Goal: Task Accomplishment & Management: Complete application form

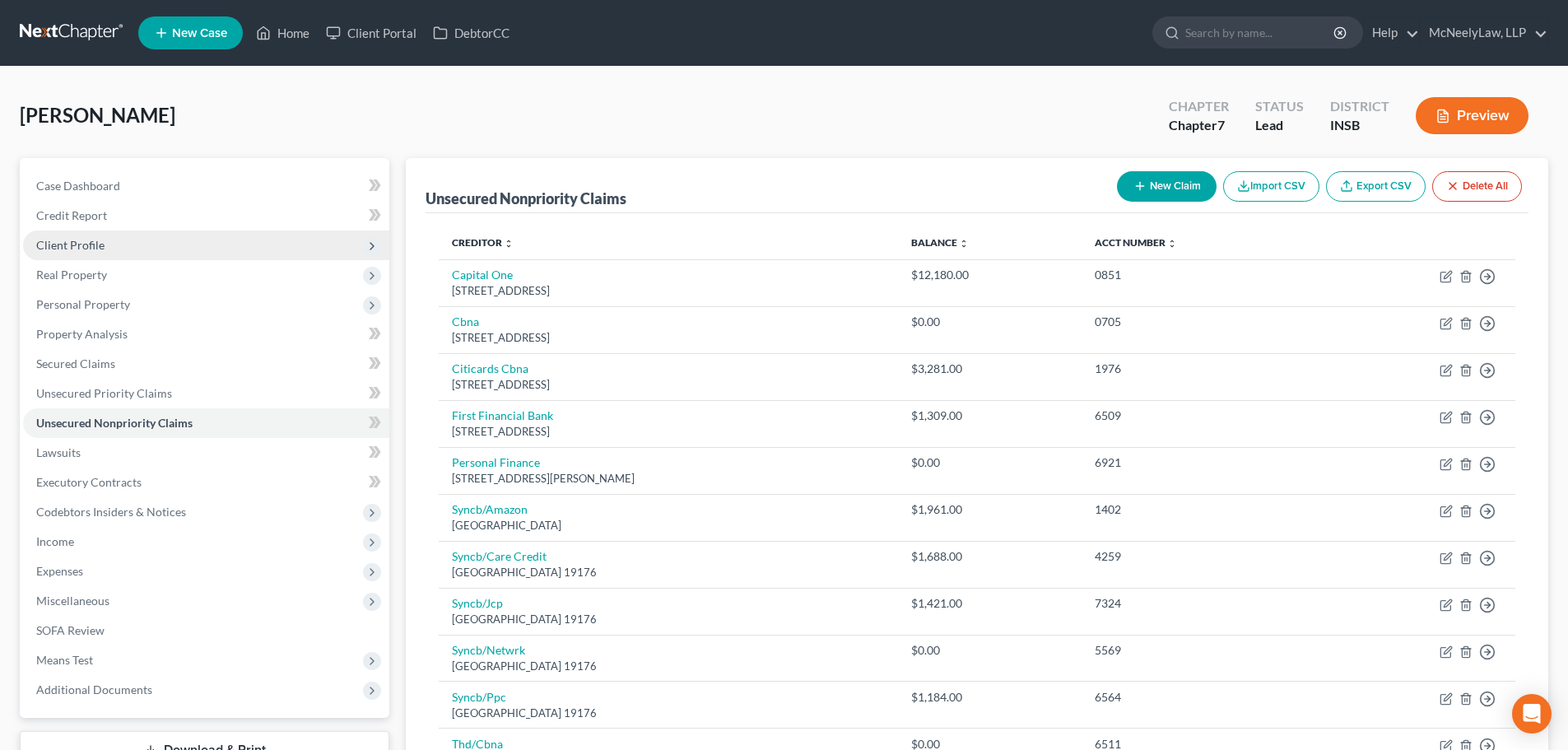
drag, startPoint x: 123, startPoint y: 246, endPoint x: 127, endPoint y: 256, distance: 10.8
click at [123, 246] on span "Client Profile" at bounding box center [206, 246] width 367 height 30
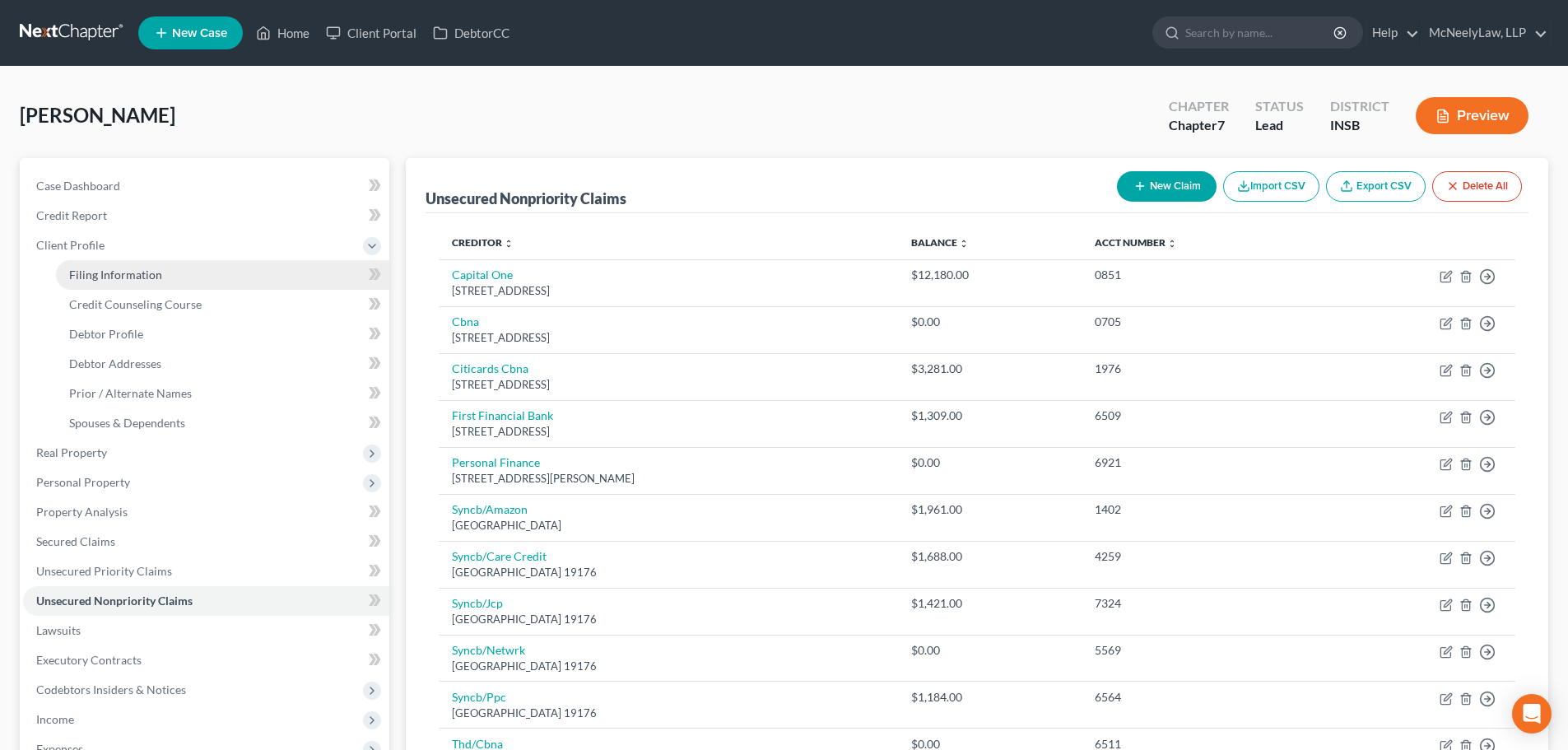
click at [139, 277] on span "Filing Information" at bounding box center [115, 275] width 93 height 14
select select "1"
select select "0"
select select "28"
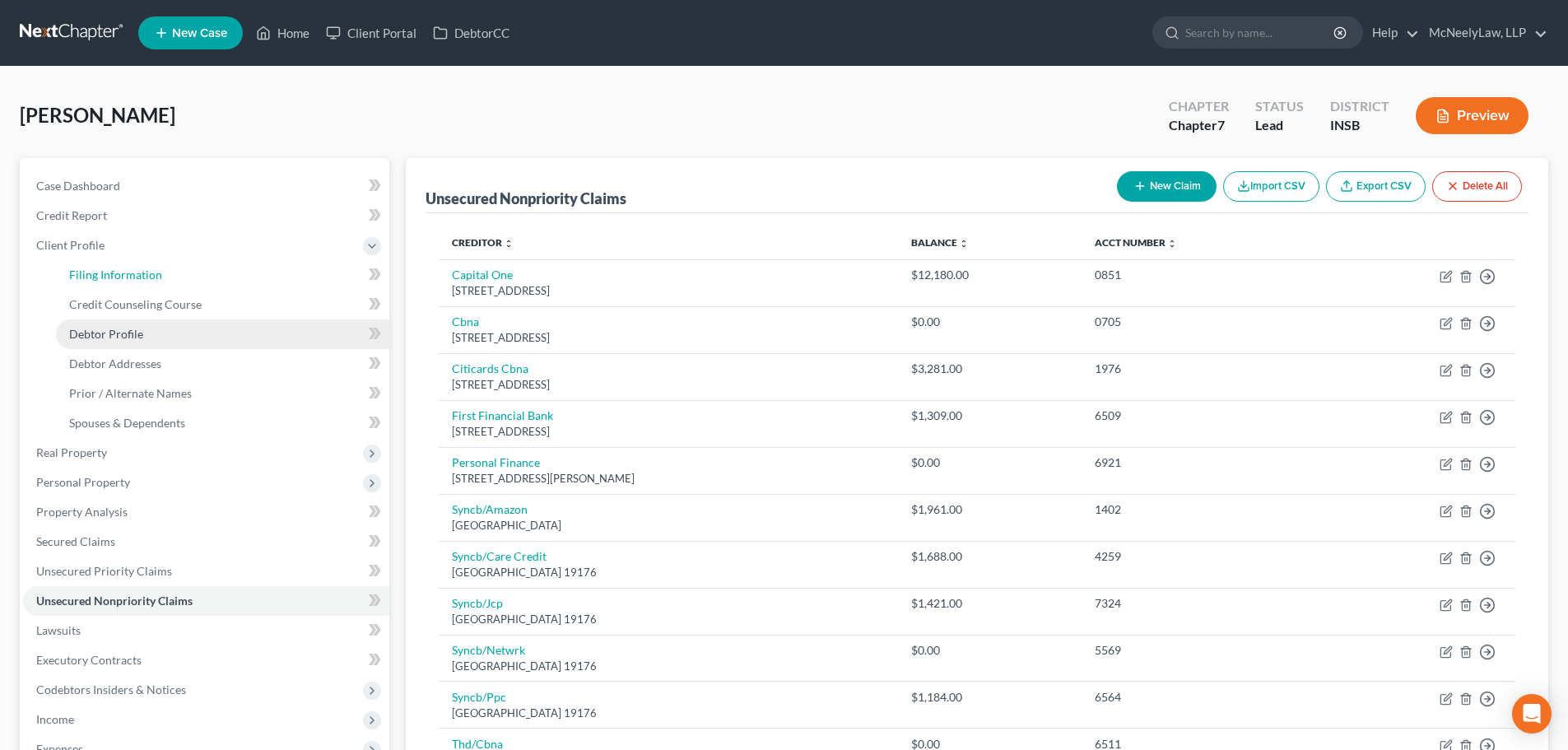
select select "0"
select select "15"
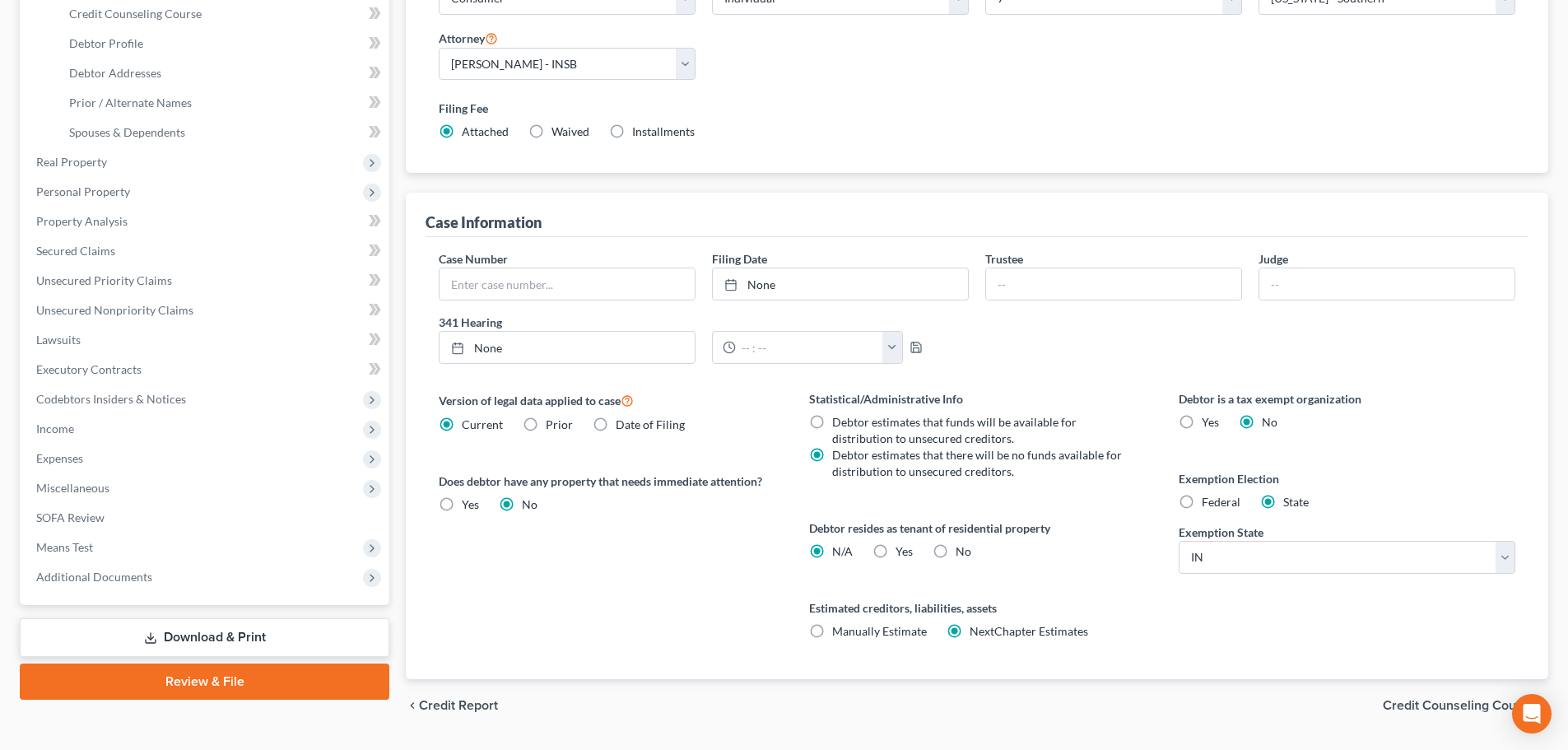
scroll to position [330, 0]
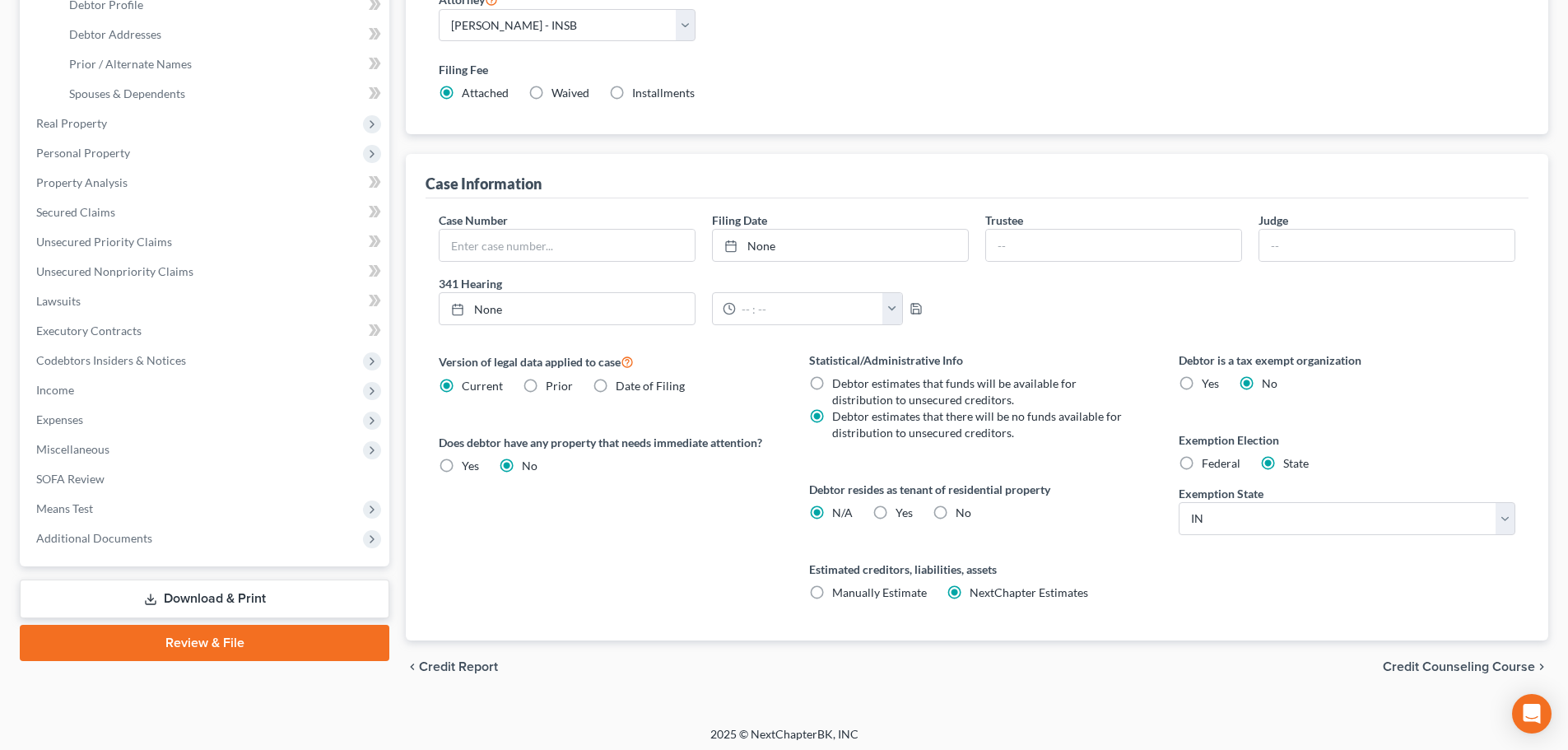
click at [1418, 666] on span "Credit Counseling Course" at bounding box center [1459, 666] width 152 height 13
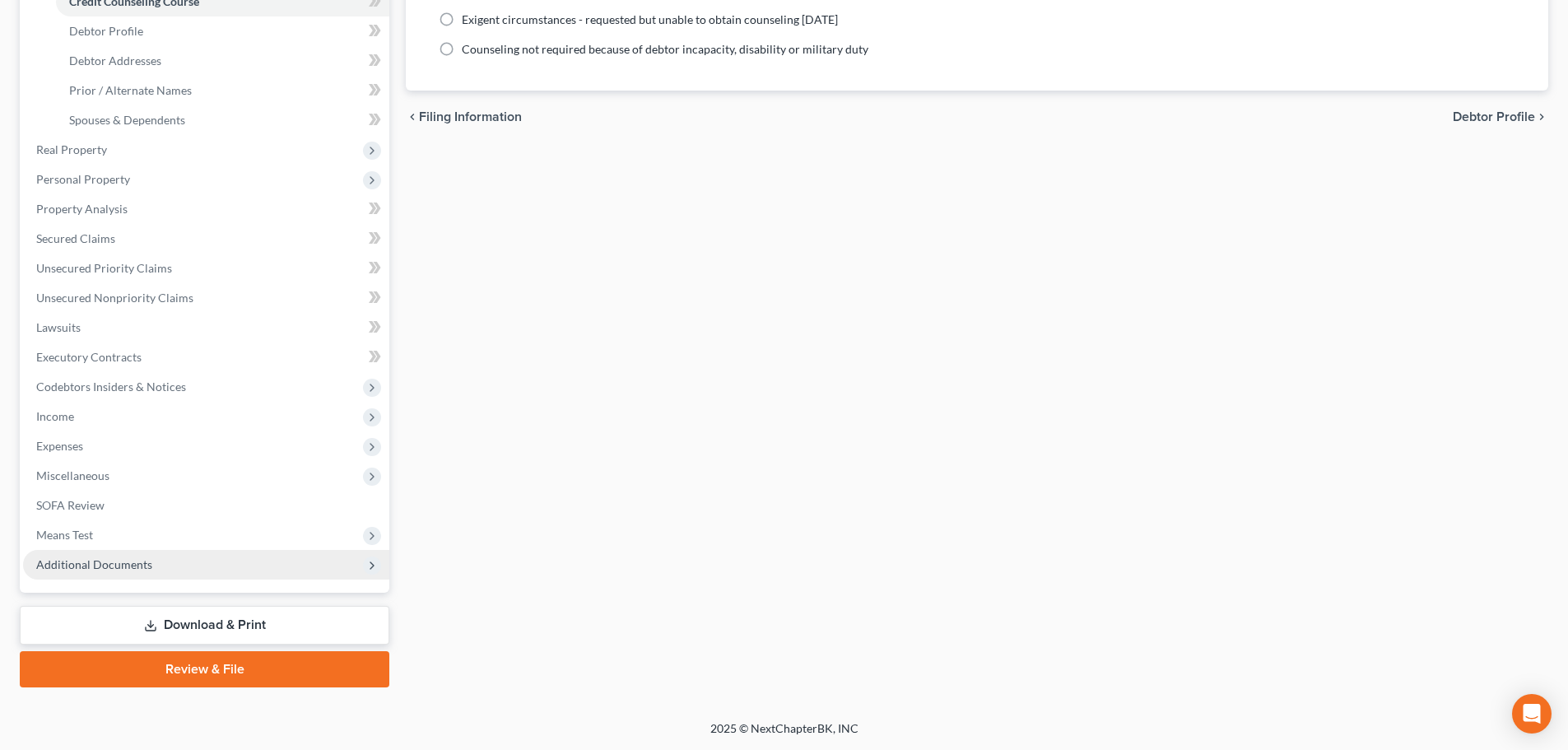
click at [112, 562] on span "Additional Documents" at bounding box center [94, 564] width 116 height 14
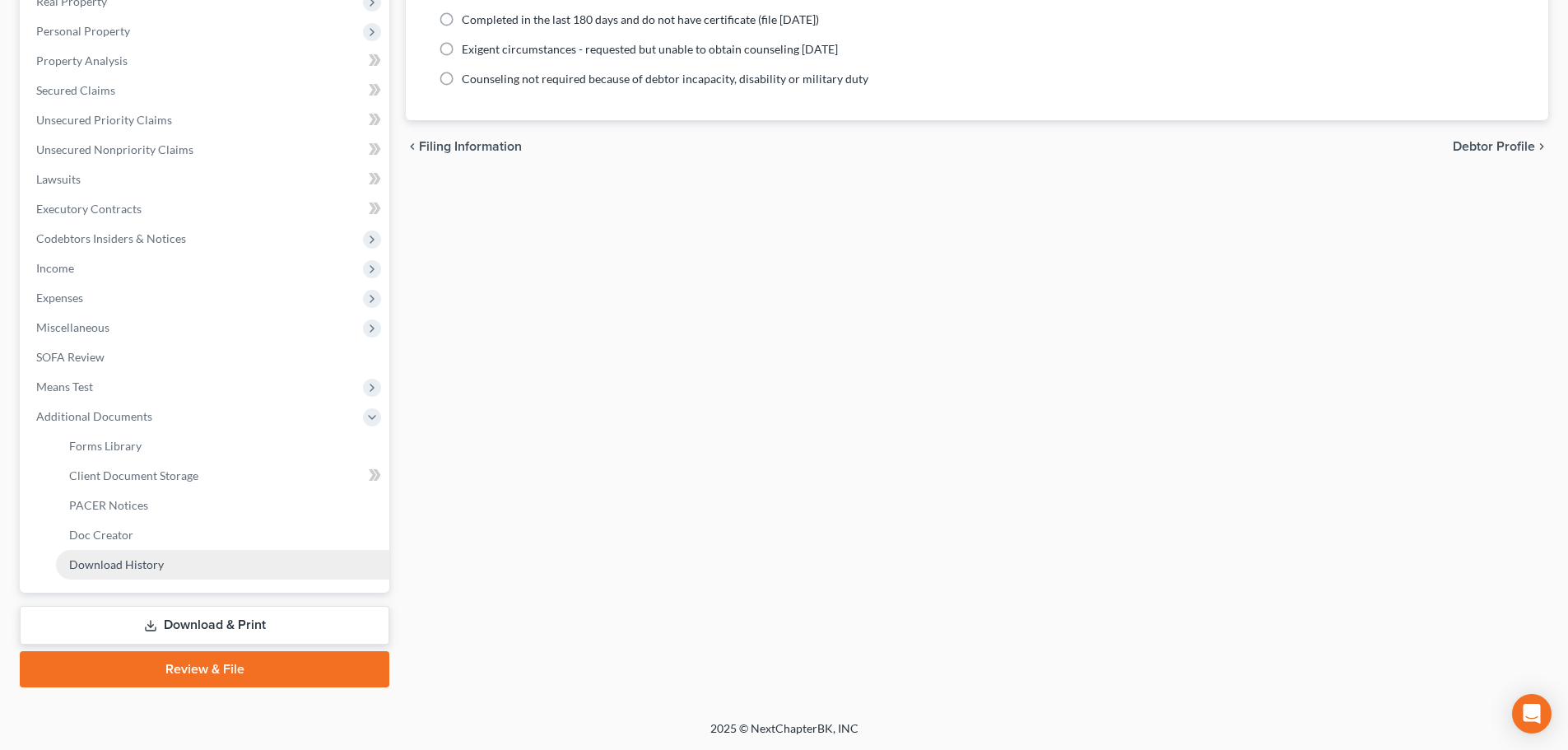
scroll to position [274, 0]
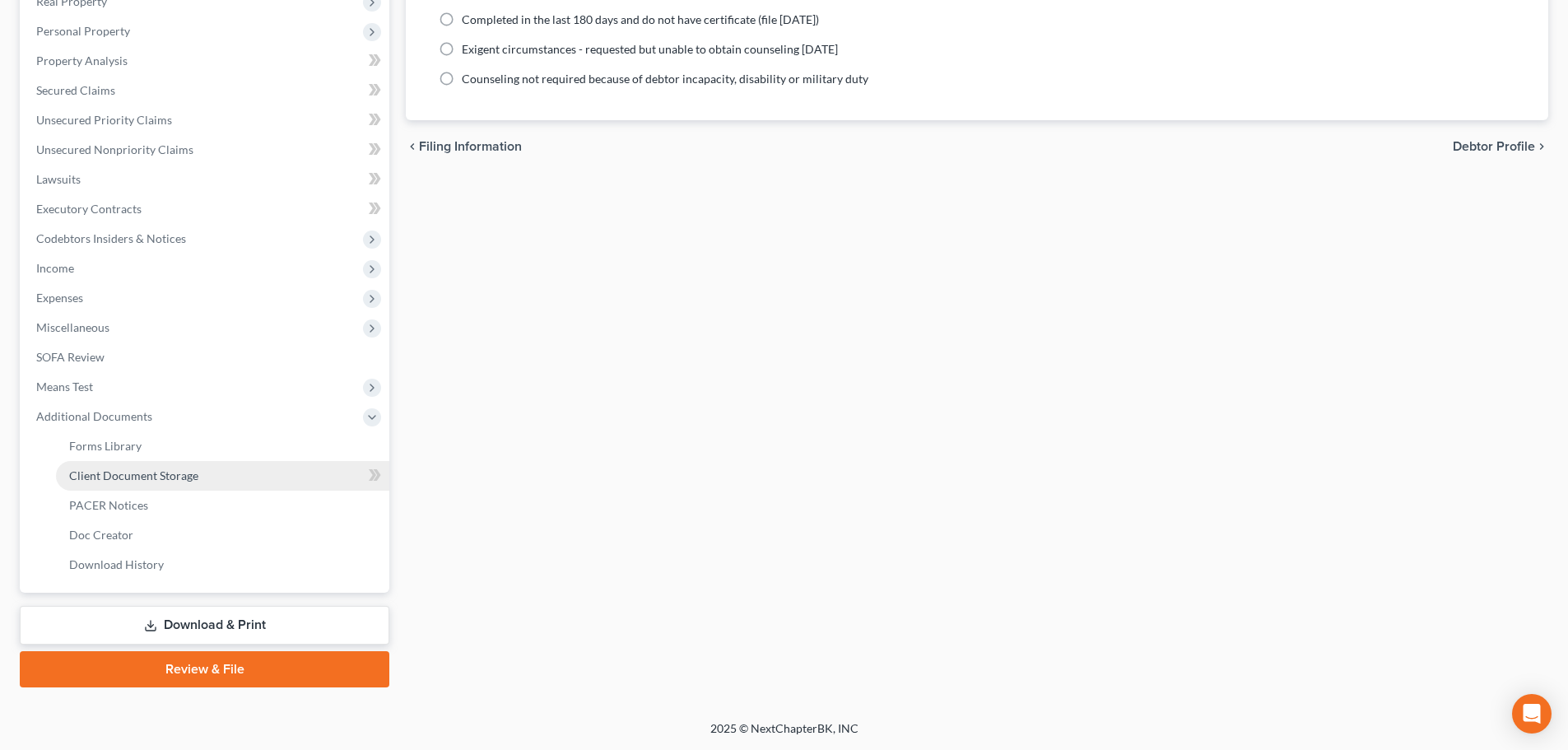
click at [130, 470] on span "Client Document Storage" at bounding box center [133, 475] width 129 height 14
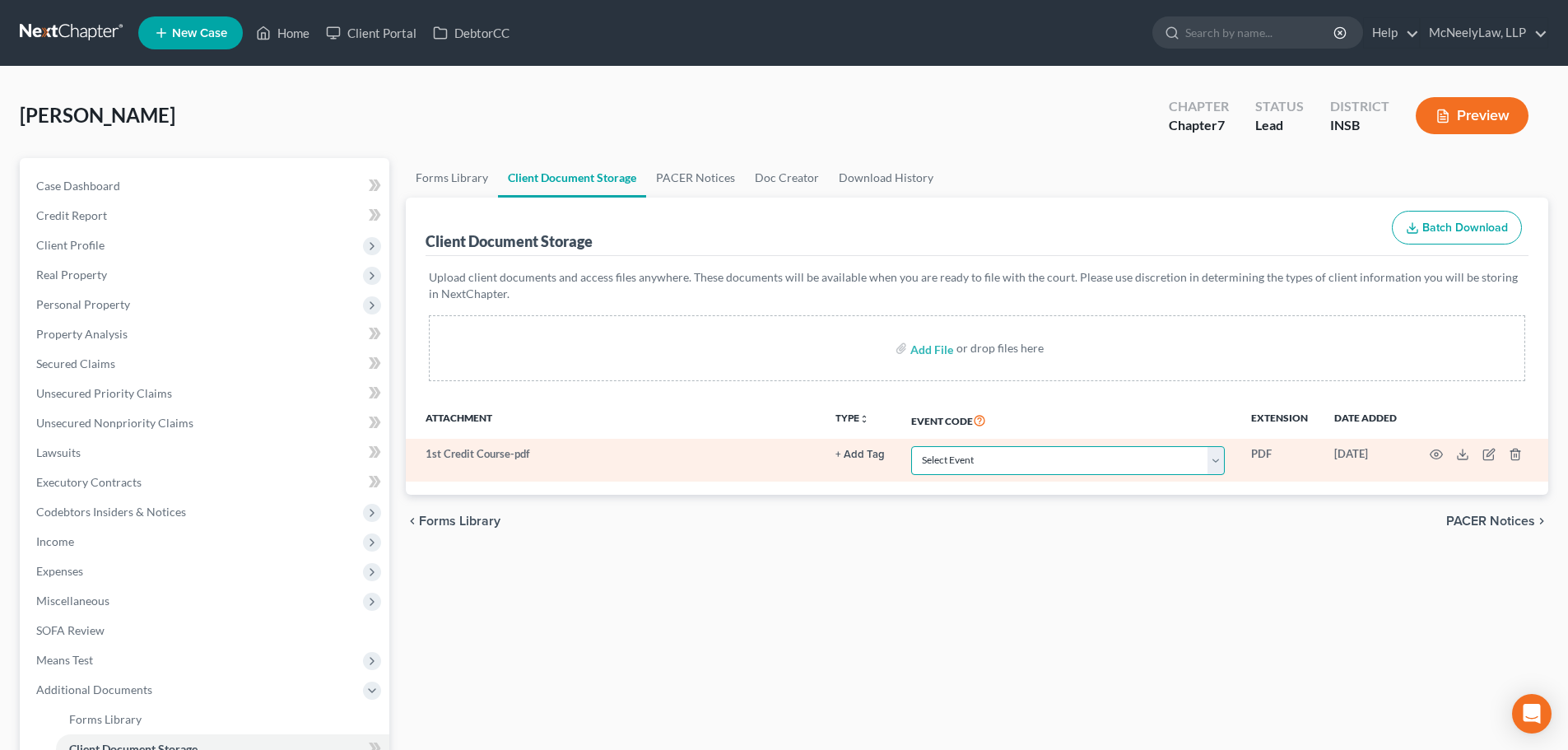
click at [1122, 459] on select "Select Event 20 Largest Unsecured Creditors Amended/Corrected Petition Ch 7 Mea…" at bounding box center [1068, 460] width 314 height 29
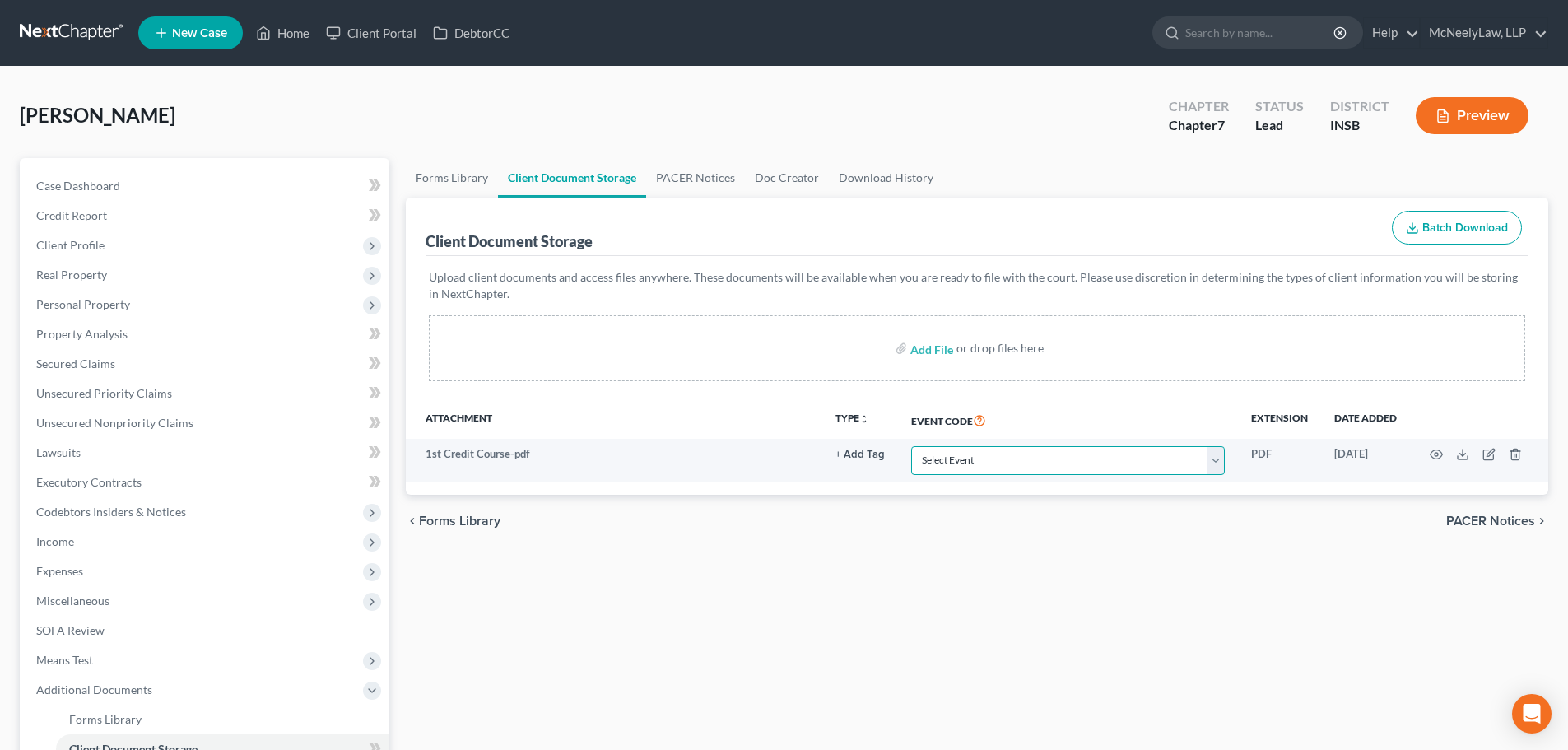
select select "9"
click at [911, 446] on select "Select Event 20 Largest Unsecured Creditors Amended/Corrected Petition Ch 7 Mea…" at bounding box center [1068, 460] width 314 height 29
click at [830, 620] on div "Forms Library Client Document Storage PACER Notices Doc Creator Download Histor…" at bounding box center [977, 559] width 1159 height 803
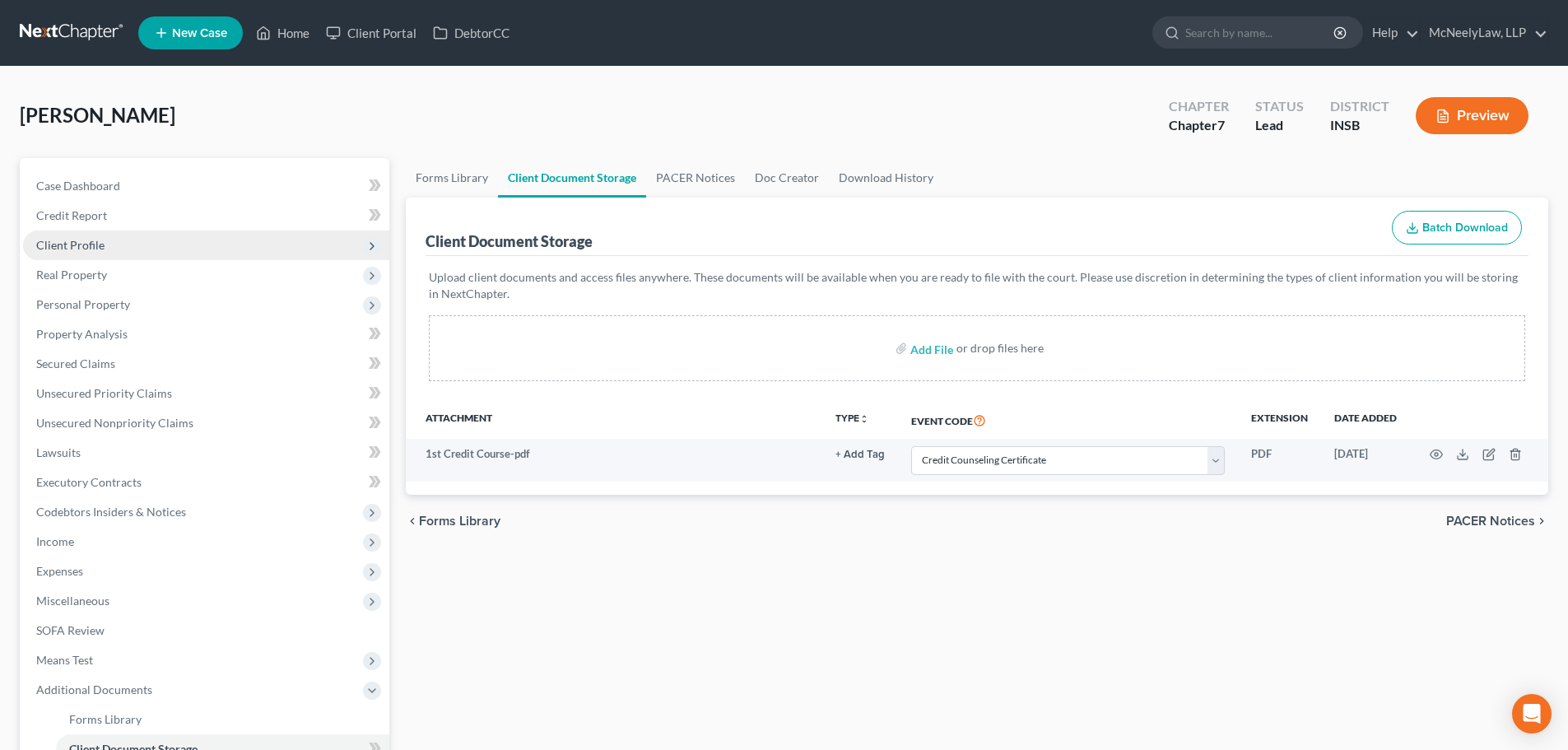
click at [129, 242] on span "Client Profile" at bounding box center [206, 246] width 367 height 30
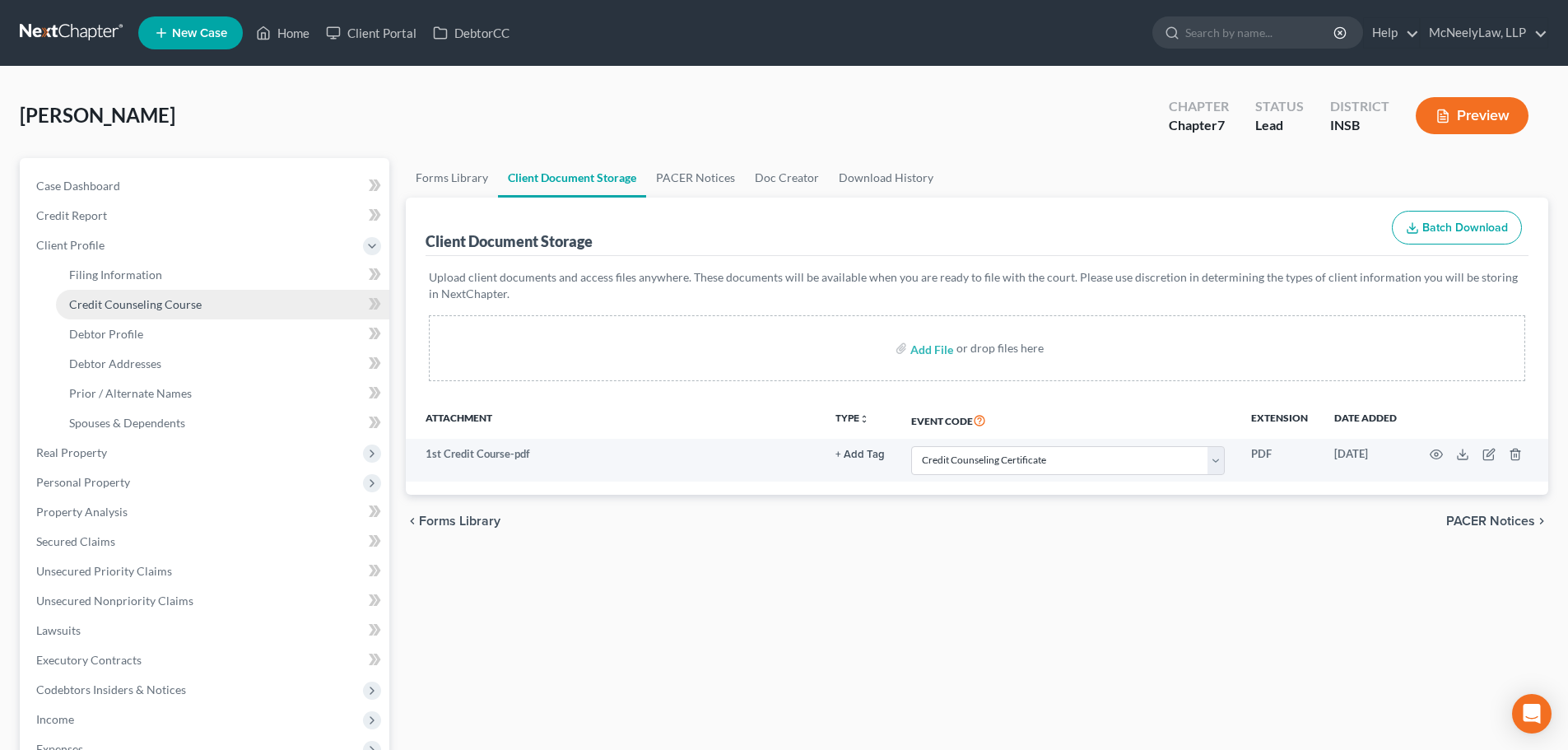
click at [138, 312] on link "Credit Counseling Course" at bounding box center [223, 305] width 334 height 30
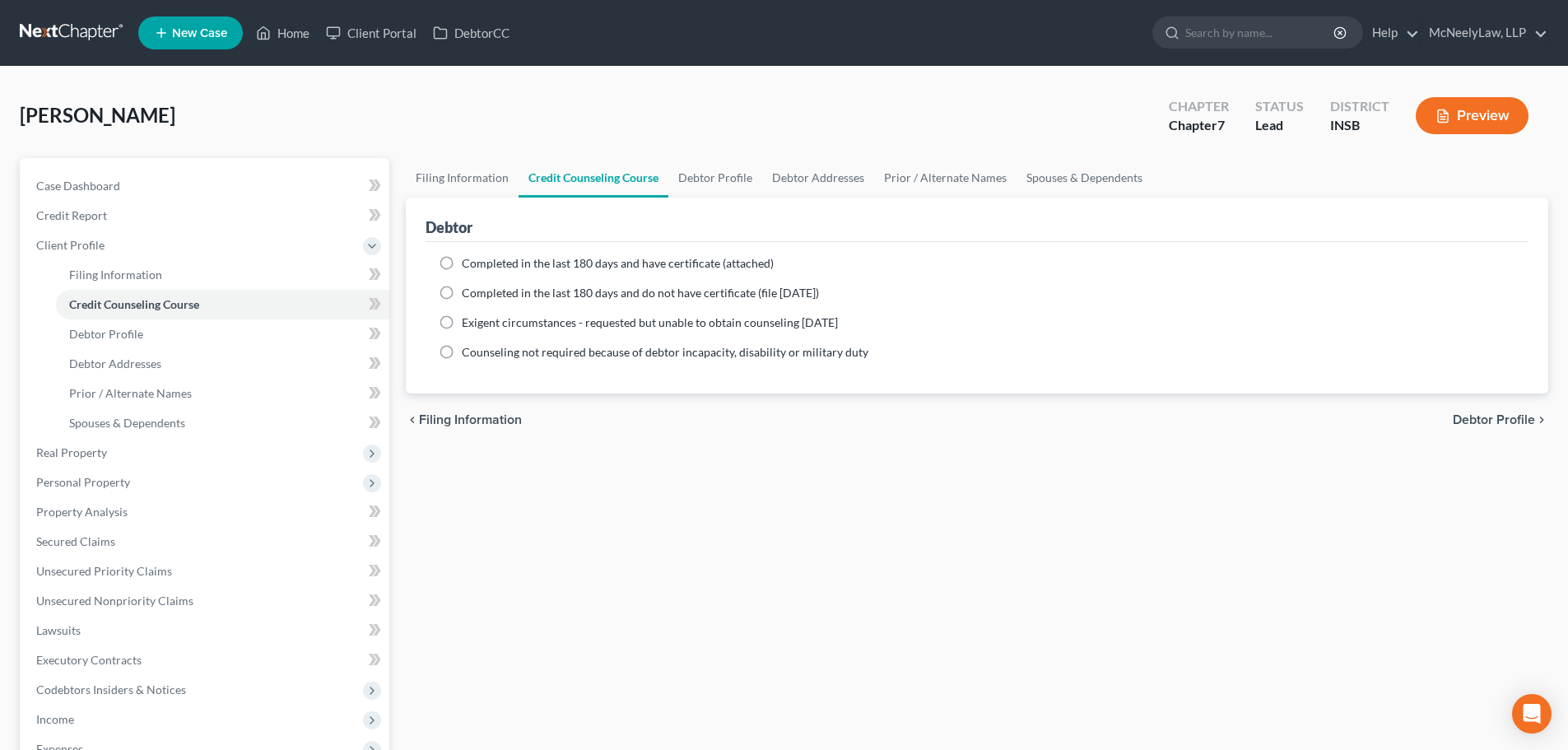
click at [540, 260] on span "Completed in the last 180 days and have certificate (attached)" at bounding box center [617, 263] width 312 height 14
click at [479, 260] on input "Completed in the last 180 days and have certificate (attached)" at bounding box center [473, 260] width 11 height 11
radio input "true"
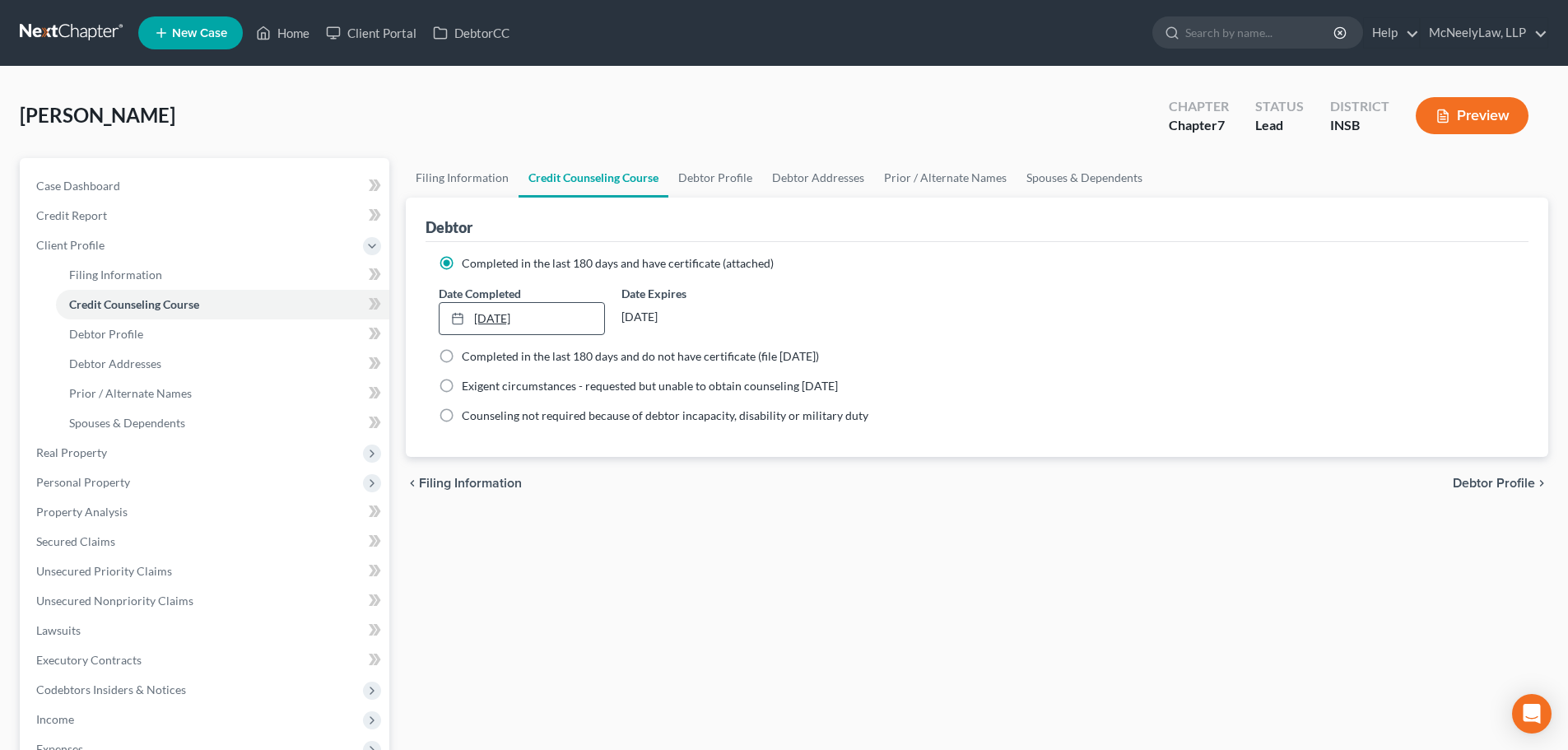
click at [513, 322] on link "[DATE]" at bounding box center [521, 318] width 164 height 31
click at [1512, 484] on span "Debtor Profile" at bounding box center [1494, 482] width 82 height 13
select select "0"
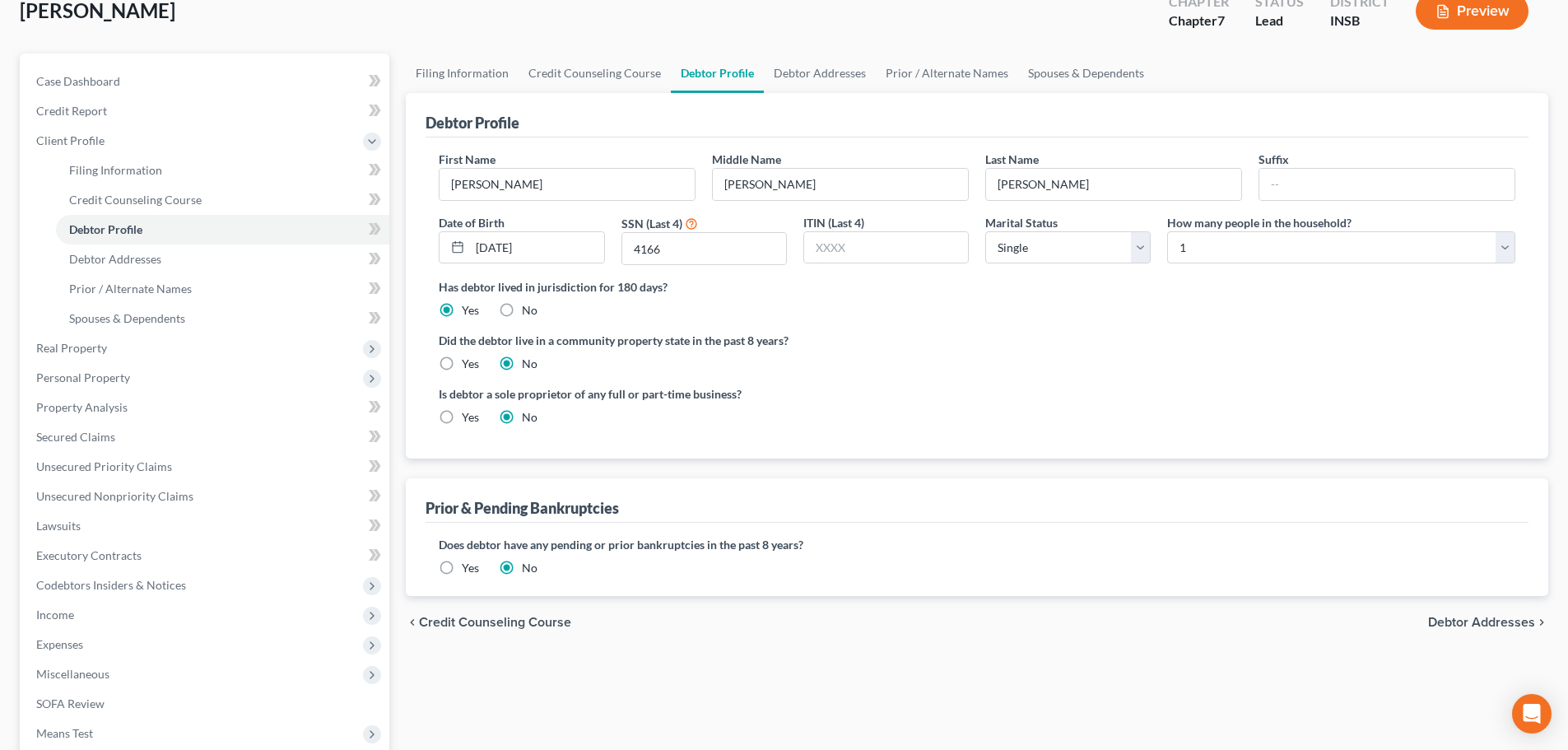
scroll to position [303, 0]
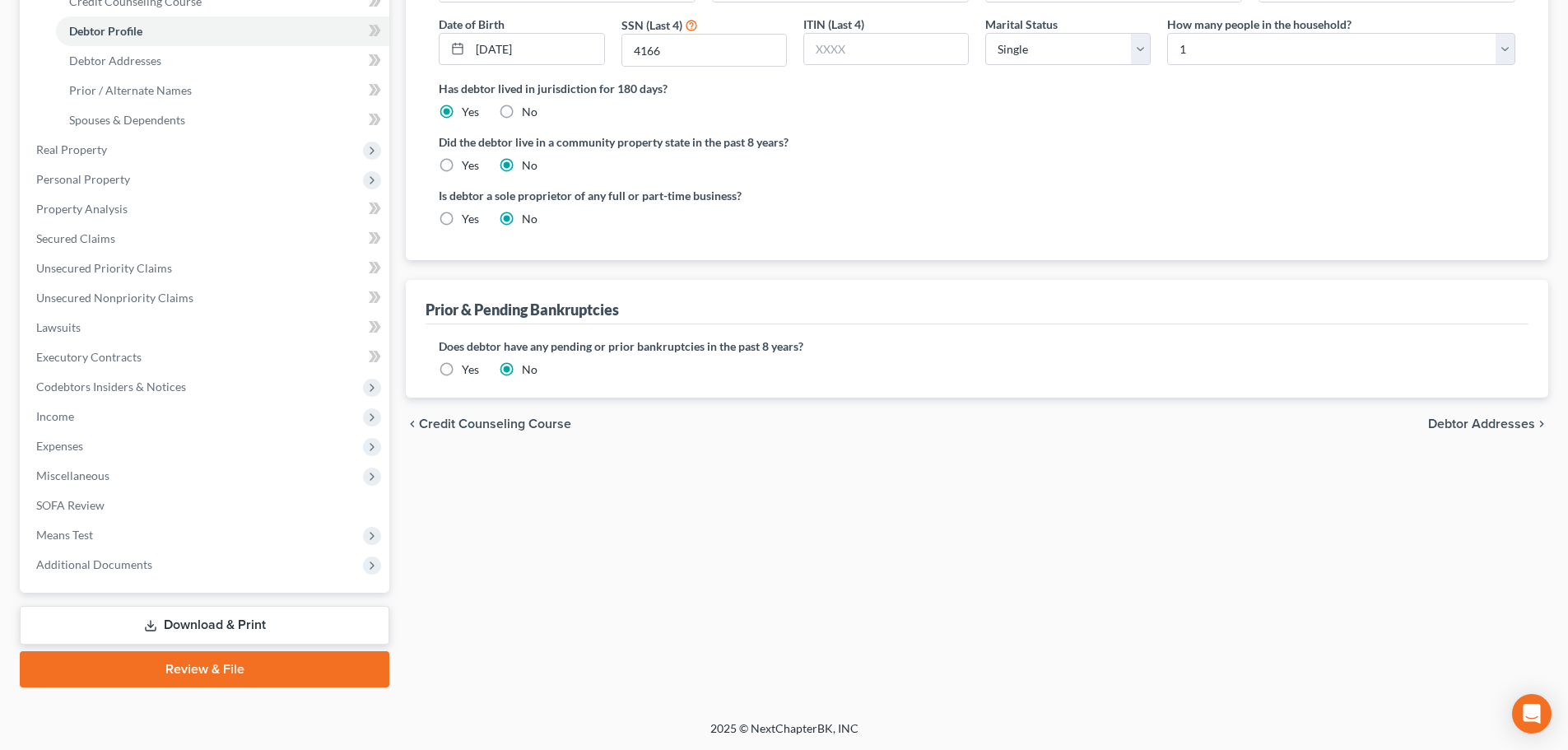
click at [1500, 423] on span "Debtor Addresses" at bounding box center [1481, 423] width 107 height 13
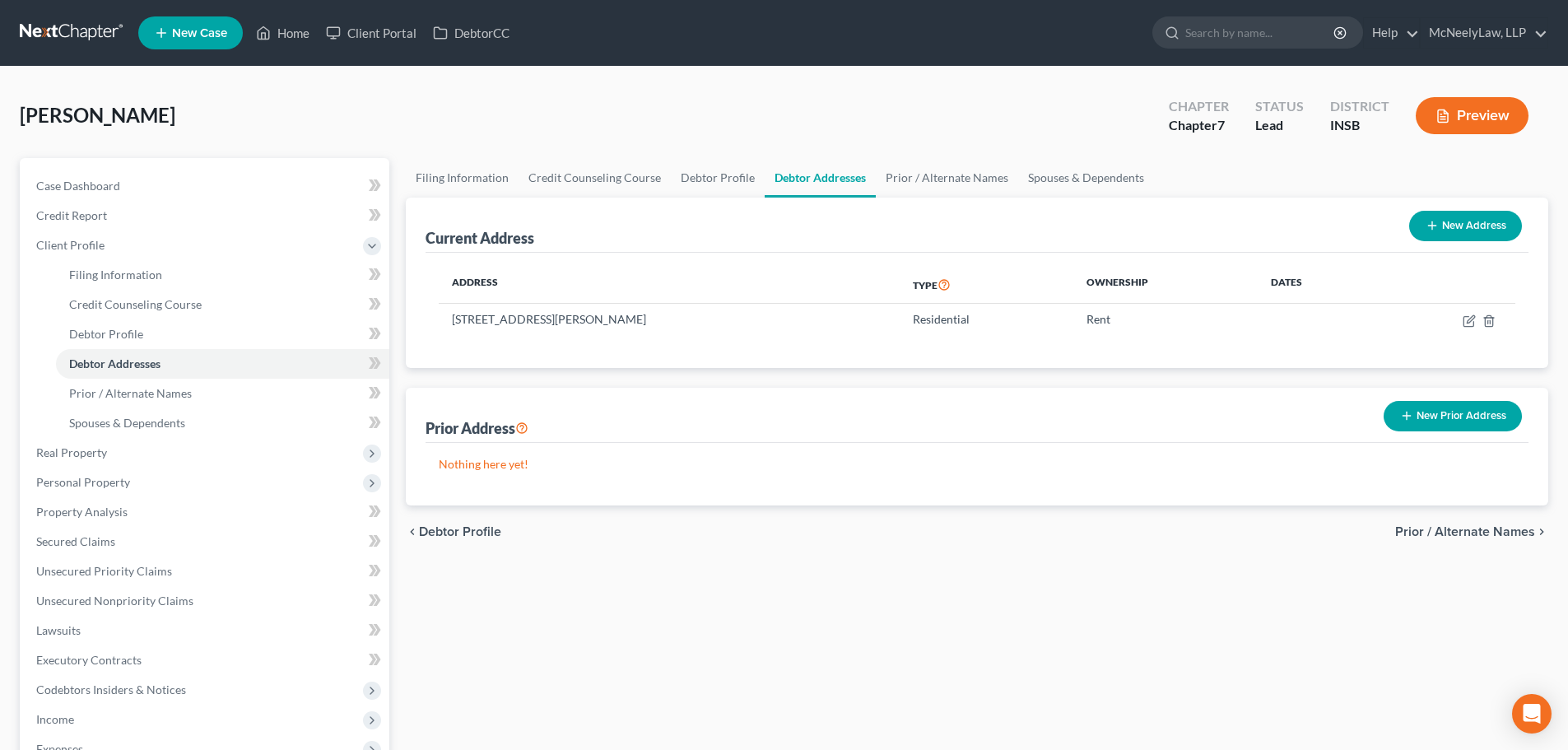
click at [1479, 536] on span "Prior / Alternate Names" at bounding box center [1465, 531] width 140 height 13
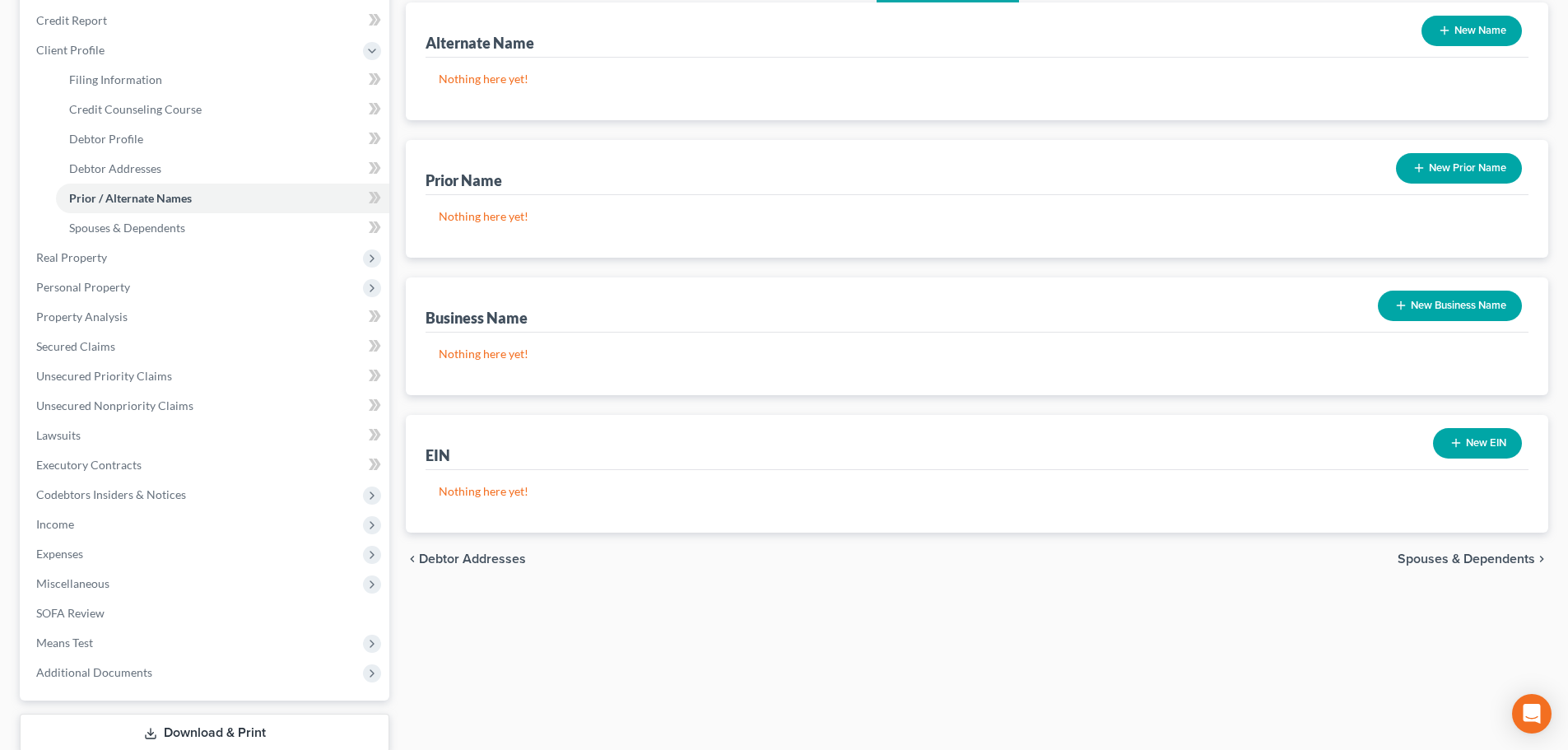
scroll to position [303, 0]
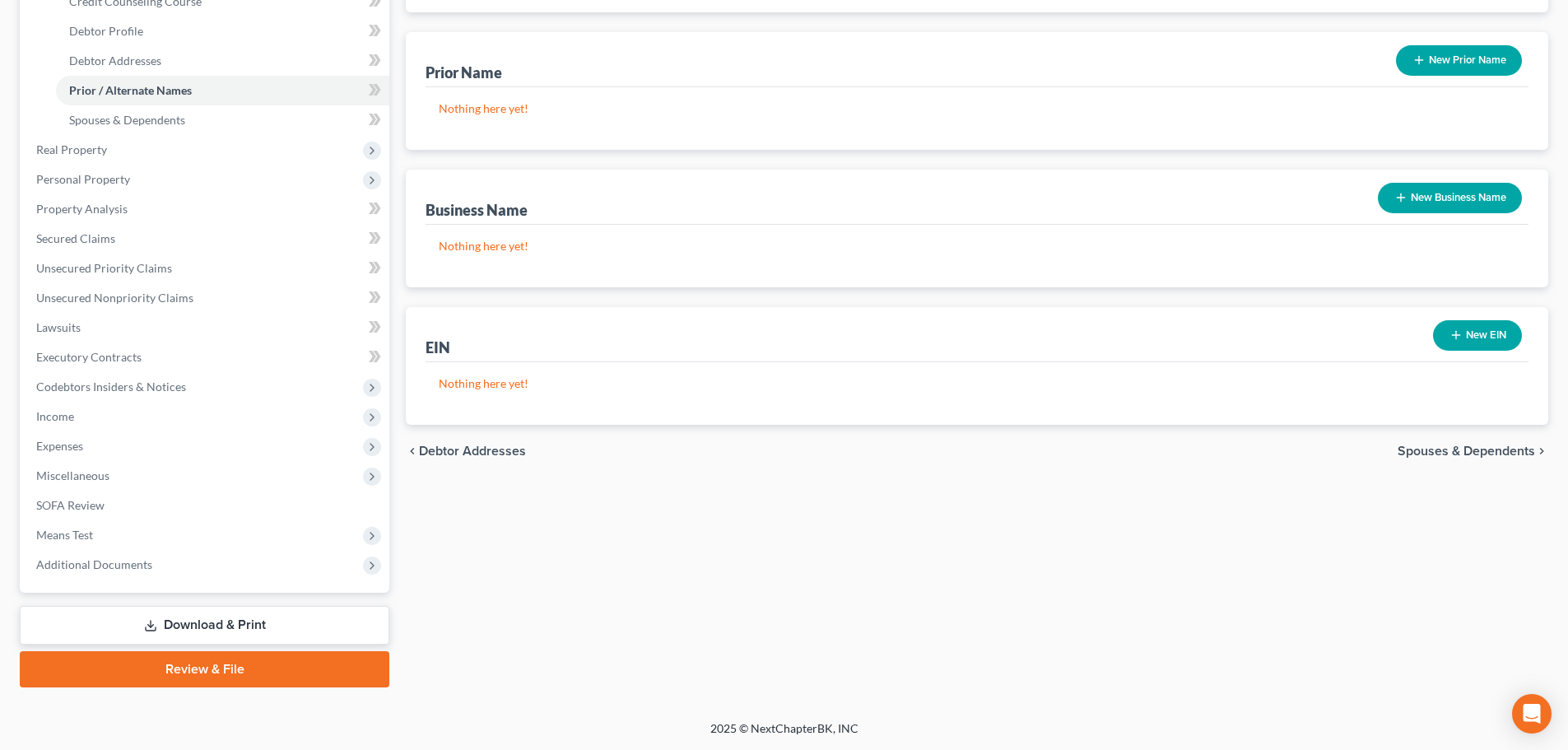
drag, startPoint x: 1477, startPoint y: 474, endPoint x: 1475, endPoint y: 459, distance: 15.1
click at [1477, 470] on div "chevron_left Debtor Addresses Spouses & Dependents chevron_right" at bounding box center [977, 450] width 1143 height 53
click at [1475, 459] on div "chevron_left Debtor Addresses Spouses & Dependents chevron_right" at bounding box center [977, 450] width 1143 height 53
click at [1473, 460] on div "chevron_left Debtor Addresses Spouses & Dependents chevron_right" at bounding box center [977, 450] width 1143 height 53
drag, startPoint x: 1466, startPoint y: 456, endPoint x: 1458, endPoint y: 452, distance: 8.9
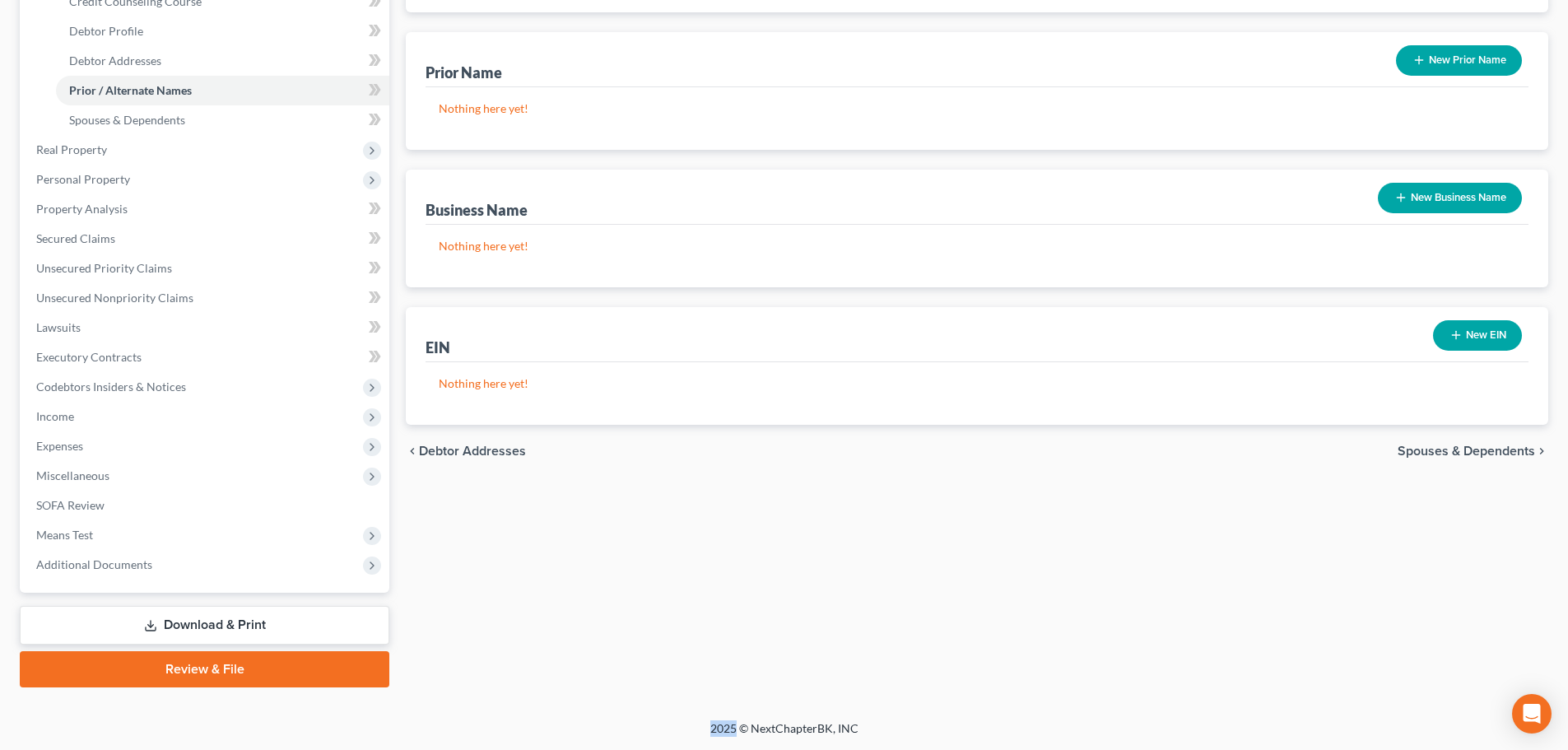
click at [1460, 453] on span "Spouses & Dependents" at bounding box center [1466, 450] width 138 height 13
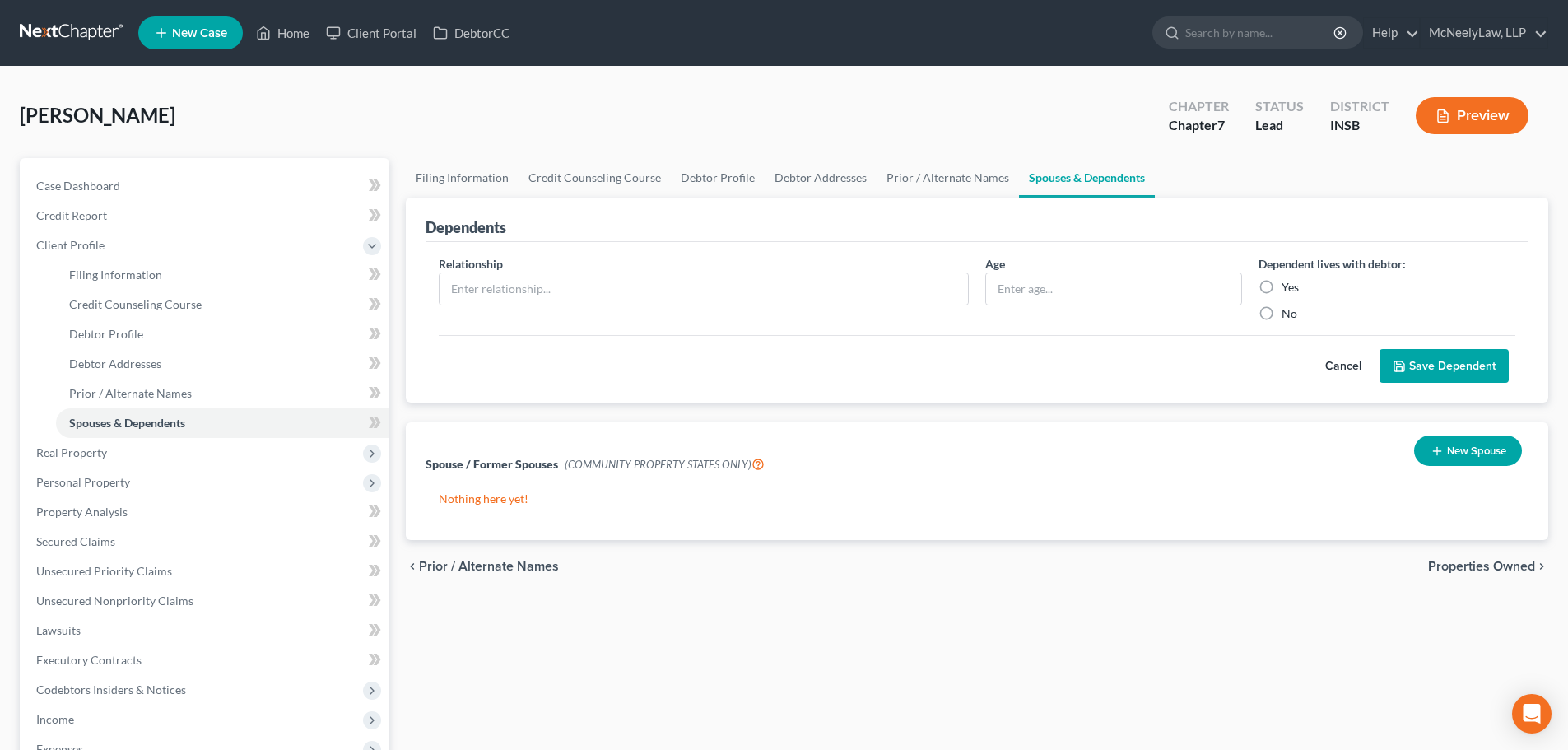
click at [1481, 564] on span "Properties Owned" at bounding box center [1481, 565] width 107 height 13
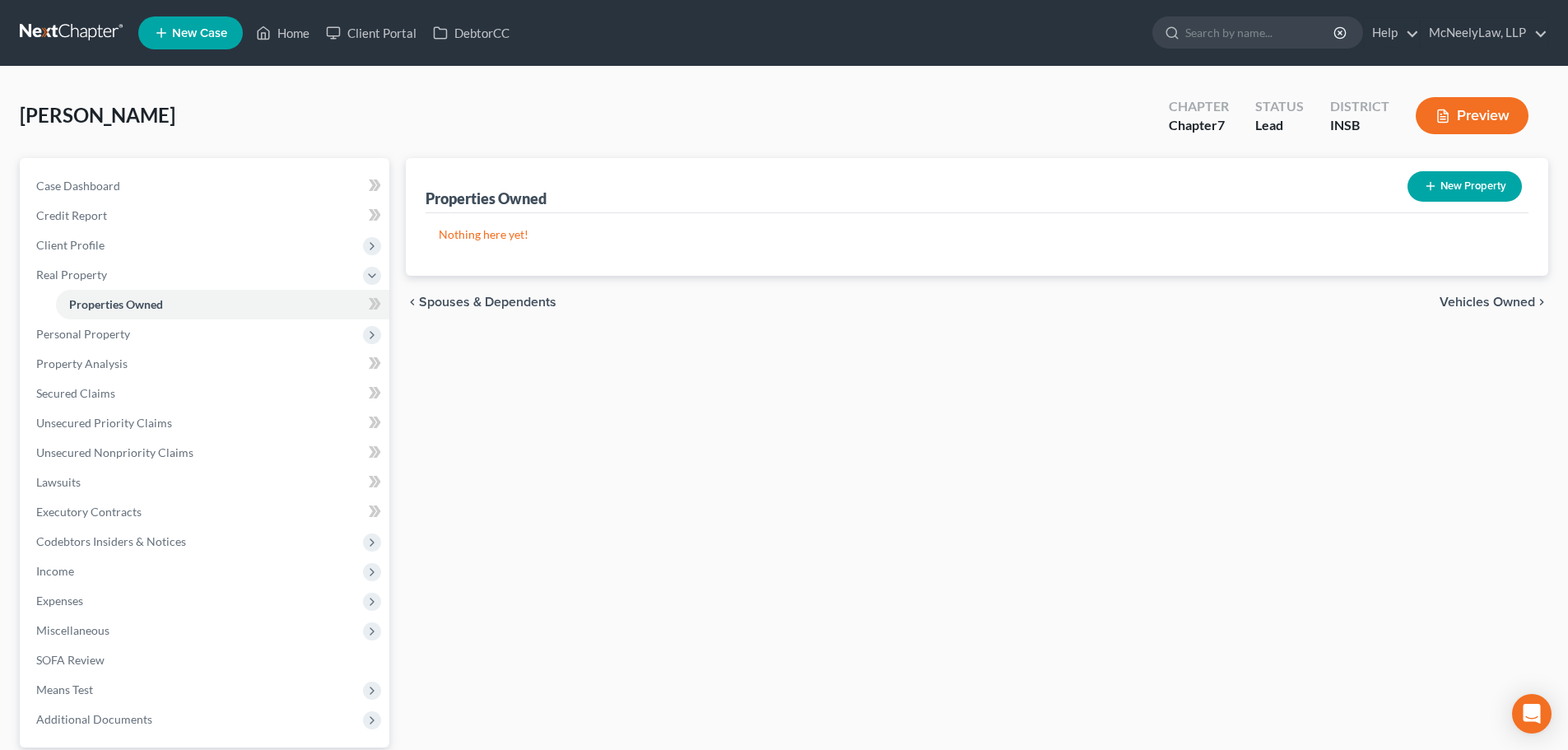
click at [1486, 296] on span "Vehicles Owned" at bounding box center [1487, 302] width 96 height 13
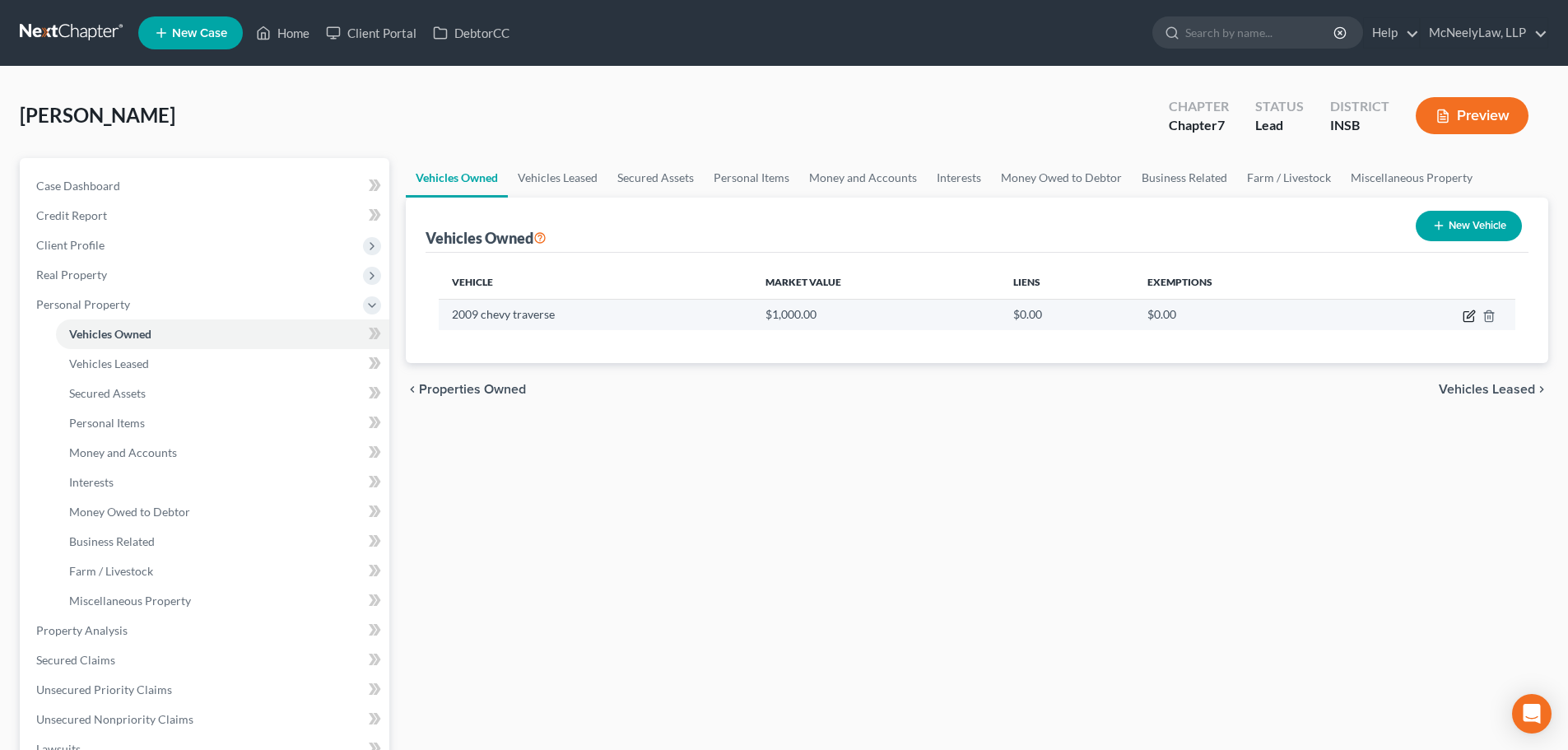
click at [1468, 320] on icon "button" at bounding box center [1468, 316] width 13 height 13
select select "0"
select select "17"
select select "3"
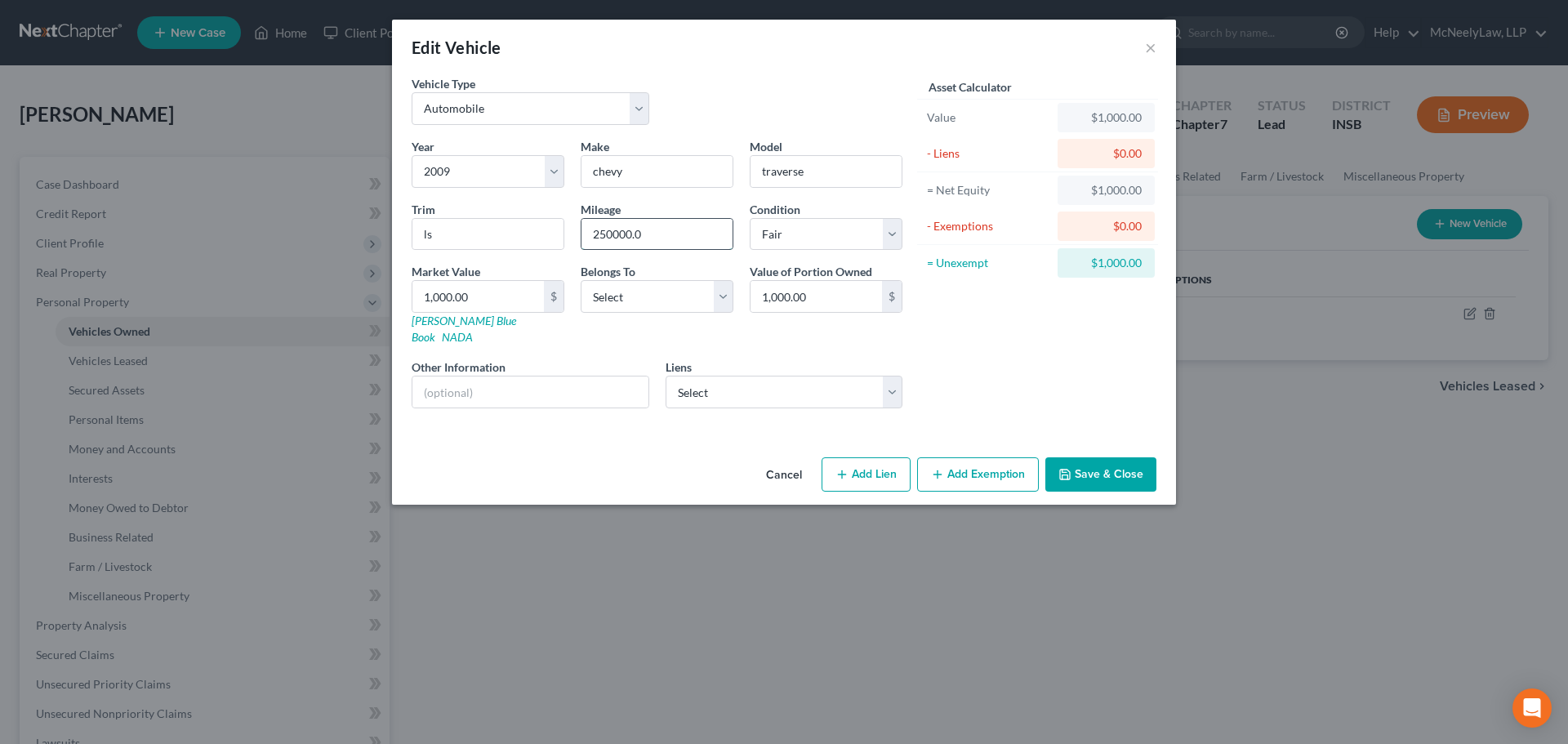
click at [676, 235] on input "250000.0" at bounding box center [657, 234] width 151 height 31
drag, startPoint x: 577, startPoint y: 242, endPoint x: 504, endPoint y: 249, distance: 73.3
click at [508, 251] on div "Year Select 2026 2025 2024 2023 2022 2021 2020 2019 2018 2017 2016 2015 2014 20…" at bounding box center [657, 279] width 507 height 283
type input "250000"
drag, startPoint x: 669, startPoint y: 296, endPoint x: 669, endPoint y: 310, distance: 14.0
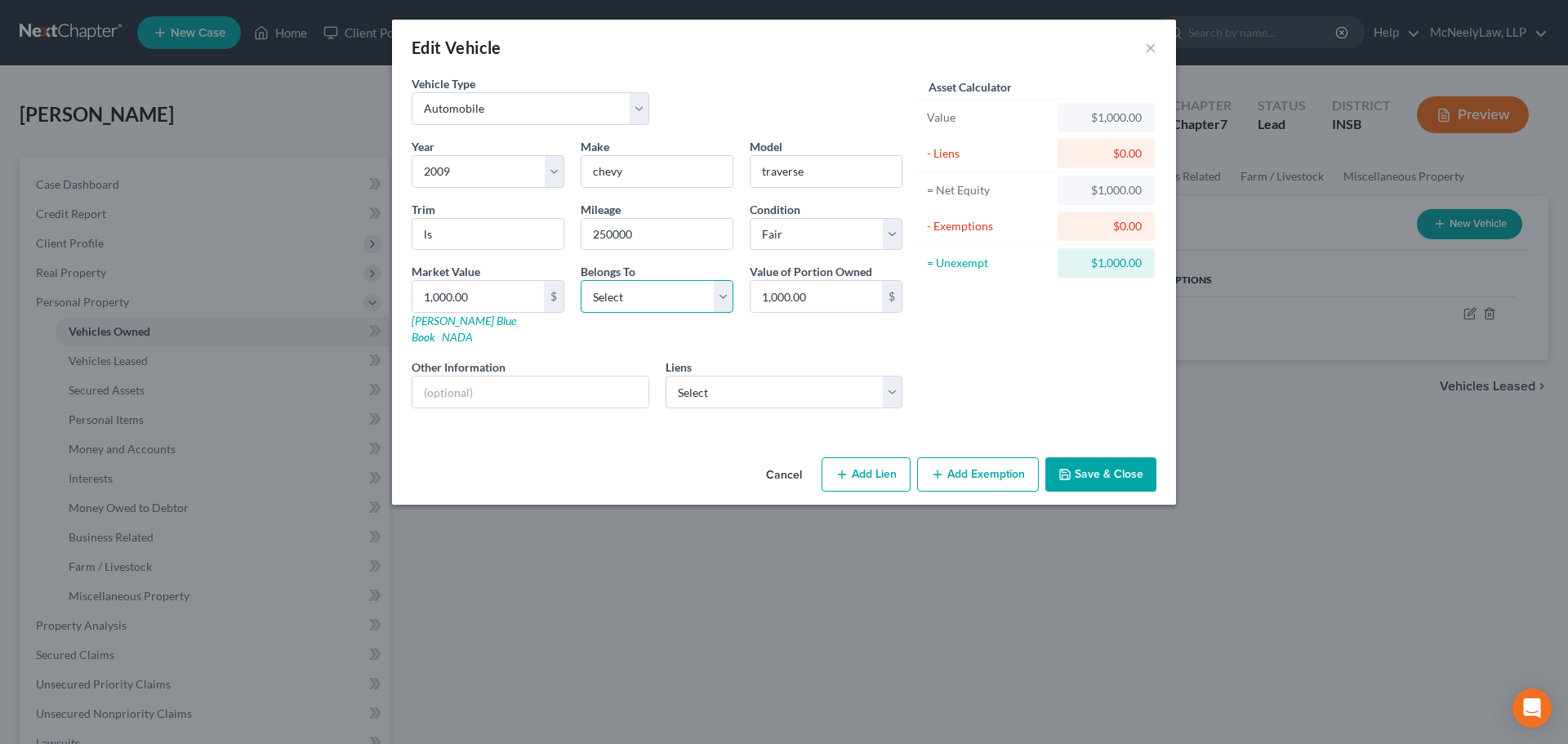
click at [669, 296] on select "Select Debtor 1 Only Debtor 2 Only Debtor 1 And Debtor 2 Only At Least One Of T…" at bounding box center [657, 296] width 153 height 33
select select "0"
click at [581, 280] on select "Select Debtor 1 Only Debtor 2 Only Debtor 1 And Debtor 2 Only At Least One Of T…" at bounding box center [657, 296] width 153 height 33
type input "2"
type input "2.00"
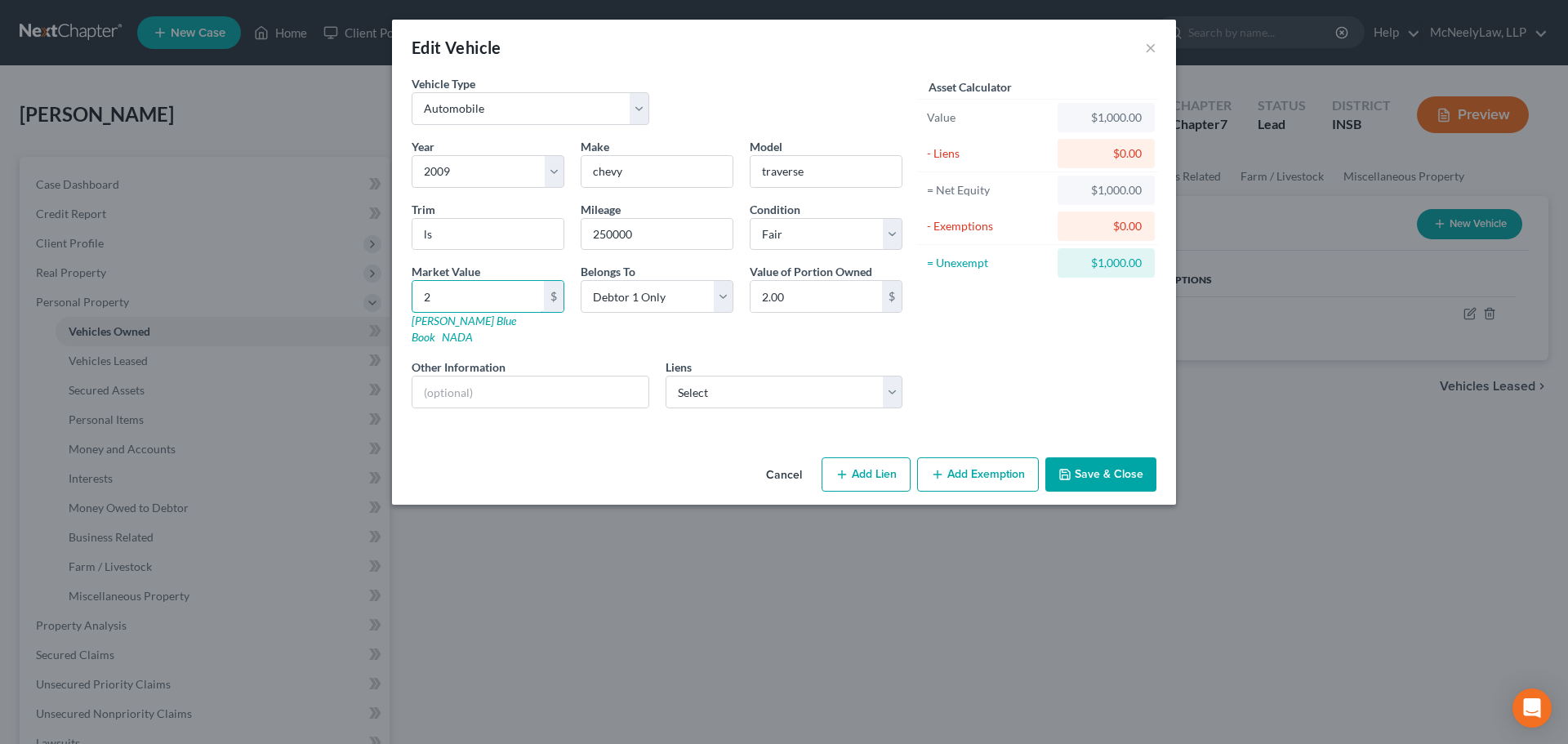
type input "23"
type input "23.00"
type input "230"
type input "230.00"
type input "2300"
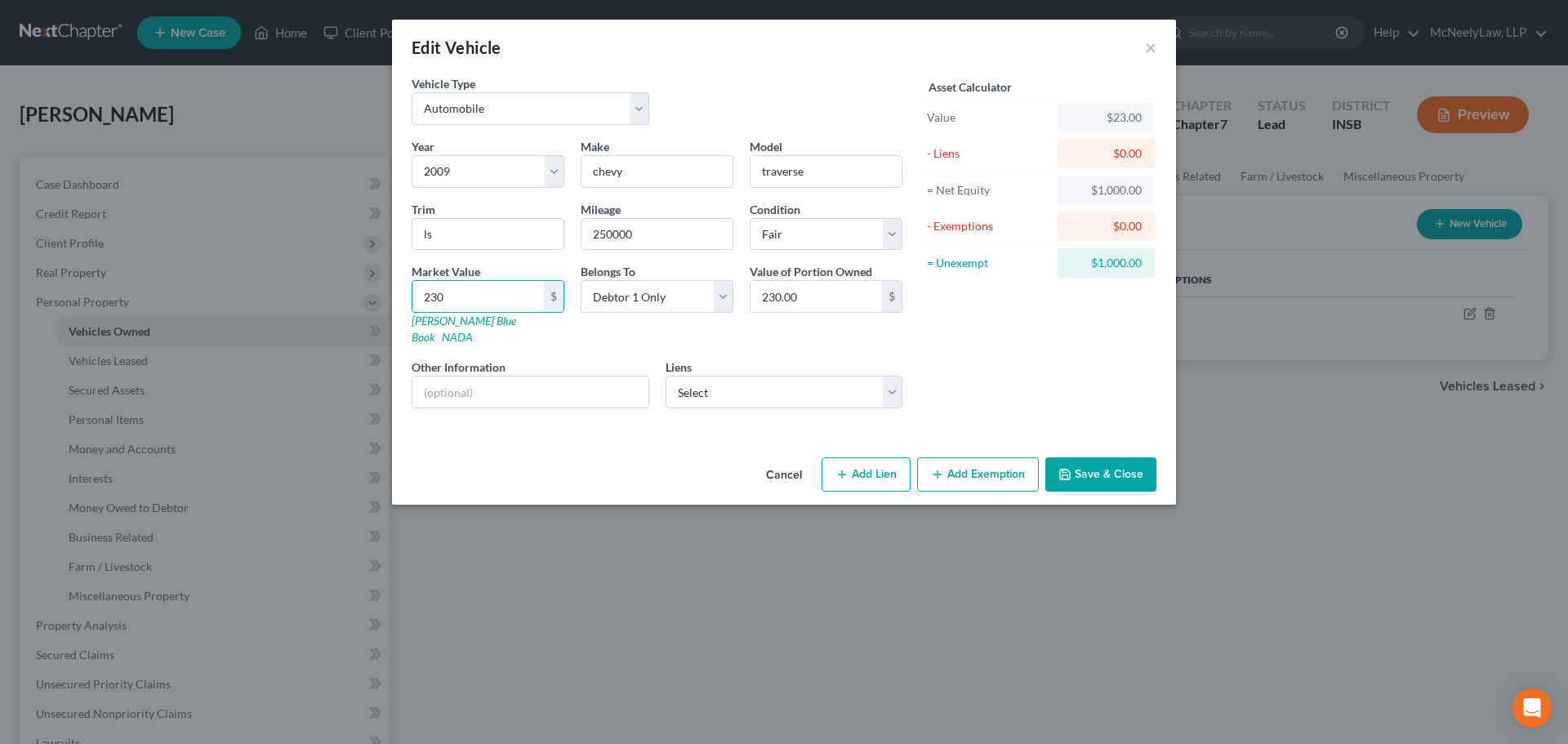
type input "2,300.00"
click at [985, 465] on button "Add Exemption" at bounding box center [977, 475] width 122 height 35
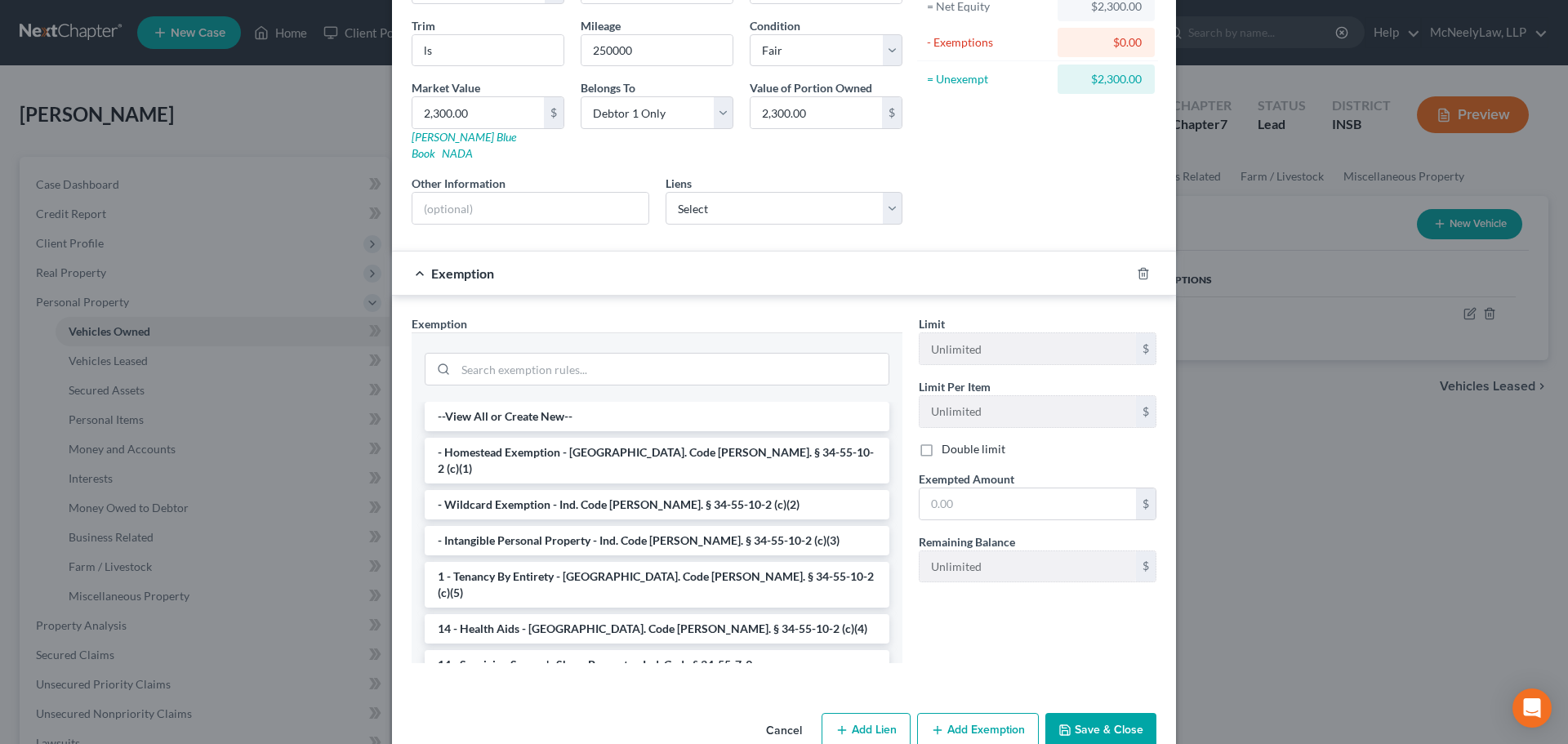
scroll to position [203, 0]
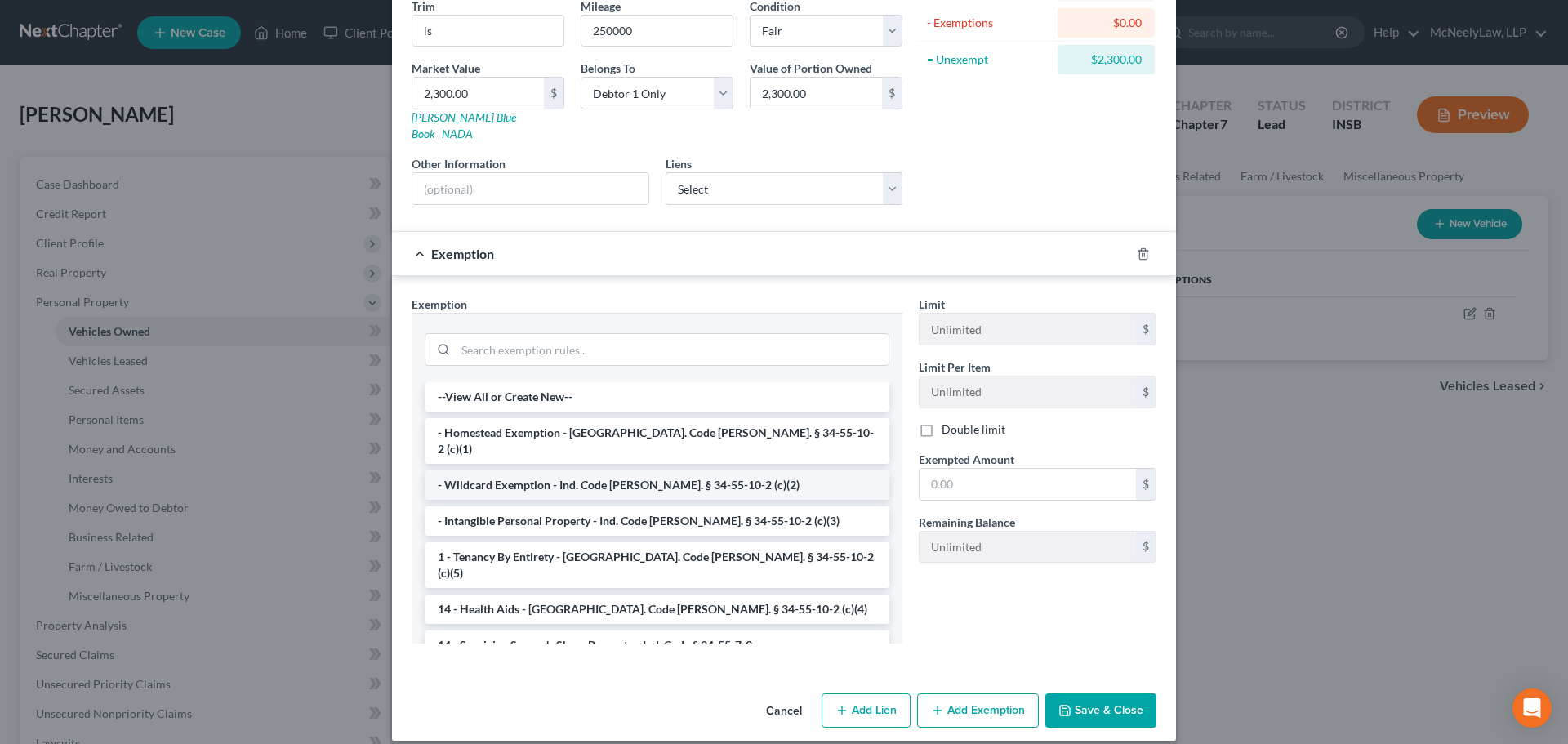
click at [569, 471] on li "- Wildcard Exemption - Ind. Code [PERSON_NAME]. § 34-55-10-2 (c)(2)" at bounding box center [657, 485] width 465 height 30
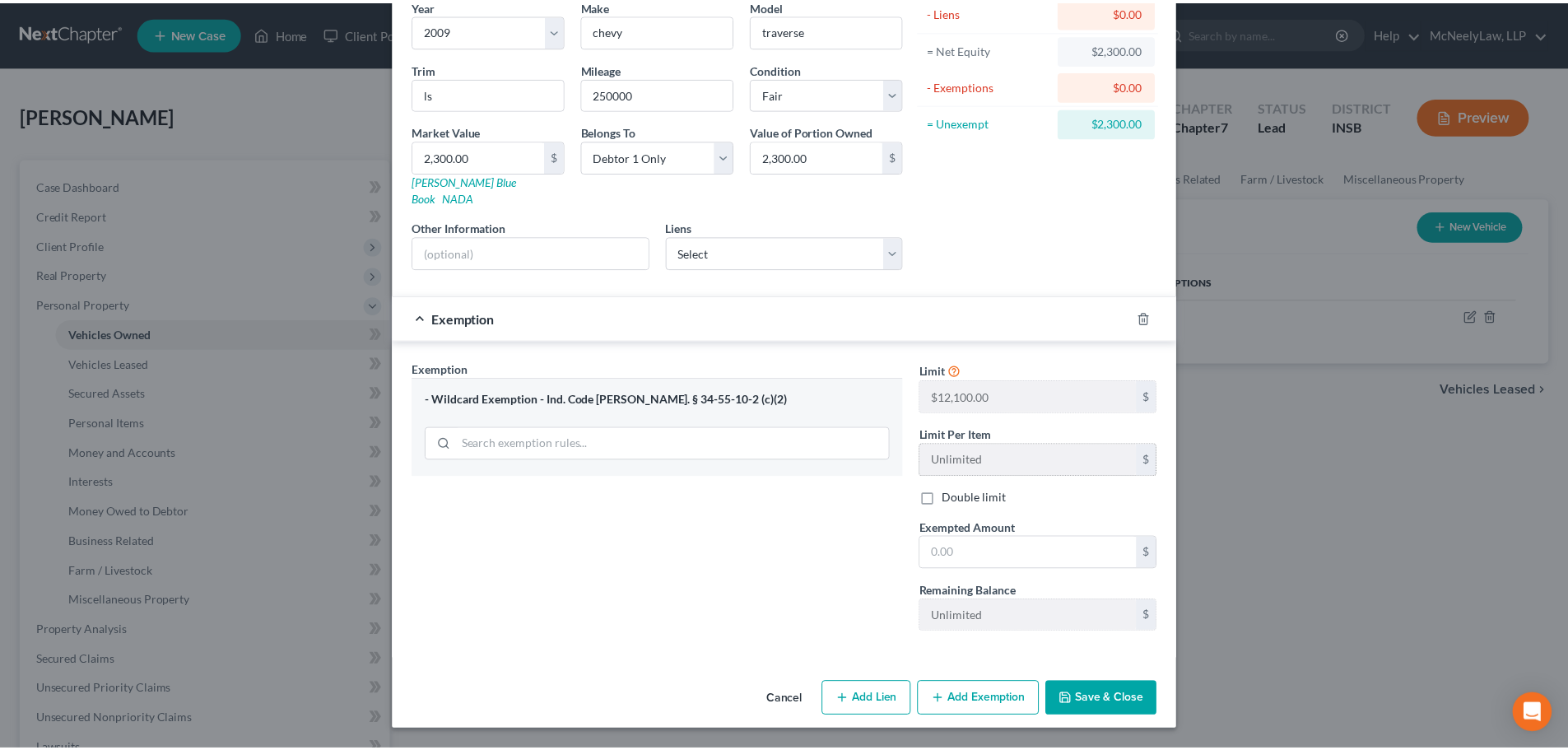
scroll to position [126, 0]
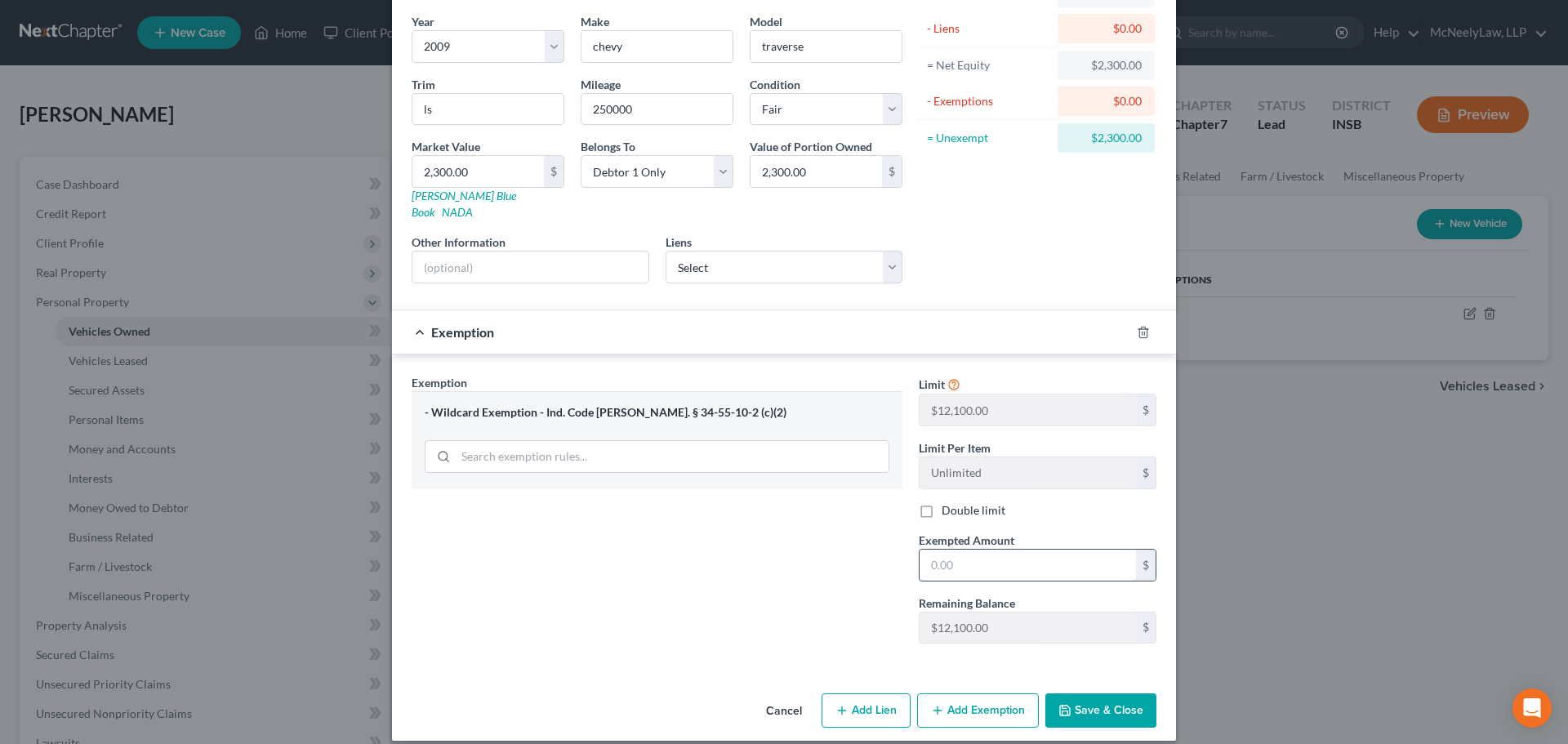
click at [1017, 560] on input "text" at bounding box center [1028, 565] width 216 height 31
type input "2,300.00"
click at [1108, 696] on button "Save & Close" at bounding box center [1101, 710] width 111 height 35
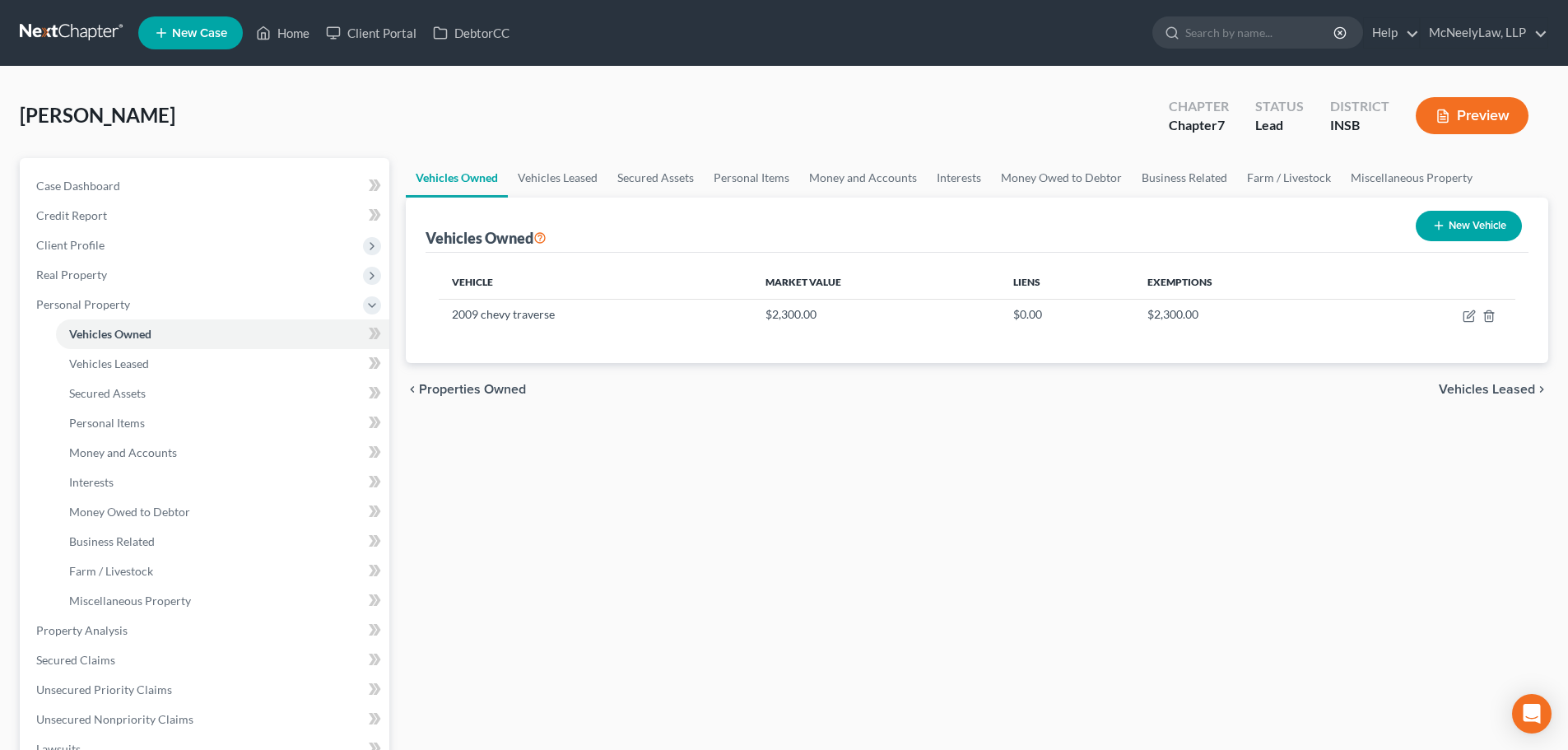
click at [1467, 386] on span "Vehicles Leased" at bounding box center [1487, 388] width 96 height 13
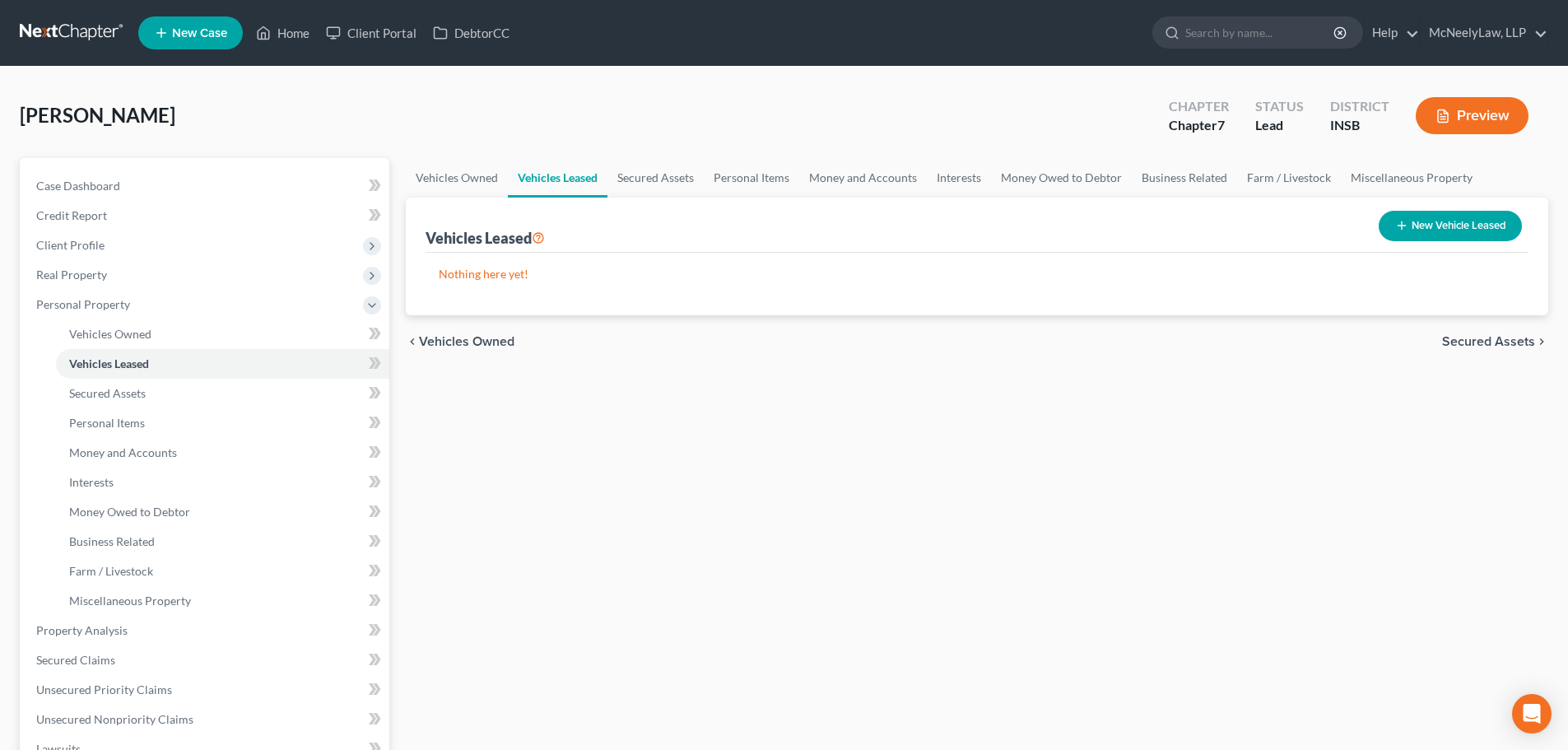
click at [1502, 341] on span "Secured Assets" at bounding box center [1488, 341] width 93 height 13
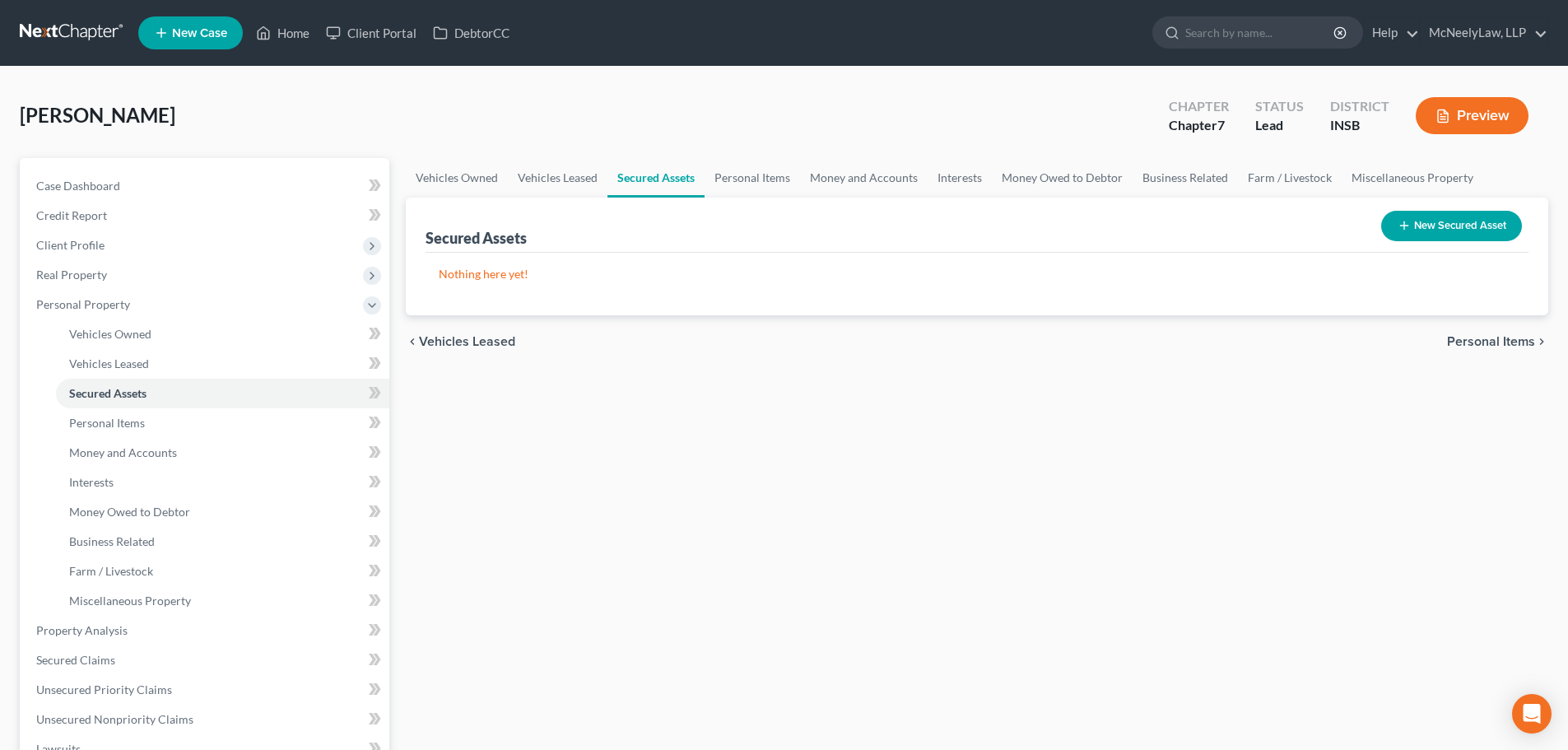
click at [1502, 341] on span "Personal Items" at bounding box center [1491, 341] width 88 height 13
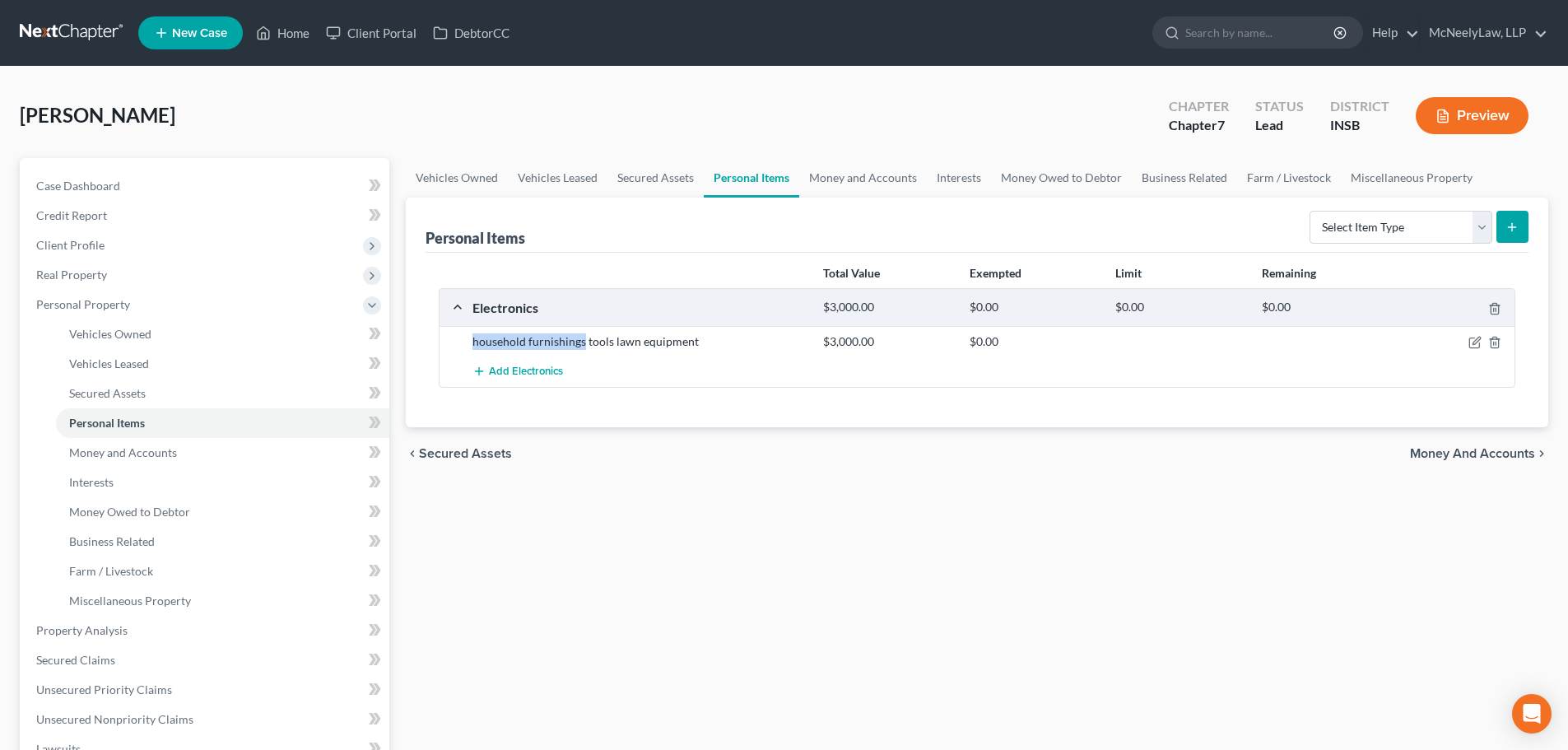
drag, startPoint x: 467, startPoint y: 346, endPoint x: 581, endPoint y: 345, distance: 114.0
click at [581, 345] on div "household furnishings tools lawn equipment" at bounding box center [639, 342] width 351 height 16
copy div "household furnishings"
click at [1472, 226] on select "Select Item Type Clothing Collectibles Of Value Electronics Firearms Household …" at bounding box center [1400, 227] width 183 height 33
select select "household_goods"
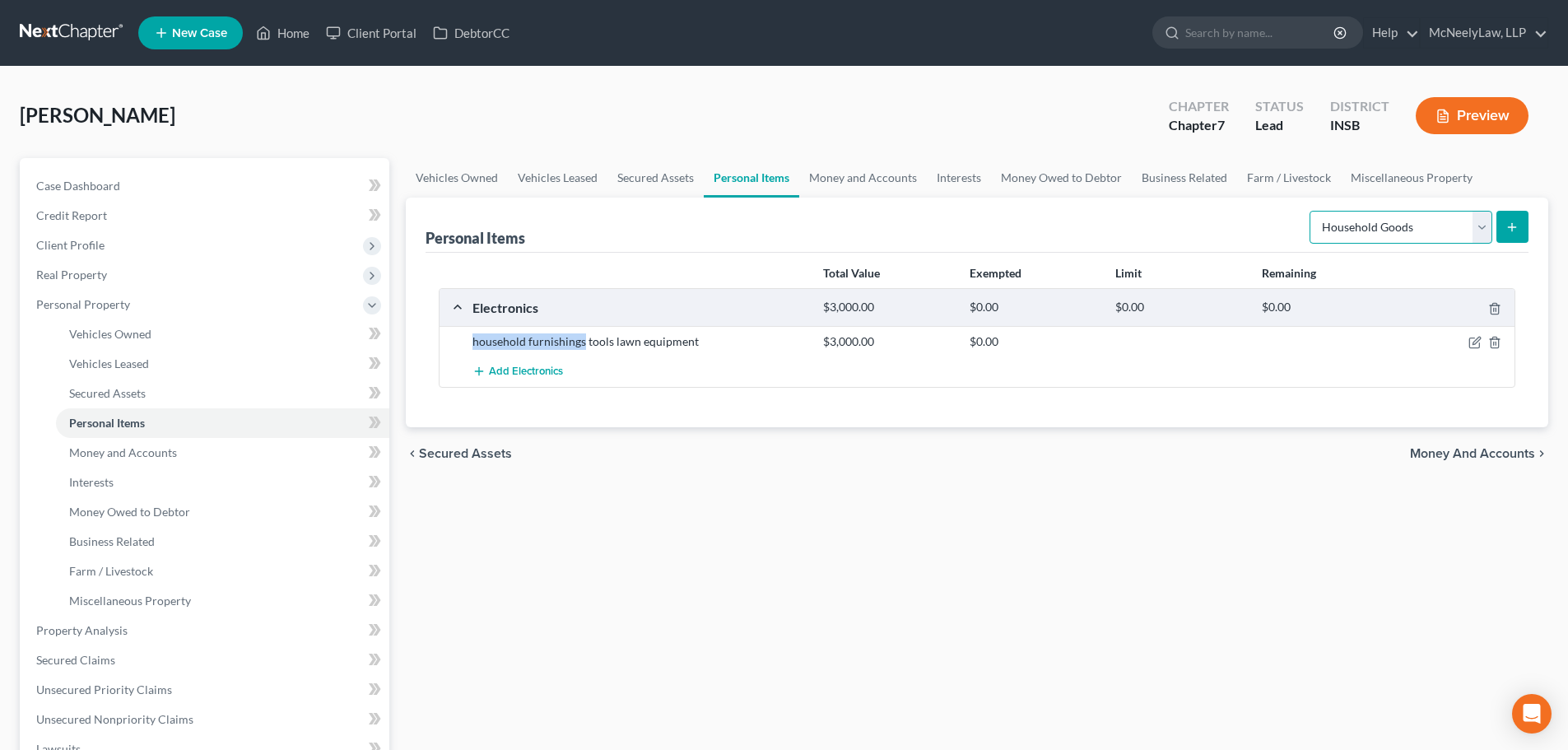
click at [1311, 211] on select "Select Item Type Clothing Collectibles Of Value Electronics Firearms Household …" at bounding box center [1400, 227] width 183 height 33
click at [1512, 226] on line "submit" at bounding box center [1512, 226] width 0 height 7
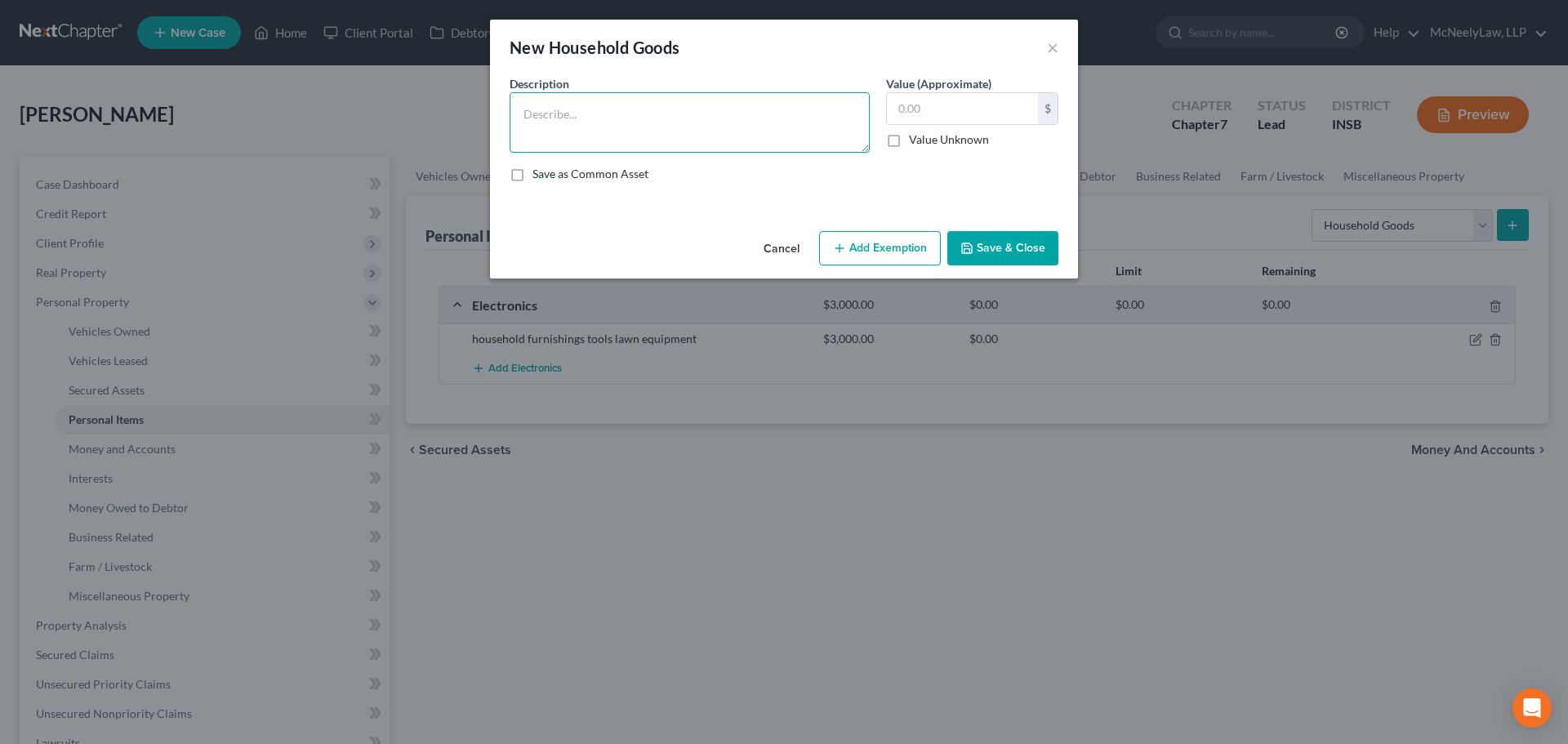
drag, startPoint x: 674, startPoint y: 117, endPoint x: 670, endPoint y: 154, distance: 37.2
click at [677, 117] on textarea at bounding box center [689, 122] width 360 height 60
paste textarea "household furnishings"
type textarea "household furnishings - Couch"
click at [931, 115] on input "text" at bounding box center [962, 108] width 151 height 31
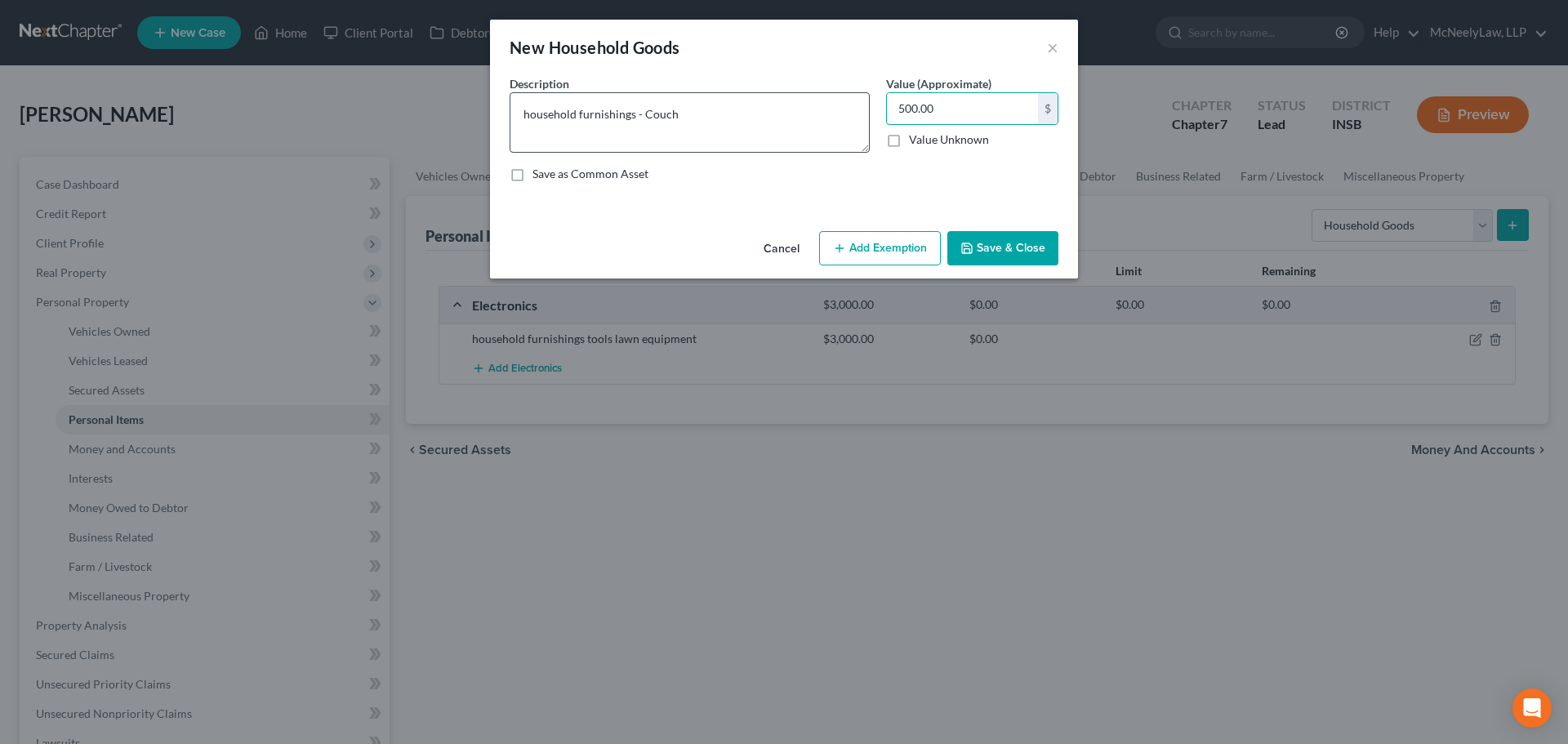
type input "500.00"
click at [792, 116] on textarea "household furnishings - Couch" at bounding box center [689, 122] width 360 height 60
click at [998, 253] on button "Save & Close" at bounding box center [1003, 248] width 111 height 35
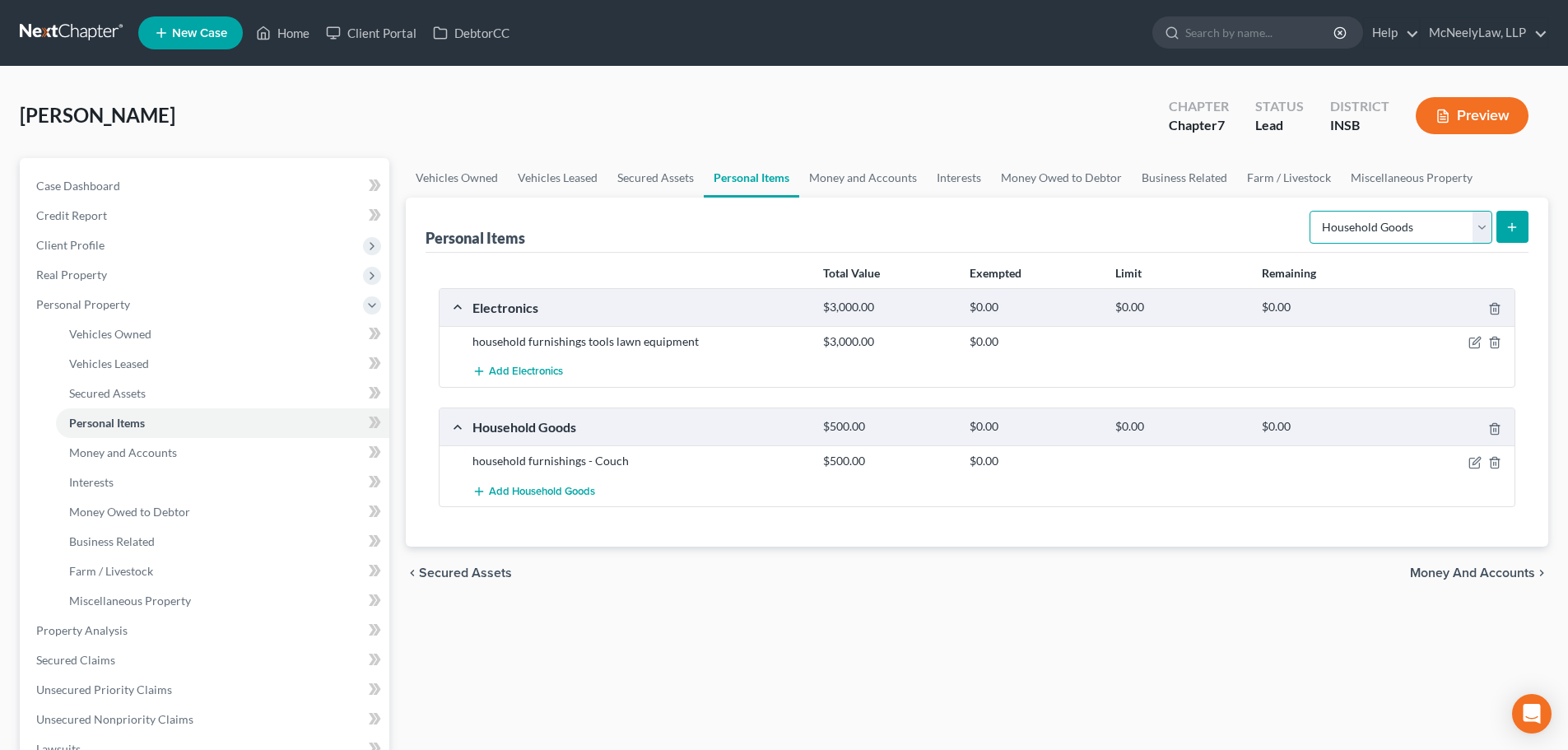
click at [1476, 228] on select "Select Item Type Clothing Collectibles Of Value Electronics Firearms Household …" at bounding box center [1400, 227] width 183 height 33
click at [1019, 544] on div "Total Value Exempted Limit Remaining Electronics $3,000.00 $0.00 $0.00 $0.00 ho…" at bounding box center [977, 399] width 1103 height 295
drag, startPoint x: 1474, startPoint y: 458, endPoint x: 1459, endPoint y: 458, distance: 15.0
click at [1473, 458] on icon "button" at bounding box center [1474, 462] width 10 height 10
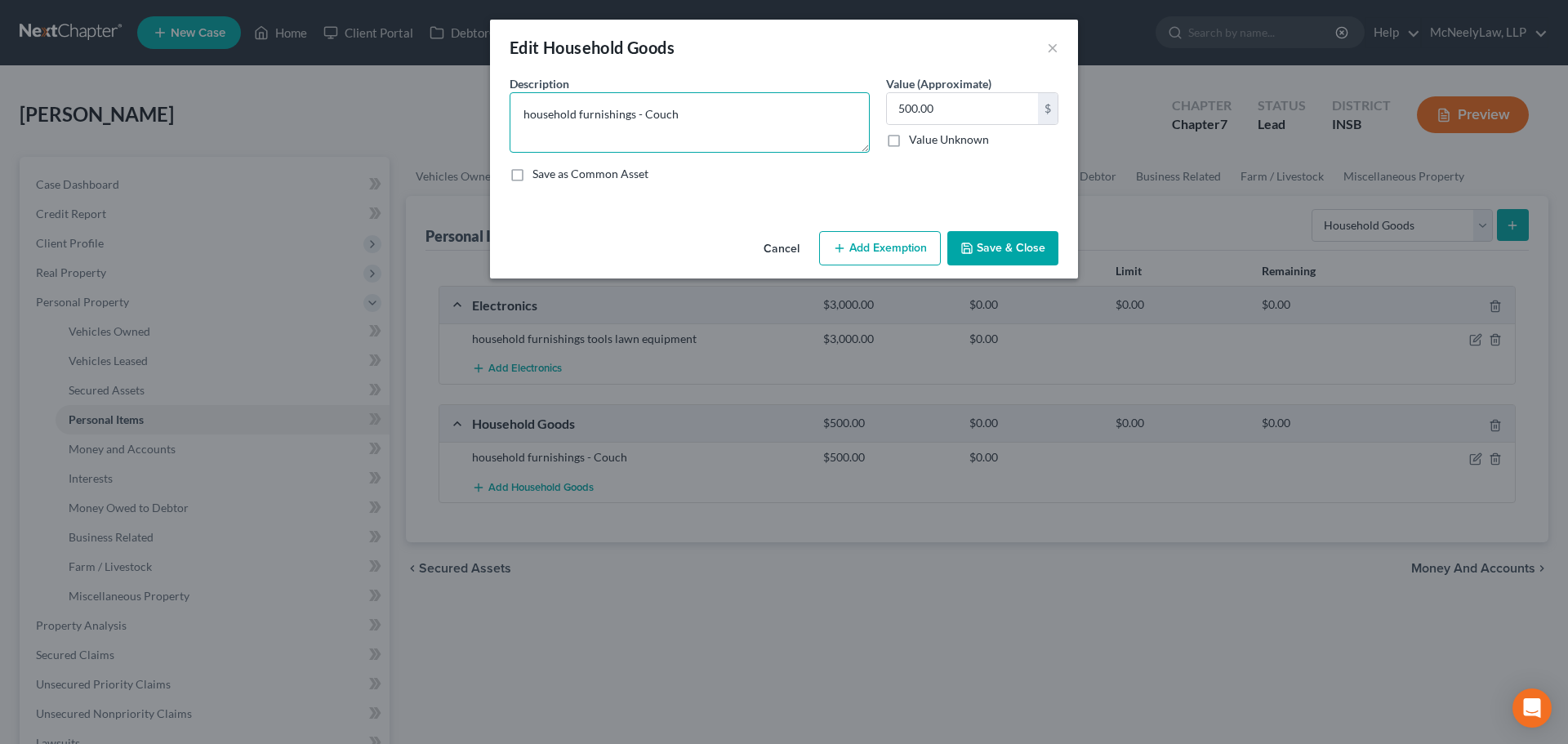
click at [787, 129] on textarea "household furnishings - Couch" at bounding box center [689, 122] width 360 height 60
type textarea "household furnishings - Couch, tools, lawn equipment"
click at [1001, 114] on input "500.00" at bounding box center [962, 108] width 151 height 31
type input "800.00"
click at [1005, 249] on button "Save & Close" at bounding box center [1003, 248] width 111 height 35
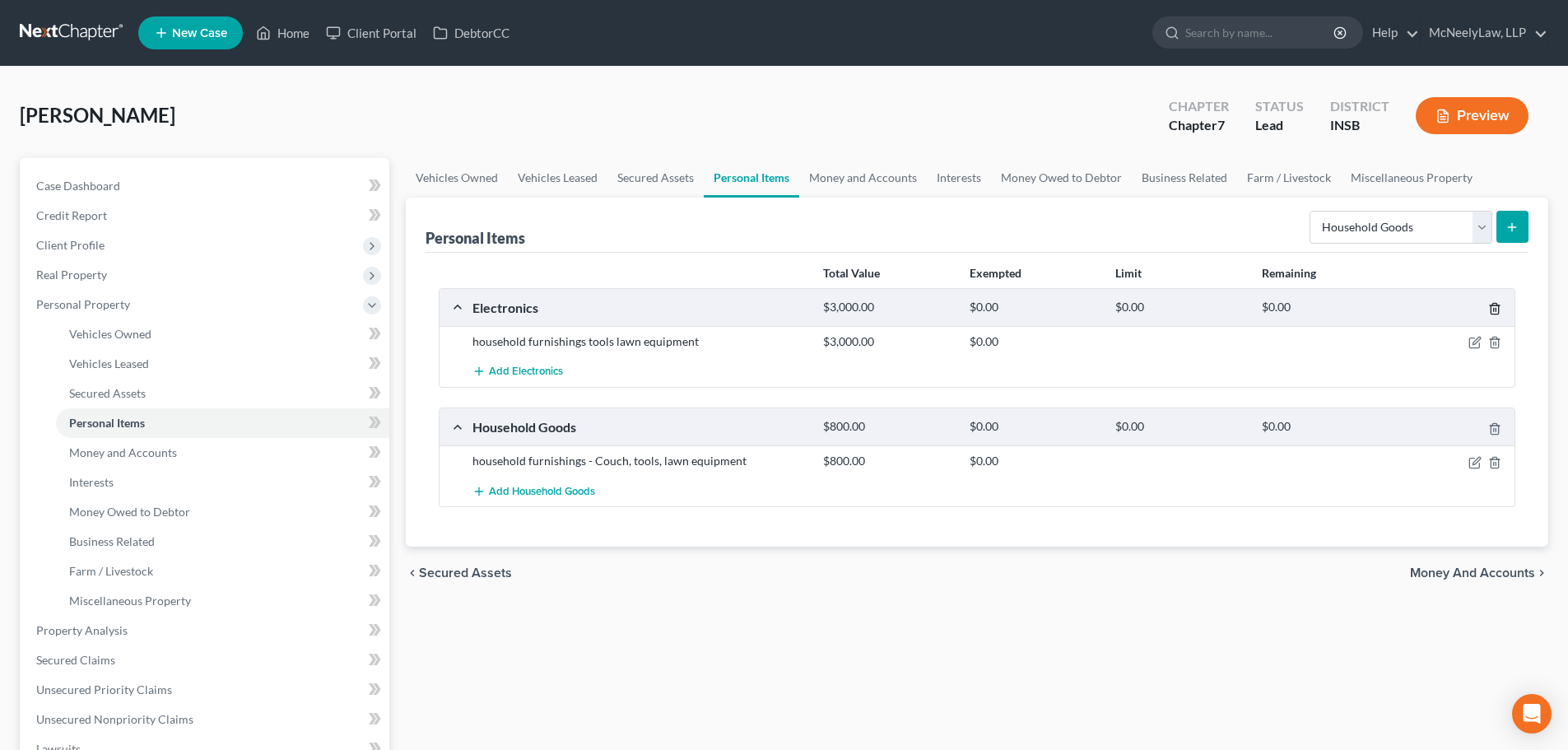
click at [1495, 309] on line "button" at bounding box center [1495, 310] width 0 height 3
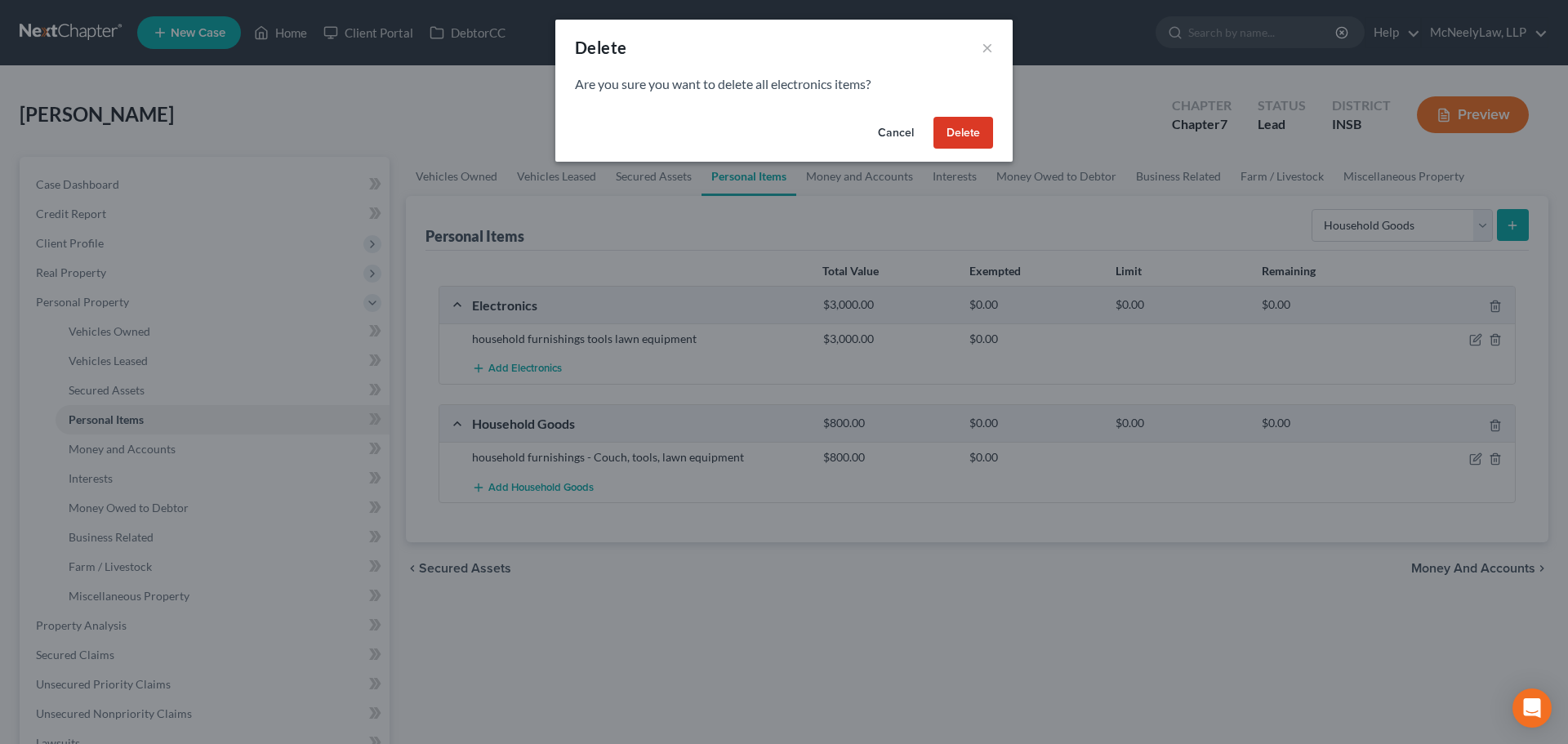
drag, startPoint x: 970, startPoint y: 135, endPoint x: 1101, endPoint y: 182, distance: 139.2
click at [969, 135] on button "Delete" at bounding box center [963, 133] width 59 height 33
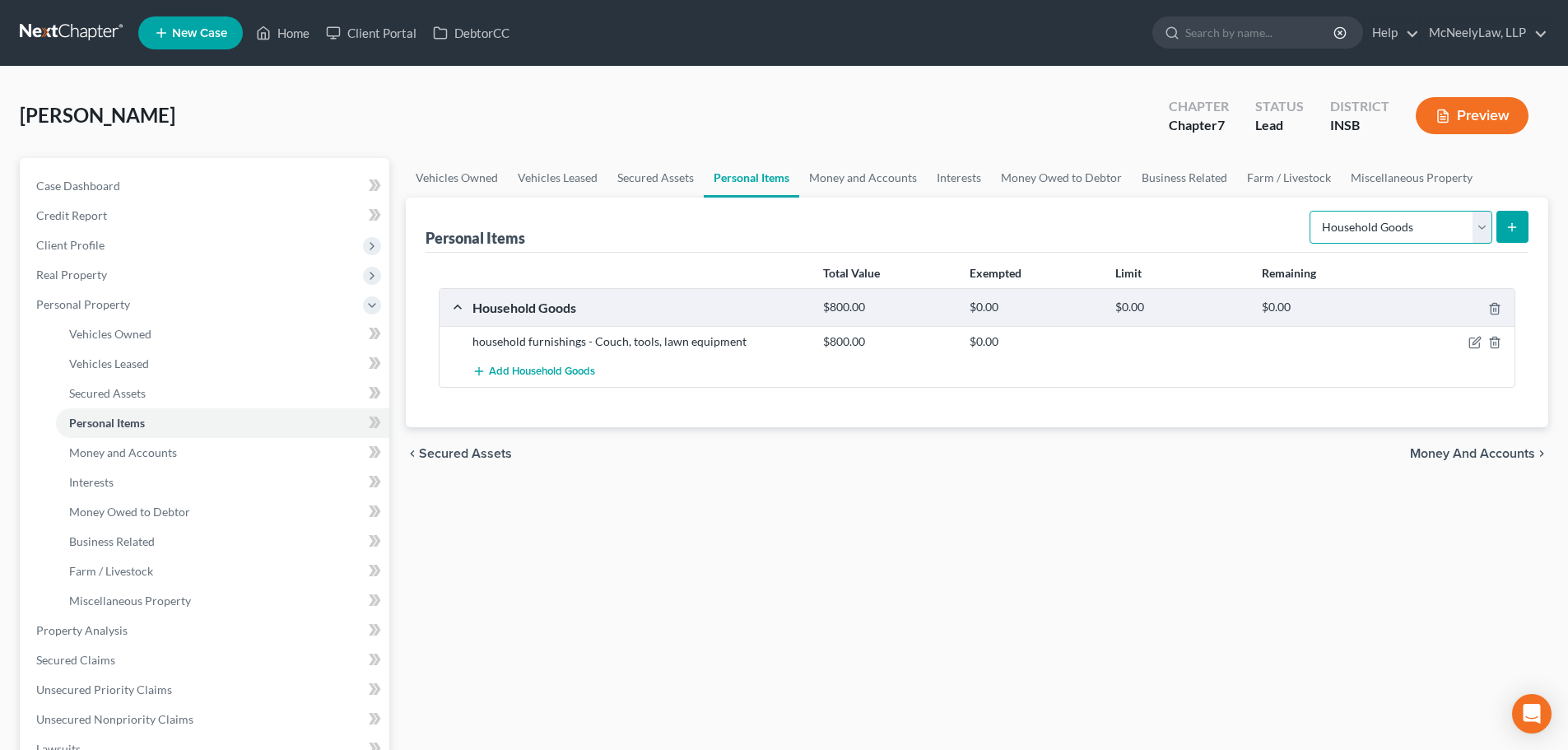
click at [1425, 230] on select "Select Item Type Clothing Collectibles Of Value Electronics Firearms Household …" at bounding box center [1400, 227] width 183 height 33
select select "clothing"
click at [1311, 211] on select "Select Item Type Clothing Collectibles Of Value Electronics Firearms Household …" at bounding box center [1400, 227] width 183 height 33
click at [1516, 236] on button "submit" at bounding box center [1512, 227] width 32 height 32
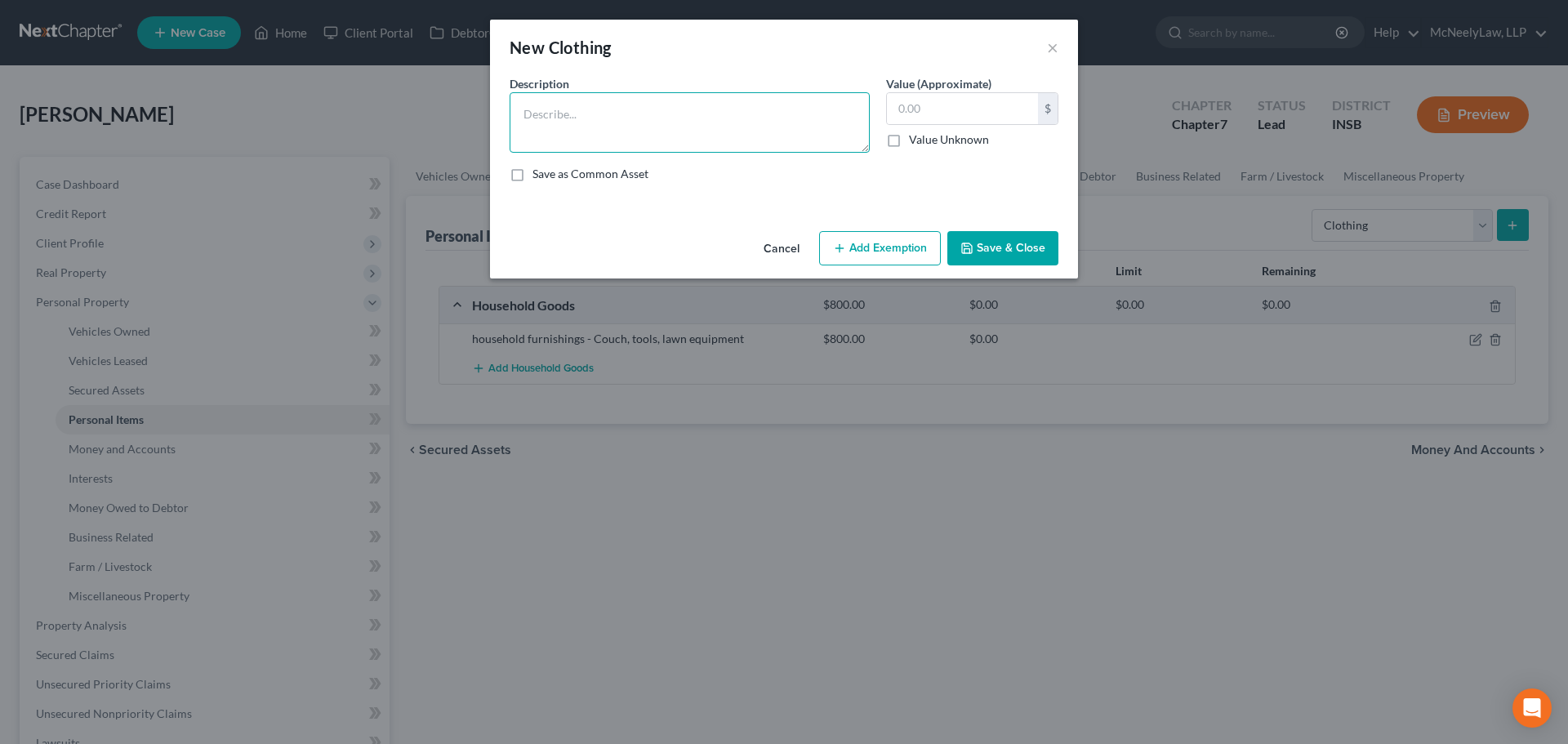
click at [767, 132] on textarea at bounding box center [689, 122] width 360 height 60
type textarea "Clothes"
click at [958, 105] on input "text" at bounding box center [962, 108] width 151 height 31
type input "50.00"
click at [1028, 249] on button "Save & Close" at bounding box center [1003, 248] width 111 height 35
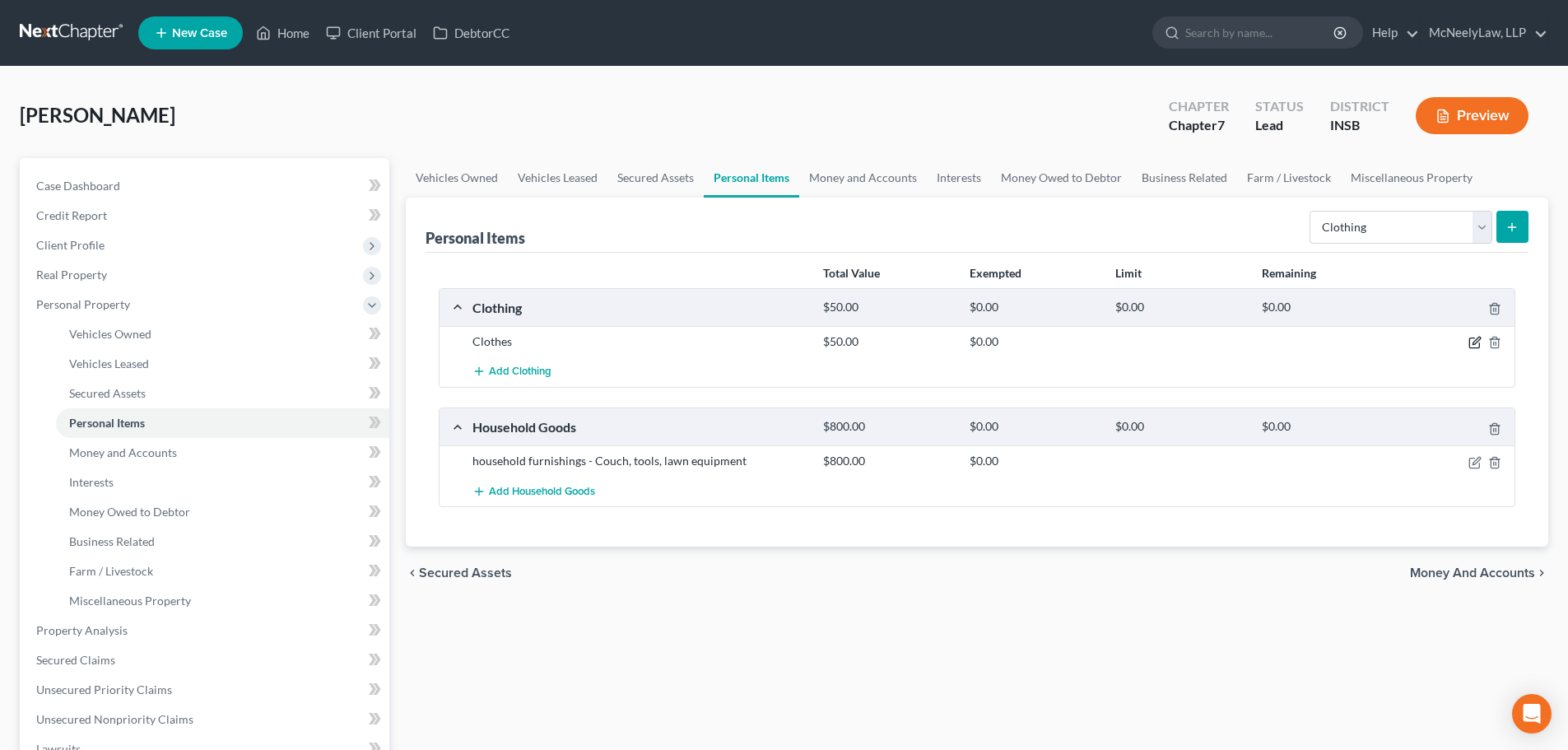
click at [1475, 343] on icon "button" at bounding box center [1474, 342] width 13 height 13
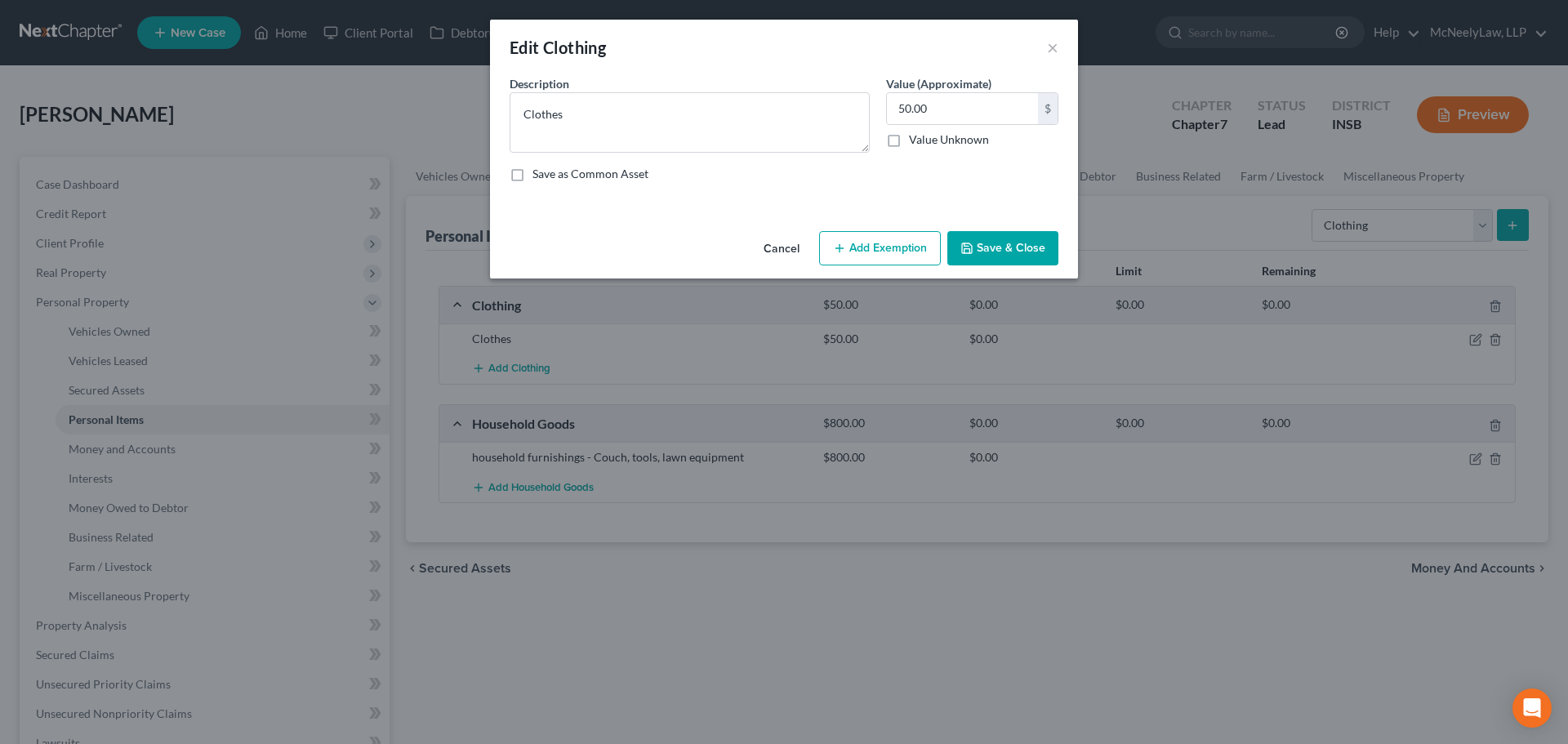
click at [883, 235] on button "Add Exemption" at bounding box center [880, 248] width 122 height 35
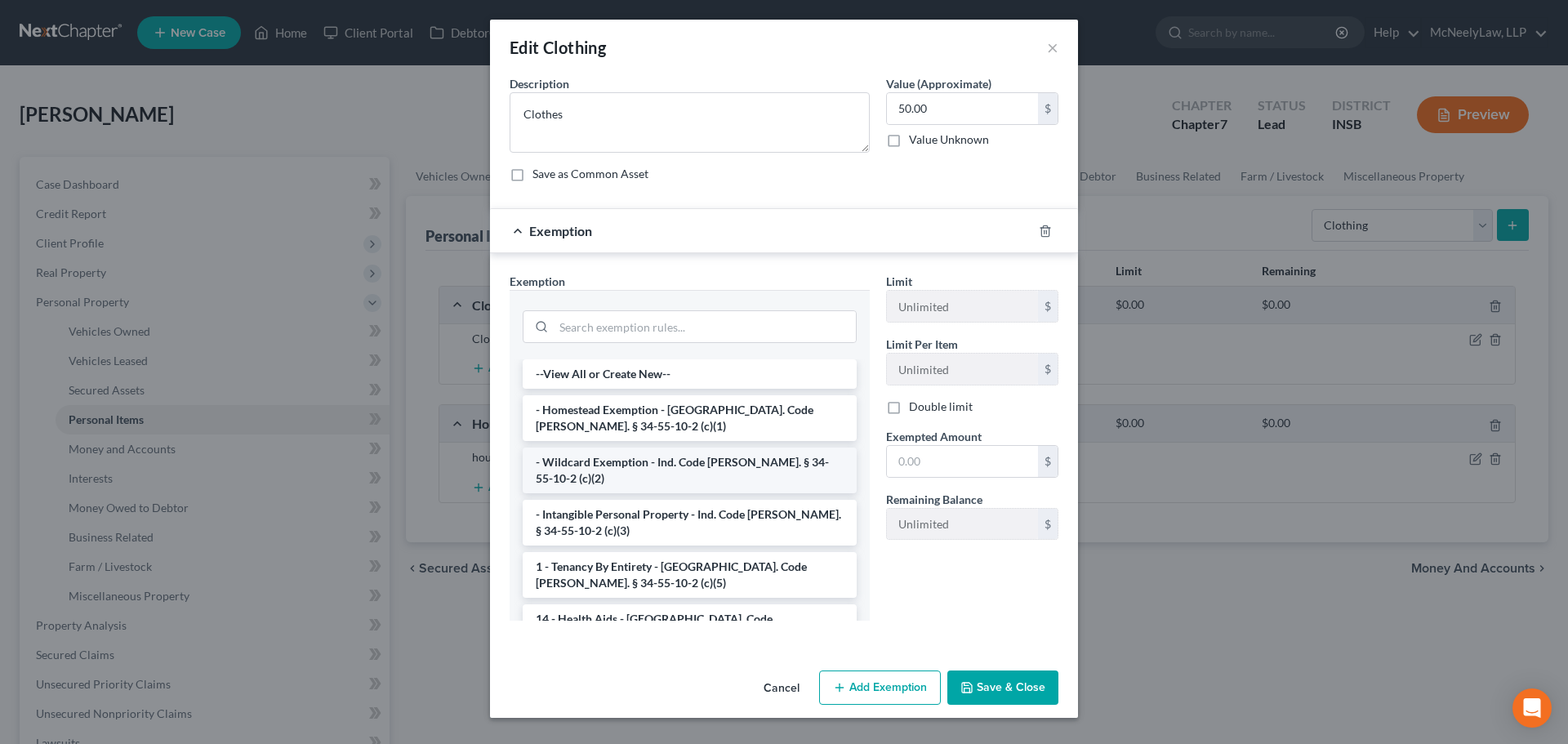
click at [643, 462] on li "- Wildcard Exemption - Ind. Code [PERSON_NAME]. § 34-55-10-2 (c)(2)" at bounding box center [689, 471] width 334 height 46
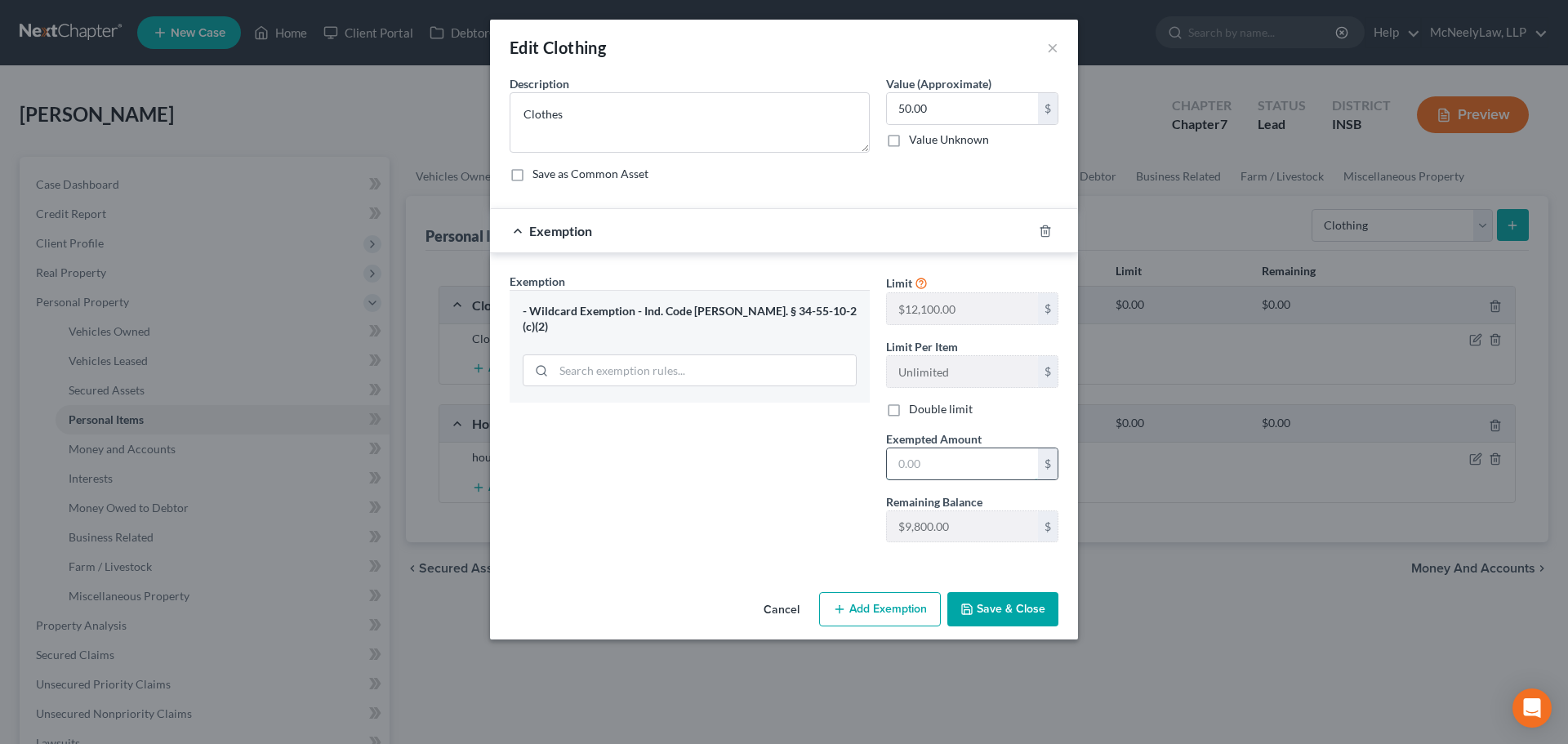
drag, startPoint x: 941, startPoint y: 457, endPoint x: 946, endPoint y: 448, distance: 10.3
click at [941, 457] on input "text" at bounding box center [962, 463] width 151 height 31
type input "50.00"
drag, startPoint x: 1006, startPoint y: 607, endPoint x: 1017, endPoint y: 619, distance: 16.3
click at [1007, 607] on button "Save & Close" at bounding box center [1003, 608] width 111 height 35
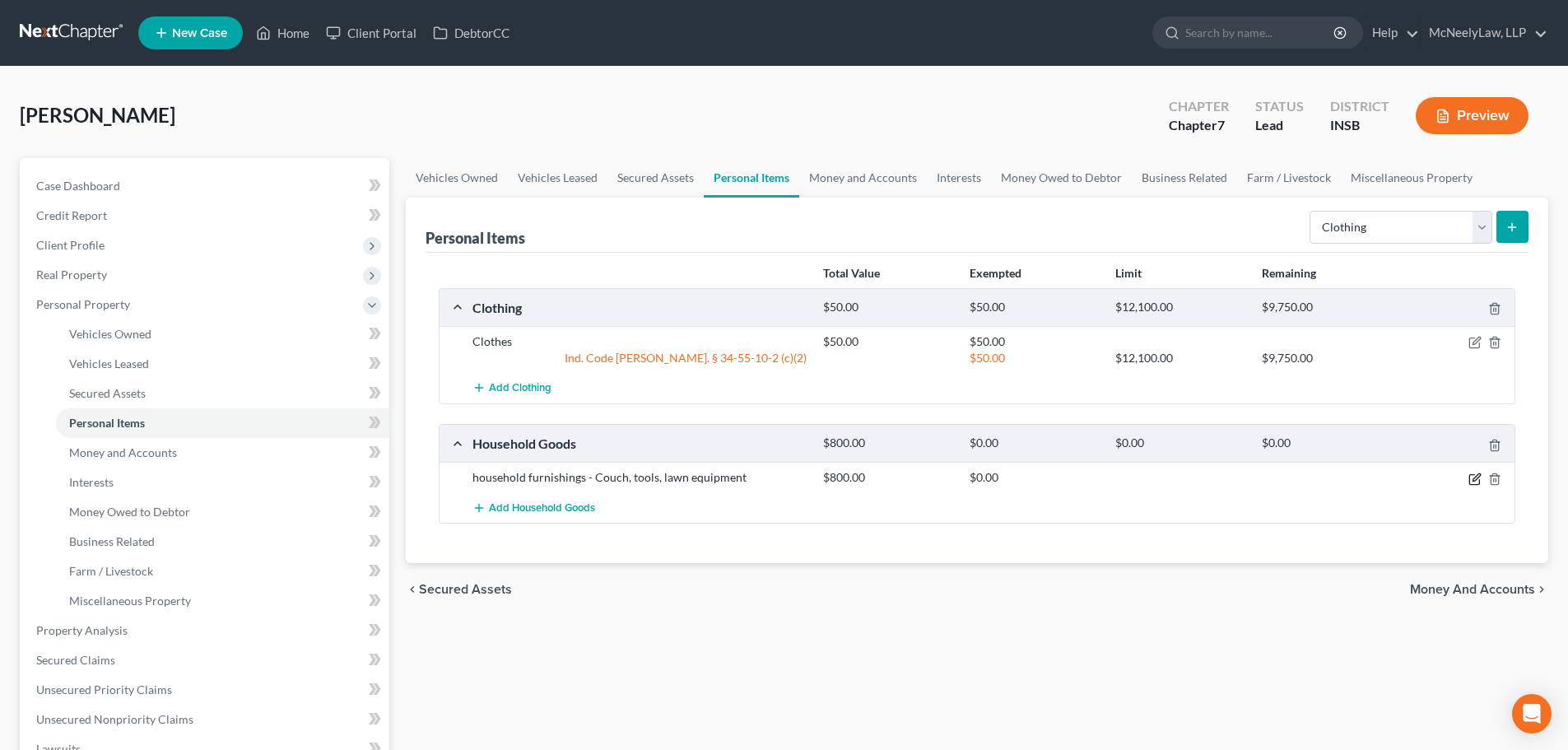
click at [1476, 479] on icon "button" at bounding box center [1475, 476] width 7 height 7
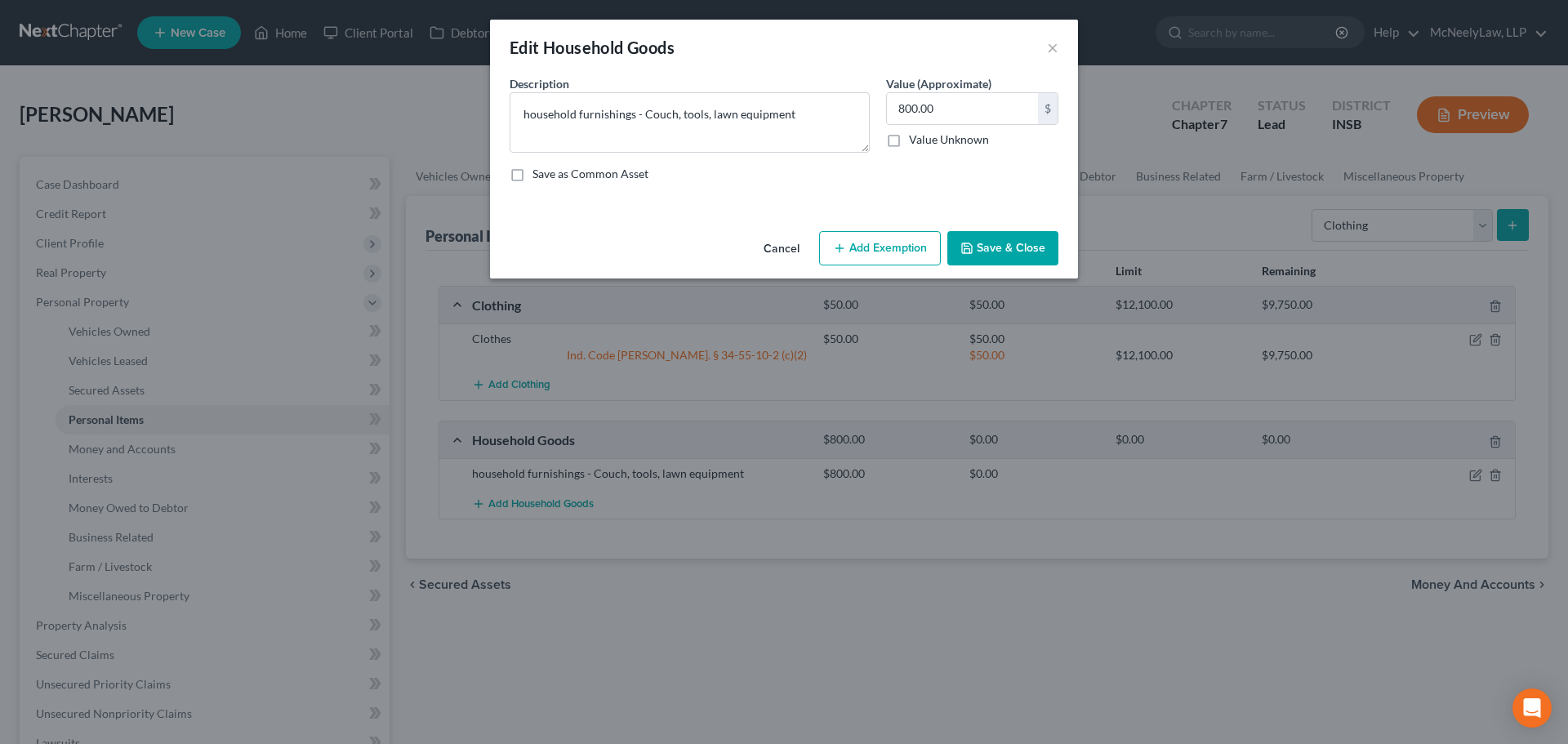
click at [896, 240] on button "Add Exemption" at bounding box center [880, 248] width 122 height 35
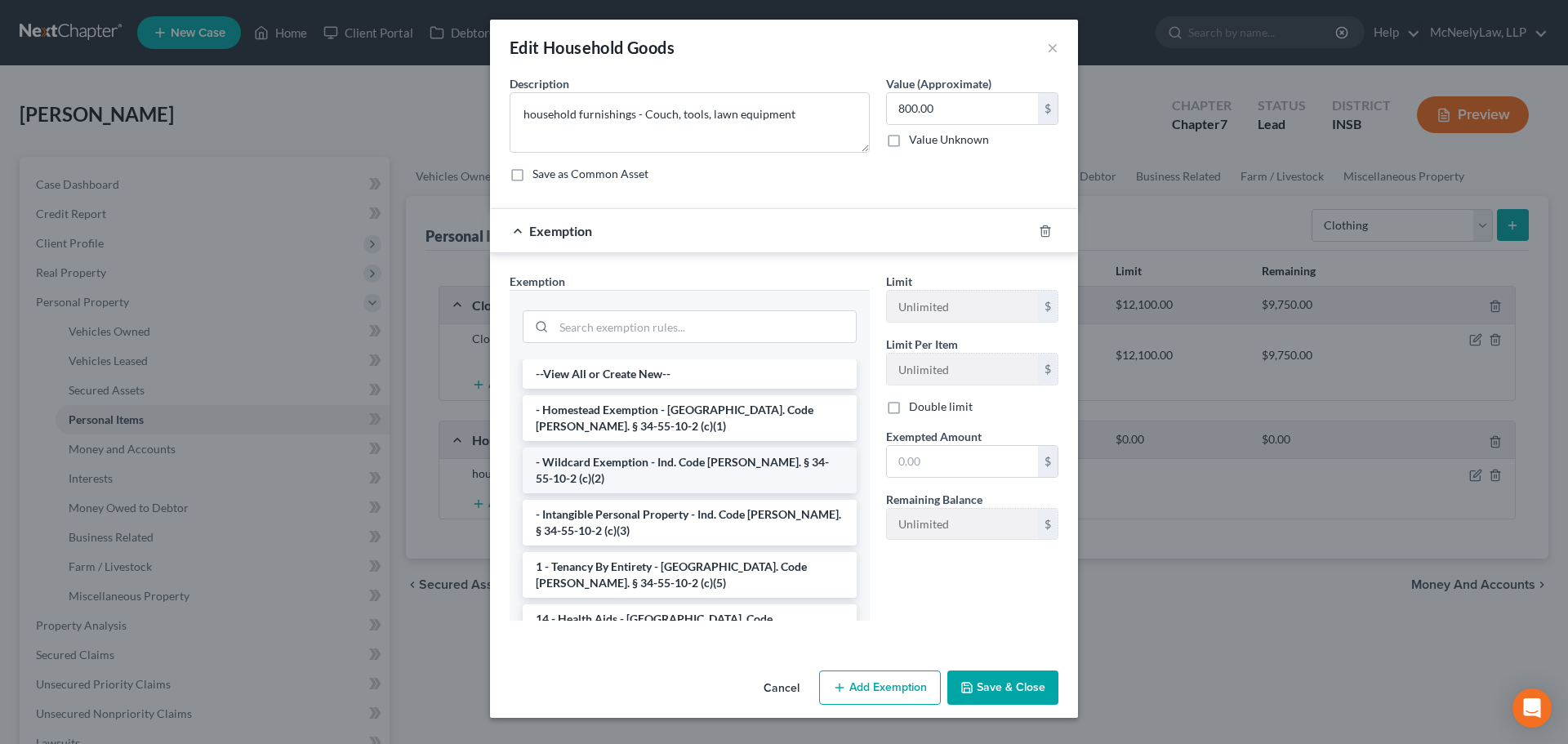
click at [692, 460] on li "- Wildcard Exemption - Ind. Code [PERSON_NAME]. § 34-55-10-2 (c)(2)" at bounding box center [689, 471] width 334 height 46
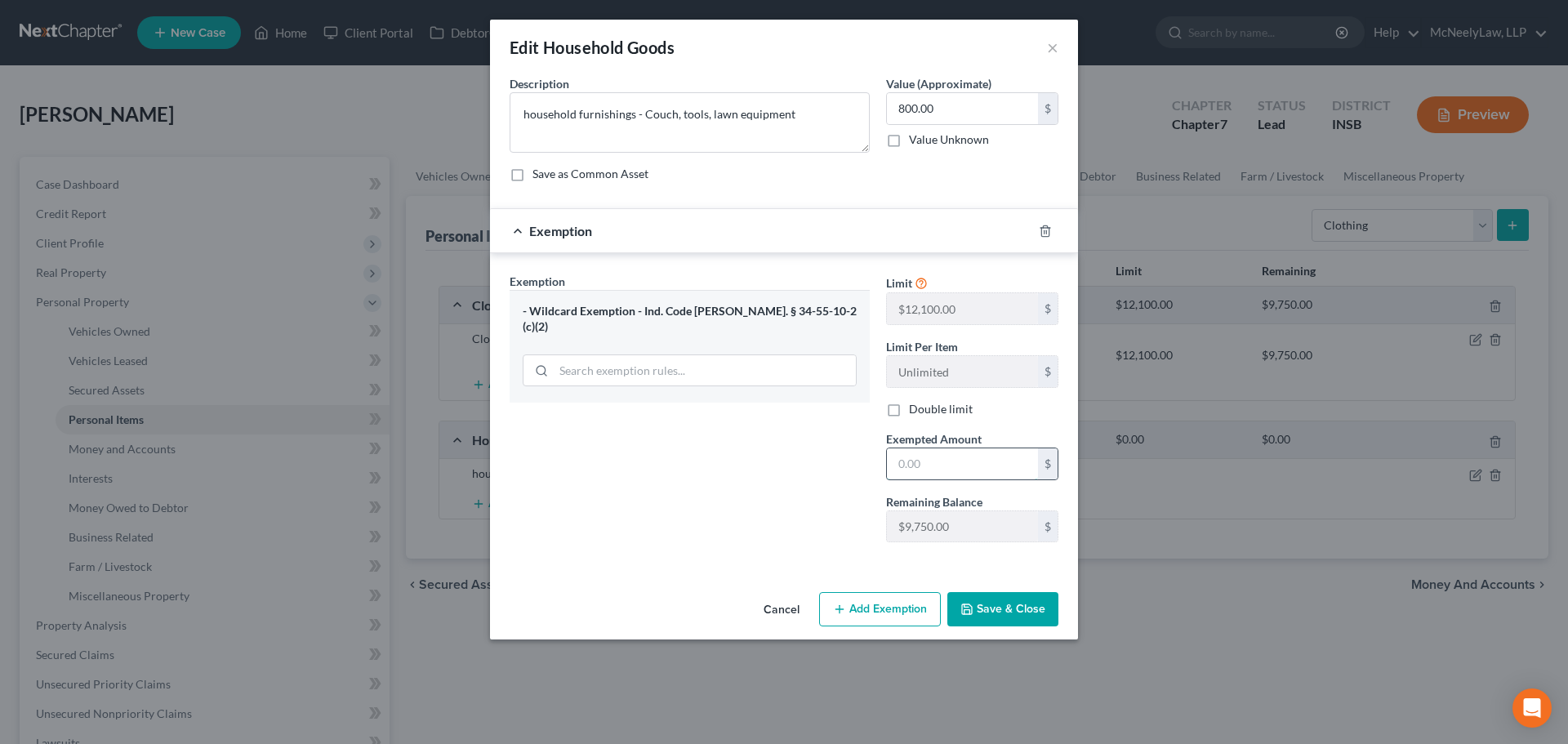
click at [973, 462] on input "text" at bounding box center [962, 463] width 151 height 31
type input "800.00"
click at [1013, 611] on button "Save & Close" at bounding box center [1003, 608] width 111 height 35
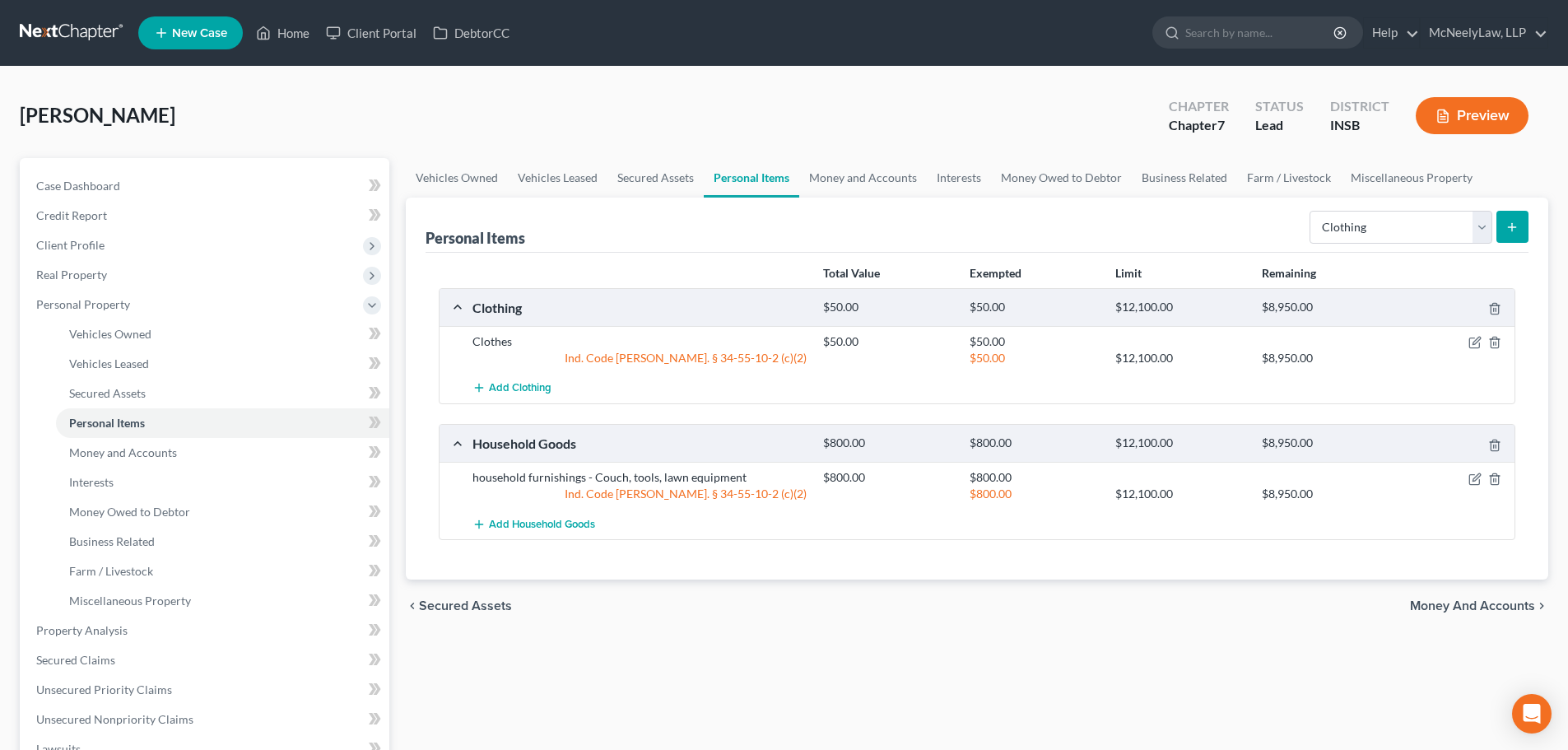
click at [1484, 604] on span "Money and Accounts" at bounding box center [1472, 605] width 125 height 13
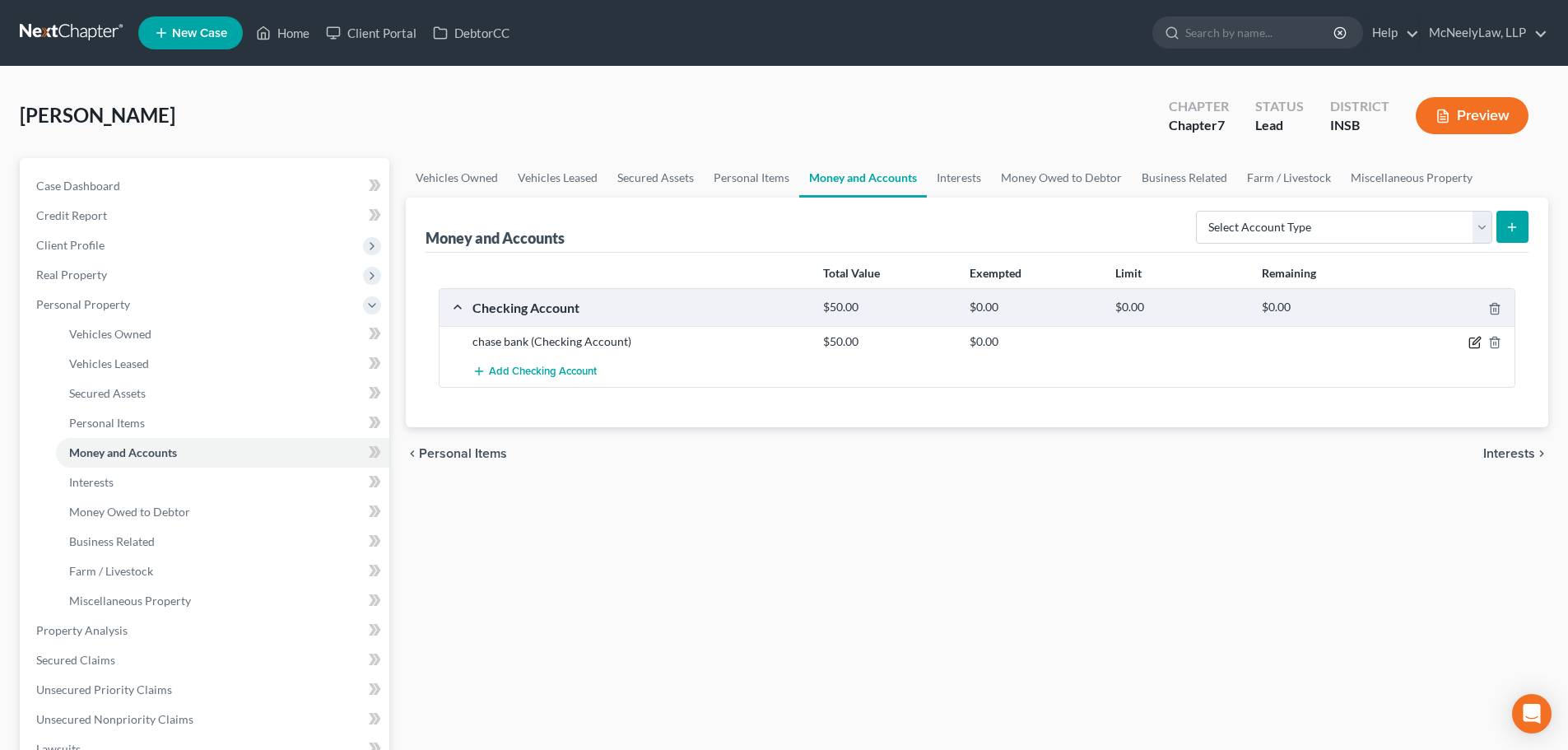
click at [1474, 341] on icon "button" at bounding box center [1474, 342] width 13 height 13
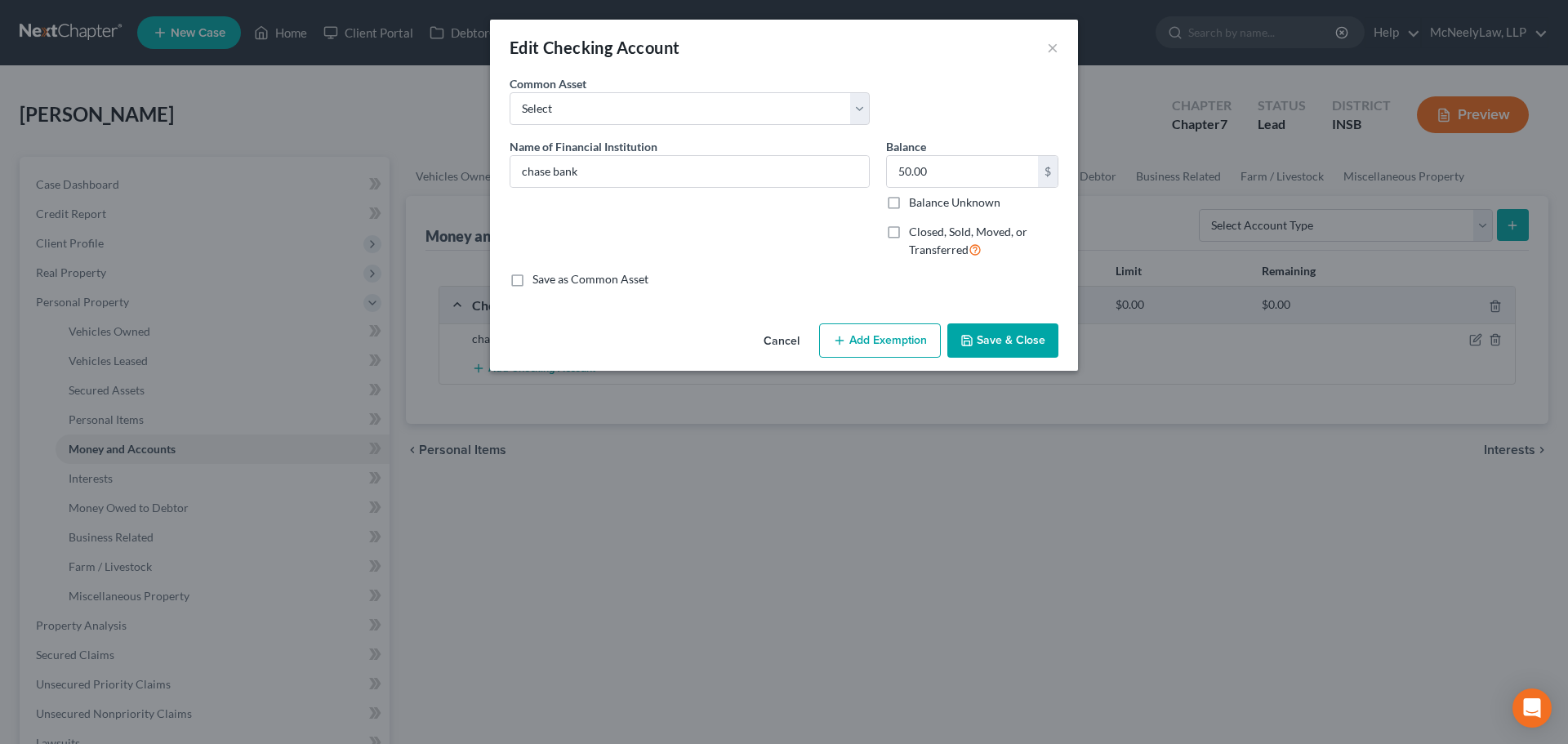
click at [861, 340] on button "Add Exemption" at bounding box center [880, 340] width 122 height 35
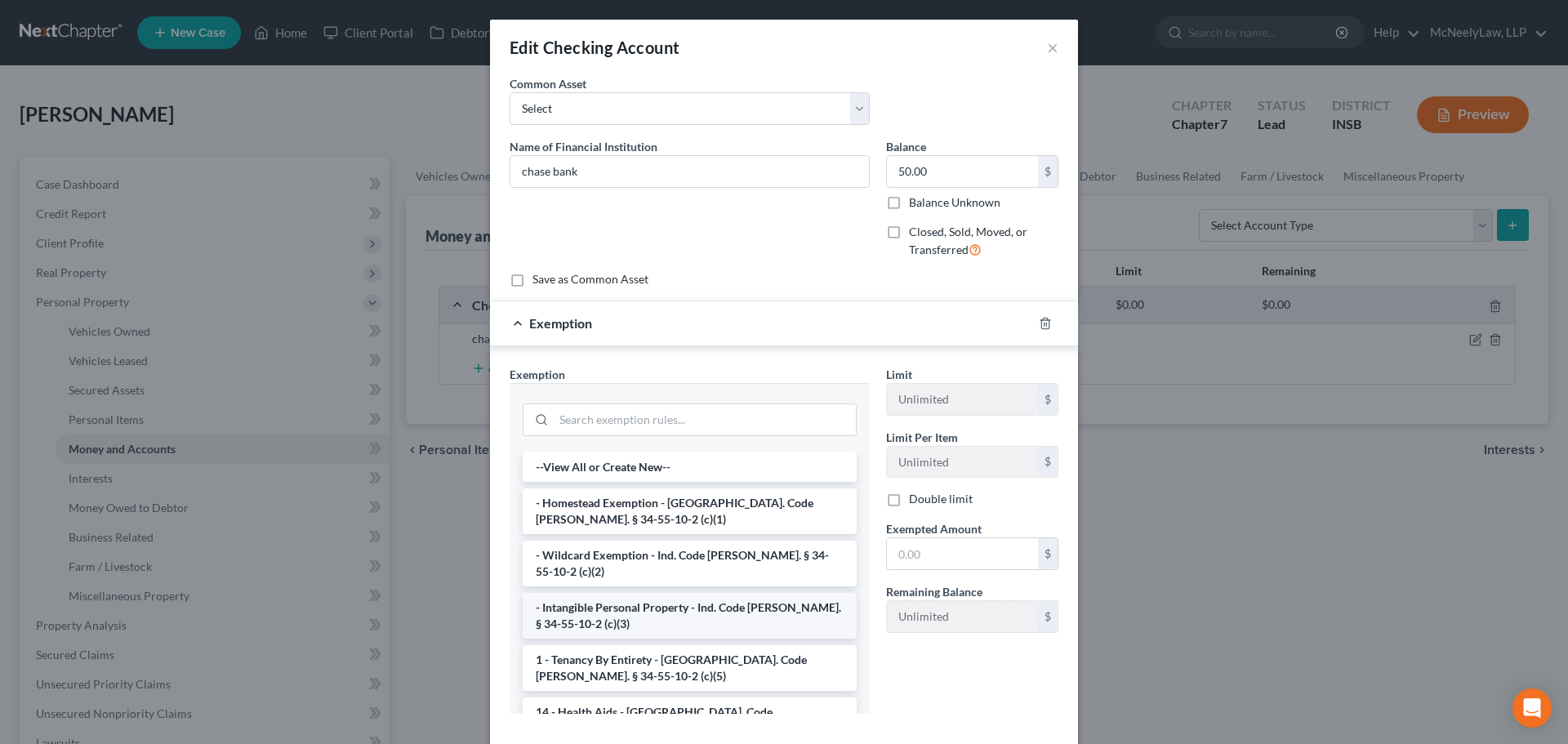
click at [651, 599] on li "- Intangible Personal Property - Ind. Code [PERSON_NAME]. § 34-55-10-2 (c)(3)" at bounding box center [689, 615] width 334 height 46
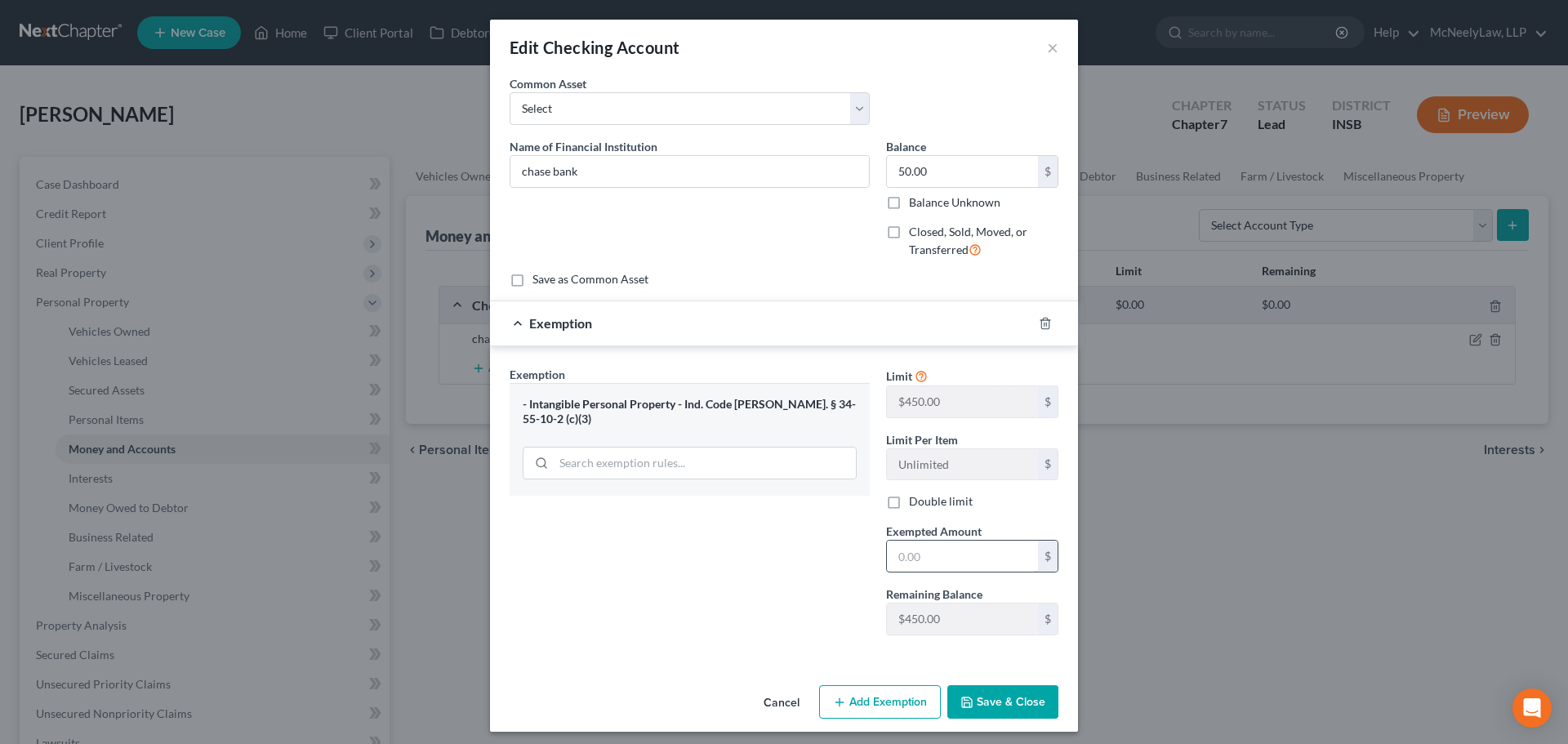
click at [980, 555] on input "text" at bounding box center [962, 556] width 151 height 31
type input "0"
type input "50.00"
click at [1028, 699] on button "Save & Close" at bounding box center [1003, 701] width 111 height 35
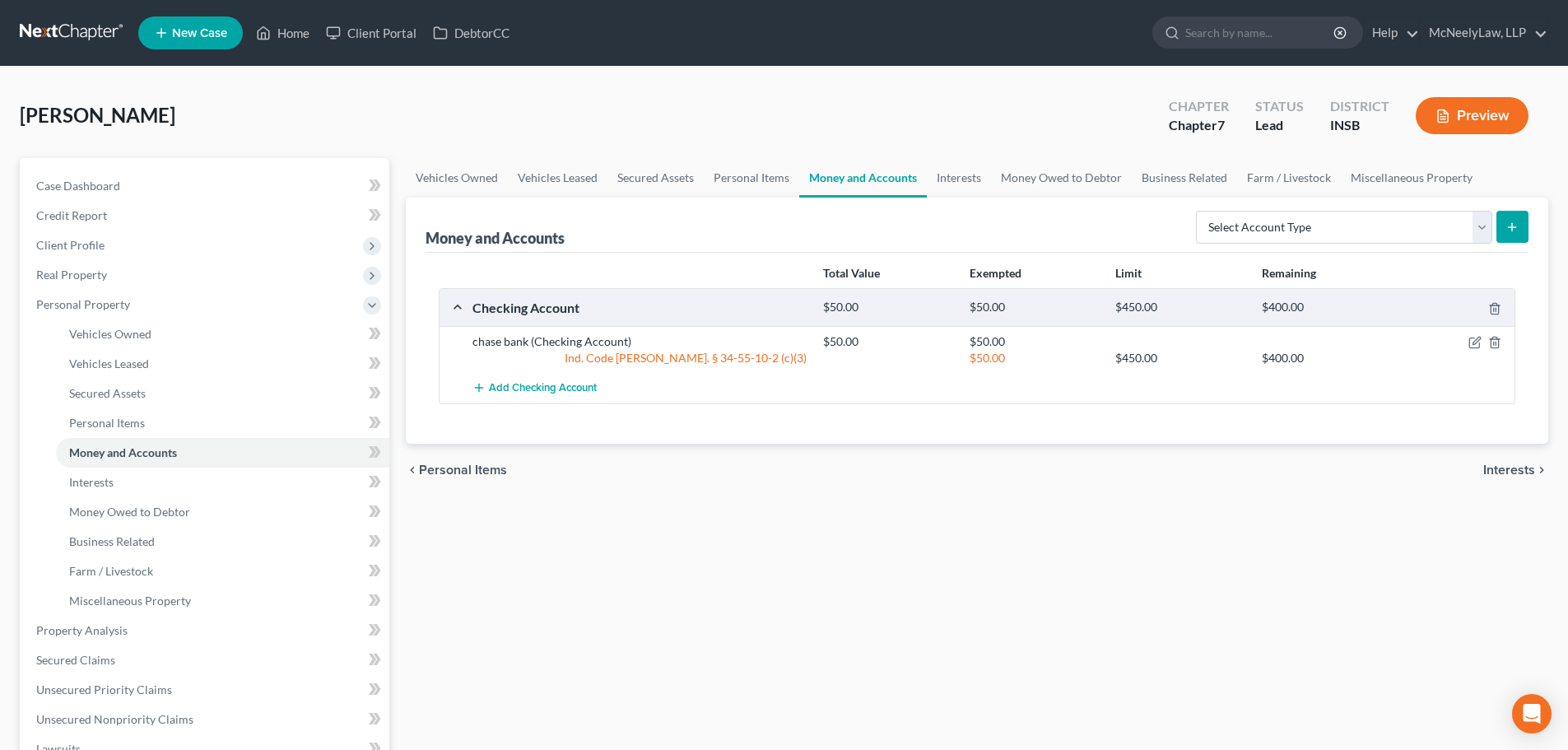
click at [1524, 468] on span "Interests" at bounding box center [1509, 469] width 52 height 13
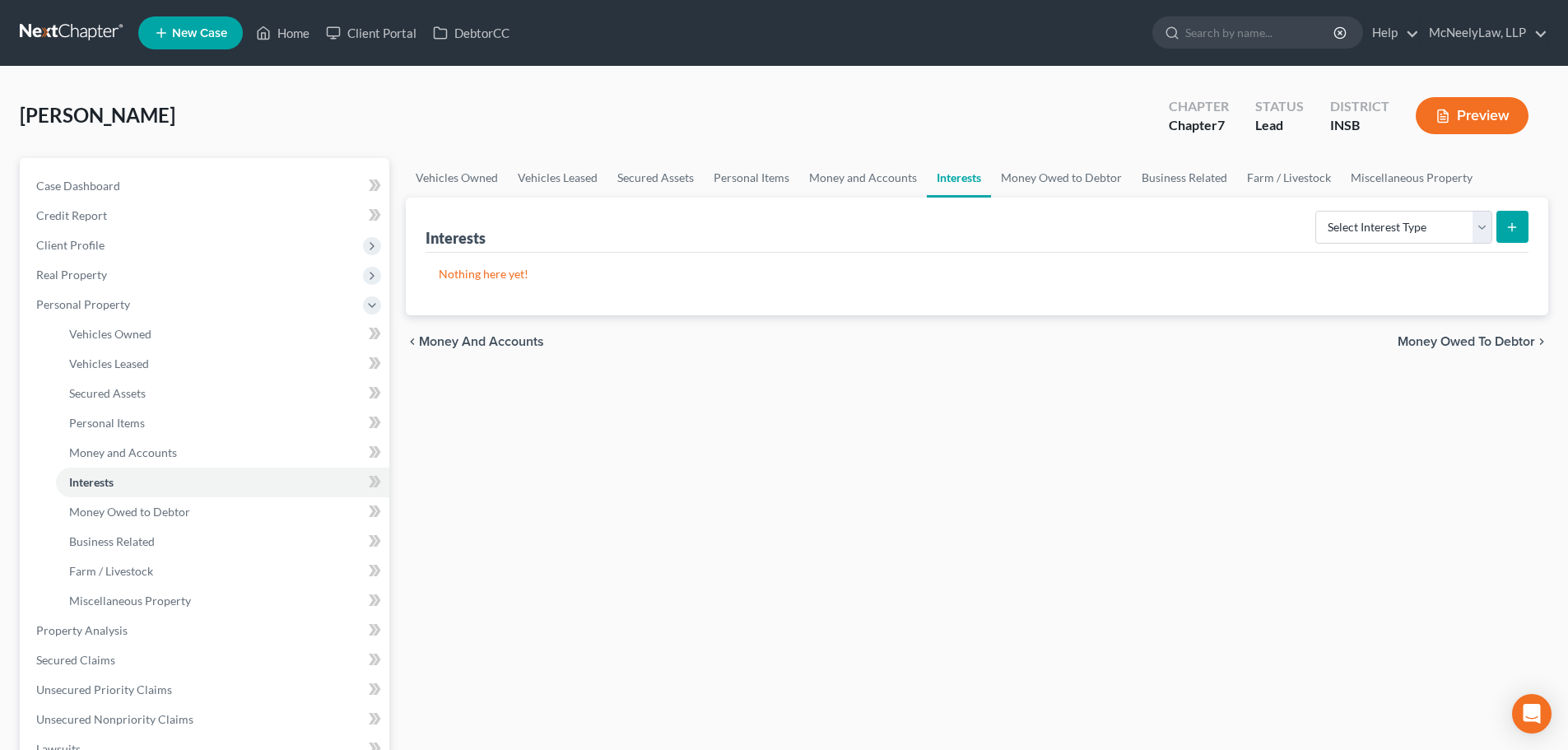
click at [1472, 344] on span "Money Owed to Debtor" at bounding box center [1466, 341] width 138 height 13
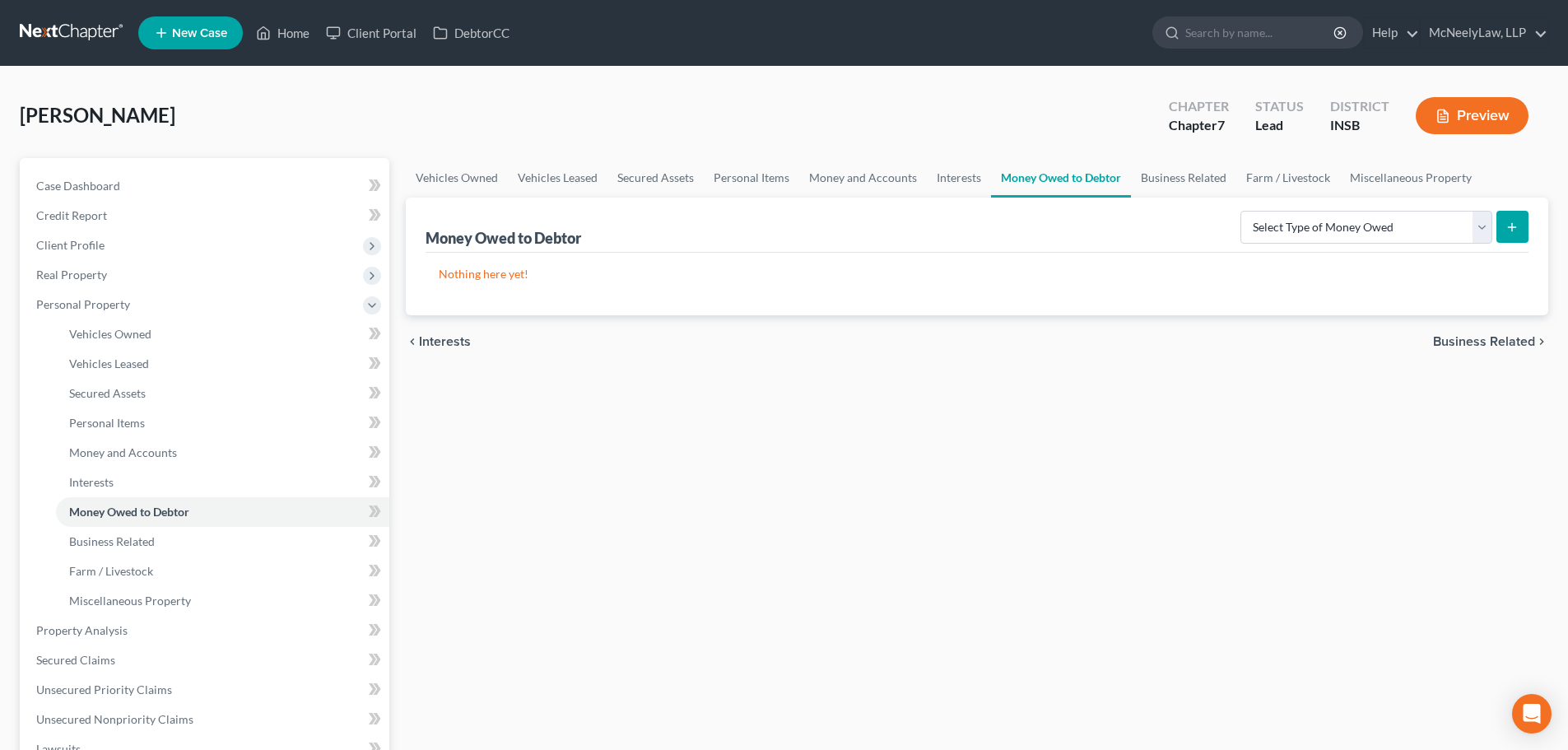
click at [1480, 354] on div "chevron_left Interests Business Related chevron_right" at bounding box center [977, 342] width 1143 height 53
click at [1484, 341] on span "Business Related" at bounding box center [1484, 341] width 102 height 13
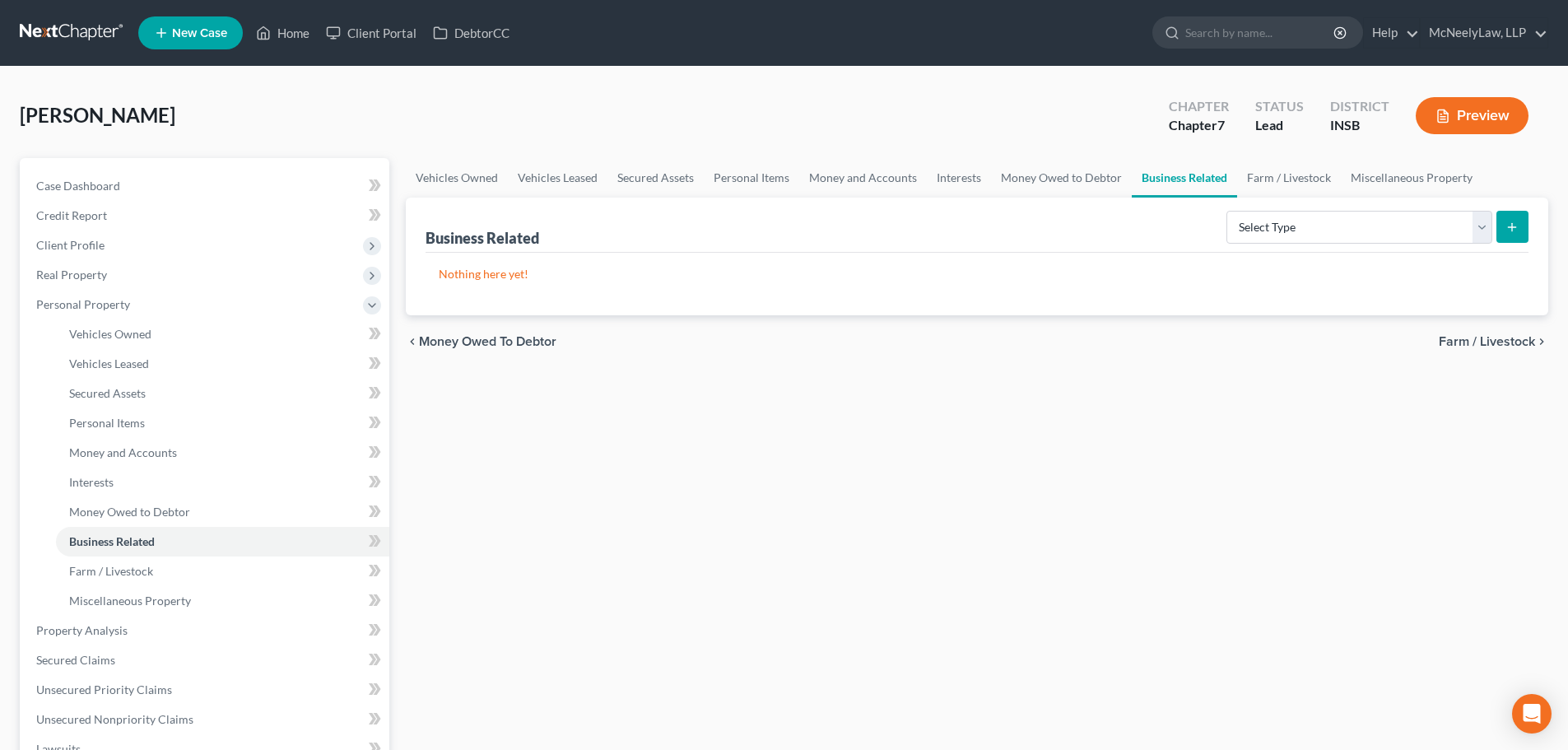
click at [1484, 341] on span "Farm / Livestock" at bounding box center [1487, 341] width 96 height 13
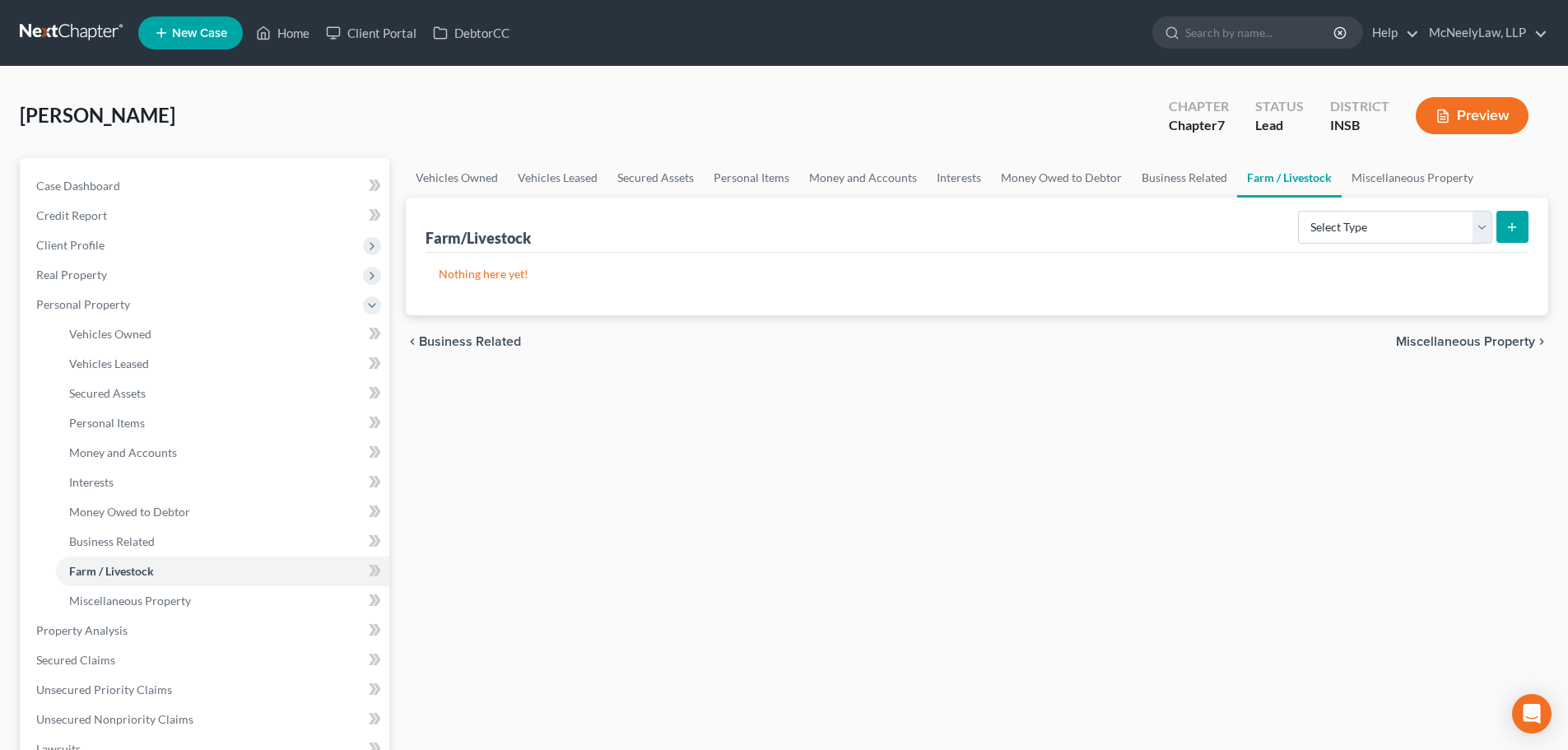
click at [1485, 341] on span "Miscellaneous Property" at bounding box center [1465, 341] width 139 height 13
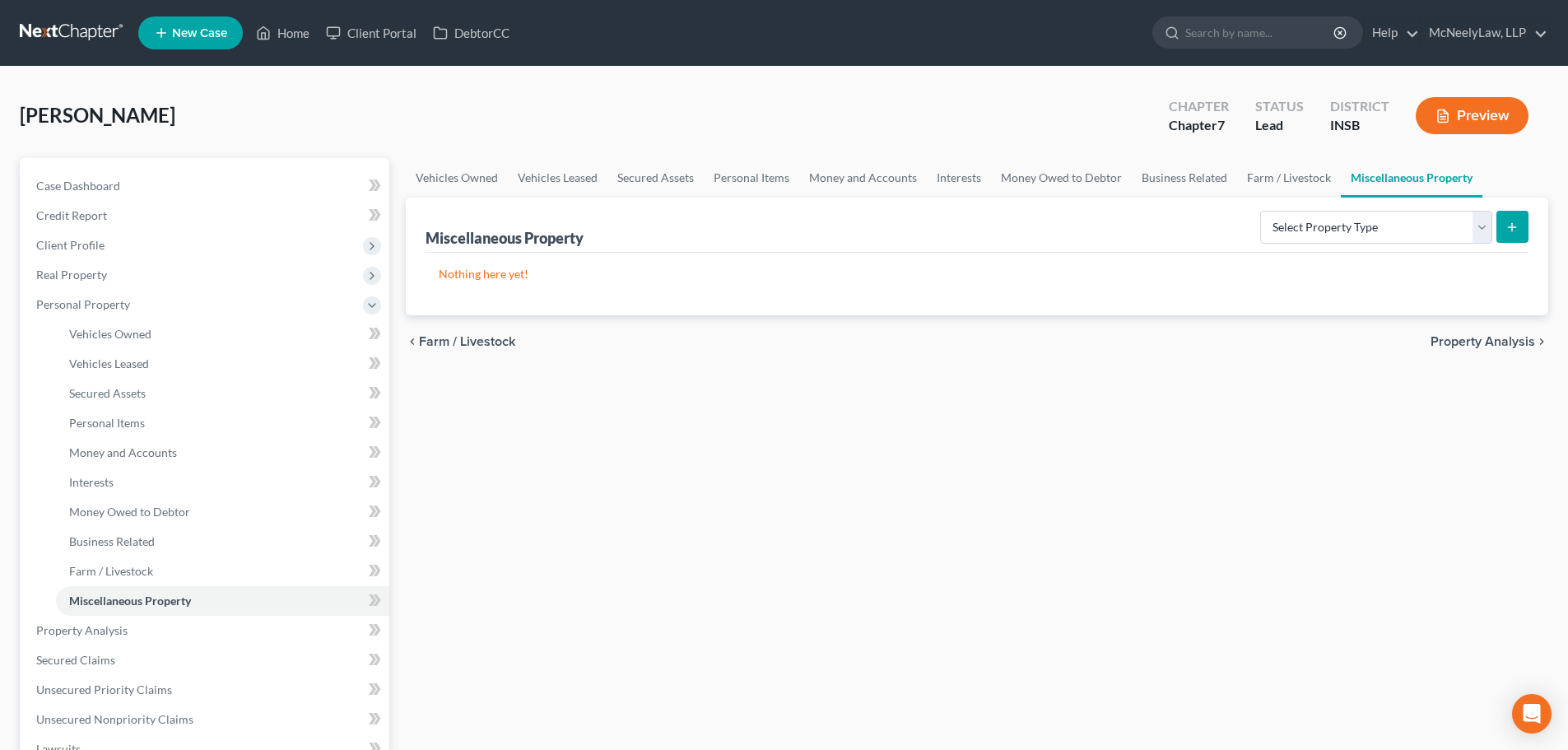
click at [1485, 341] on span "Property Analysis" at bounding box center [1482, 341] width 105 height 13
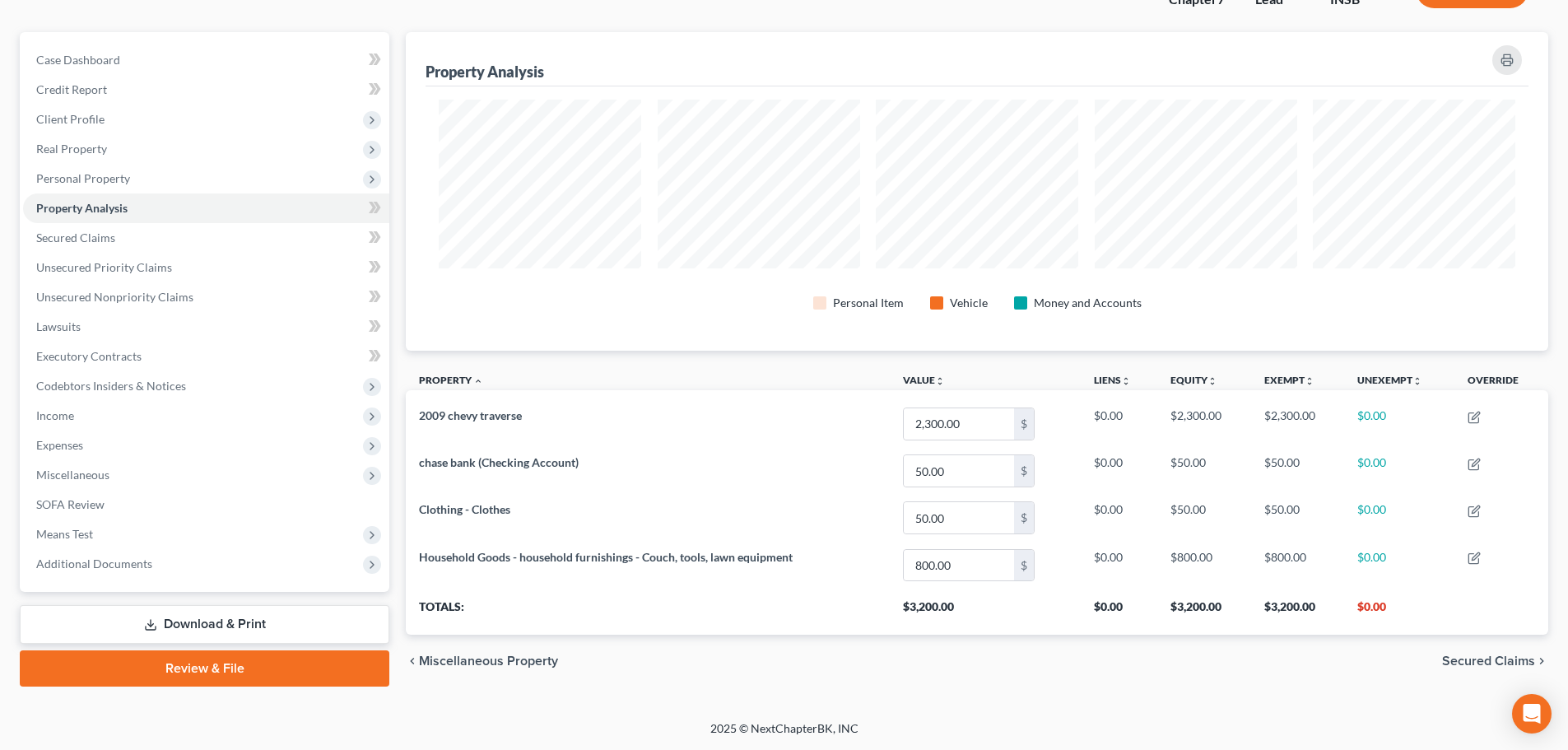
click at [1483, 656] on span "Secured Claims" at bounding box center [1488, 660] width 93 height 13
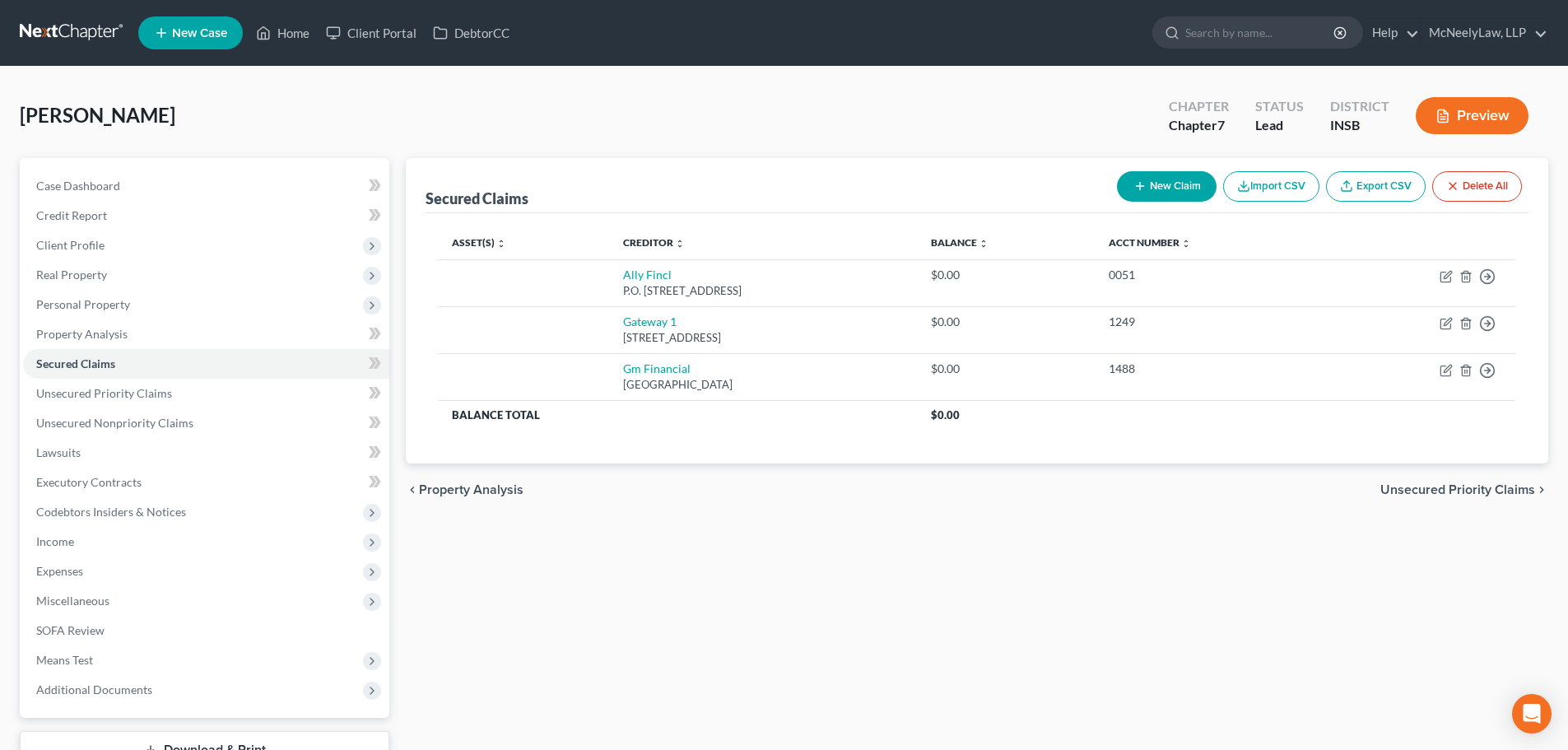
click at [1450, 486] on span "Unsecured Priority Claims" at bounding box center [1457, 489] width 155 height 13
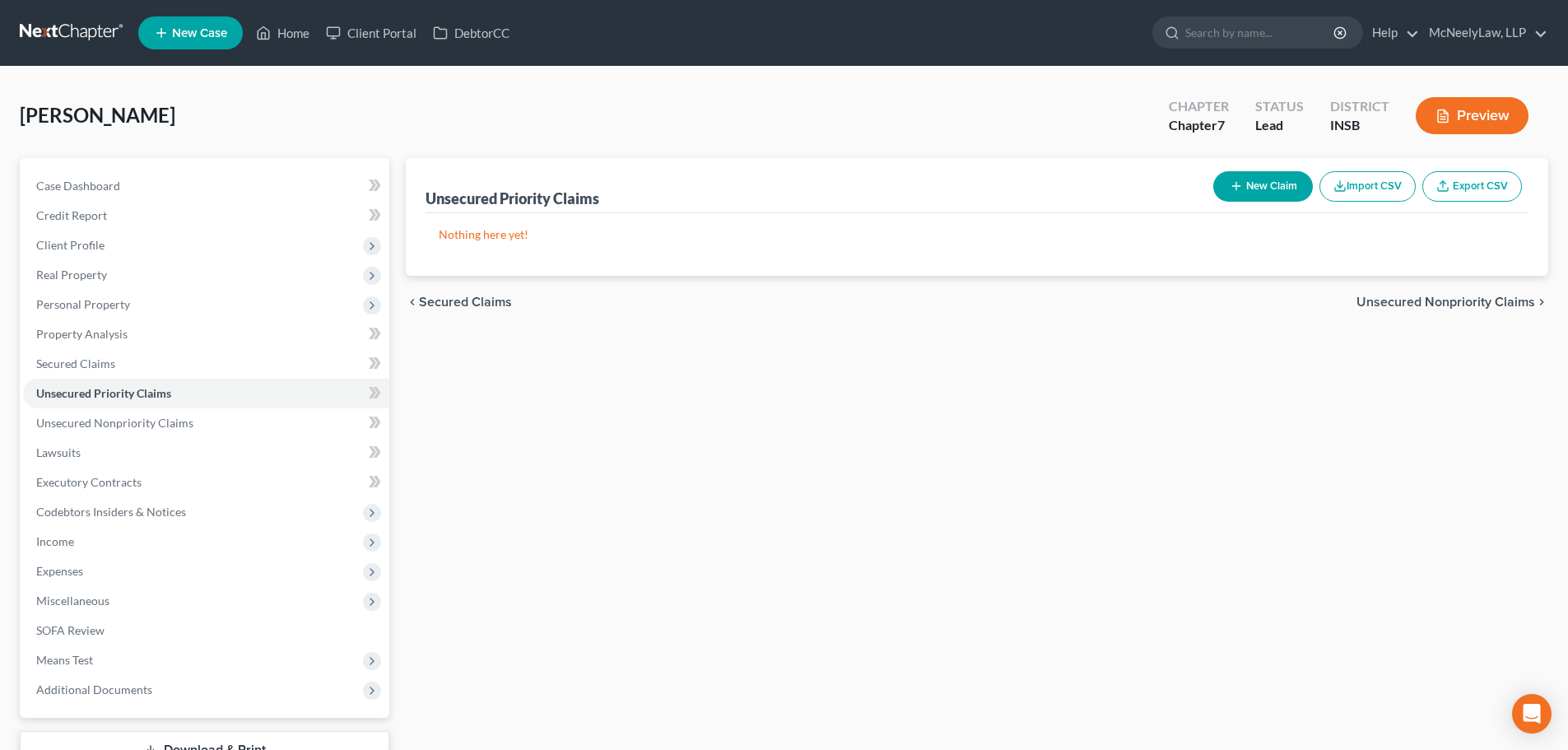
click at [1476, 299] on span "Unsecured Nonpriority Claims" at bounding box center [1445, 302] width 179 height 13
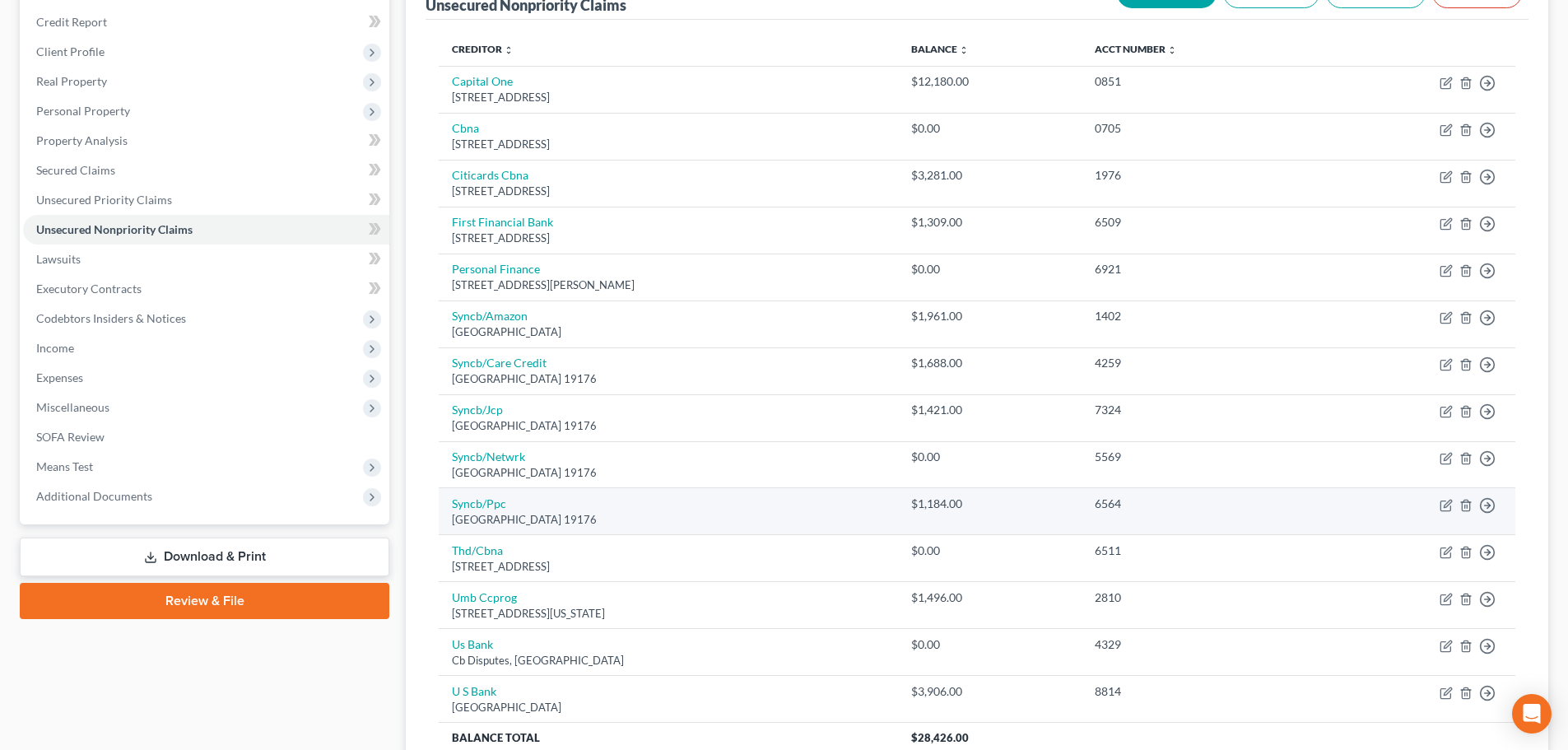
scroll to position [344, 0]
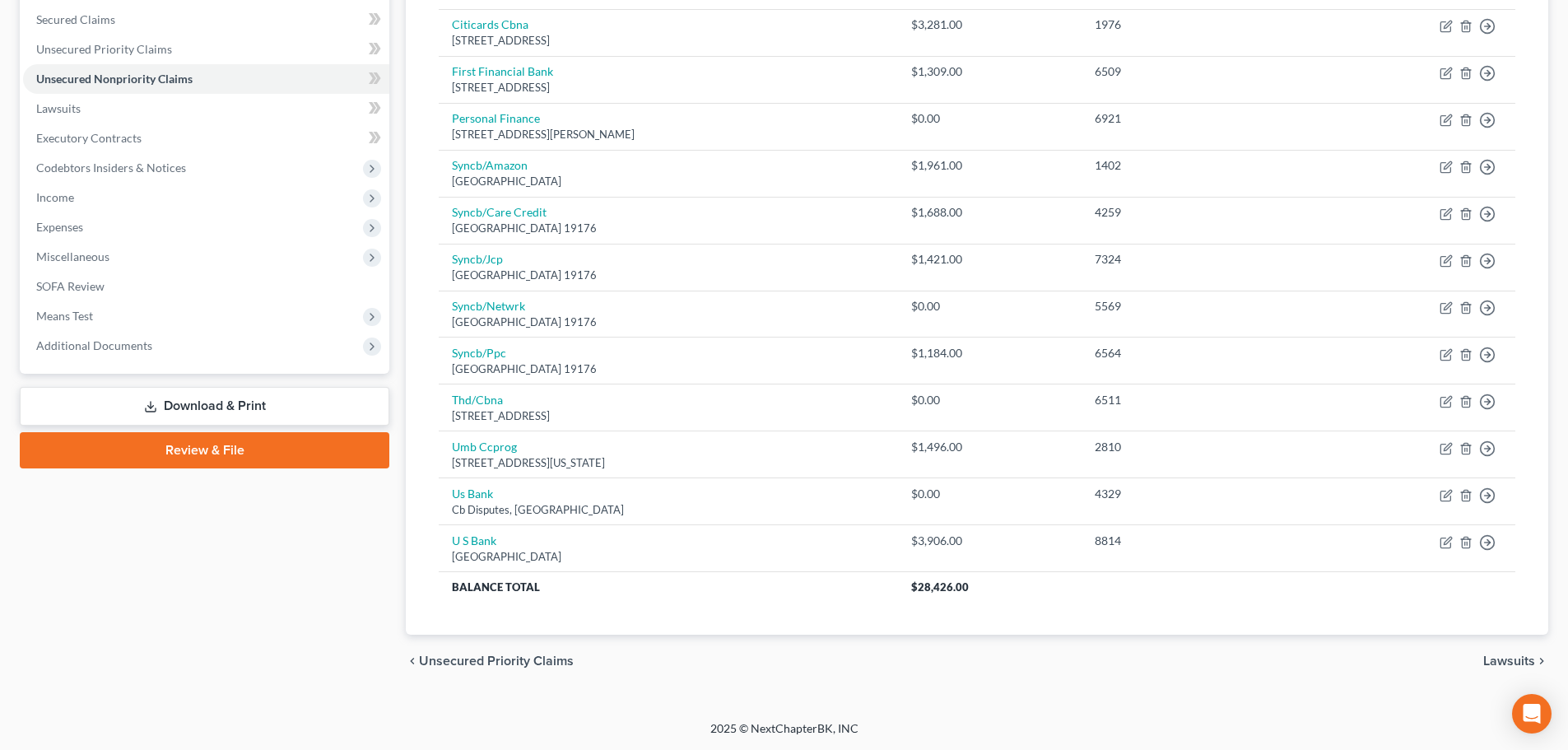
click at [1481, 654] on div "chevron_left Unsecured Priority Claims Lawsuits chevron_right" at bounding box center [977, 660] width 1143 height 53
click at [1496, 658] on span "Lawsuits" at bounding box center [1509, 660] width 52 height 13
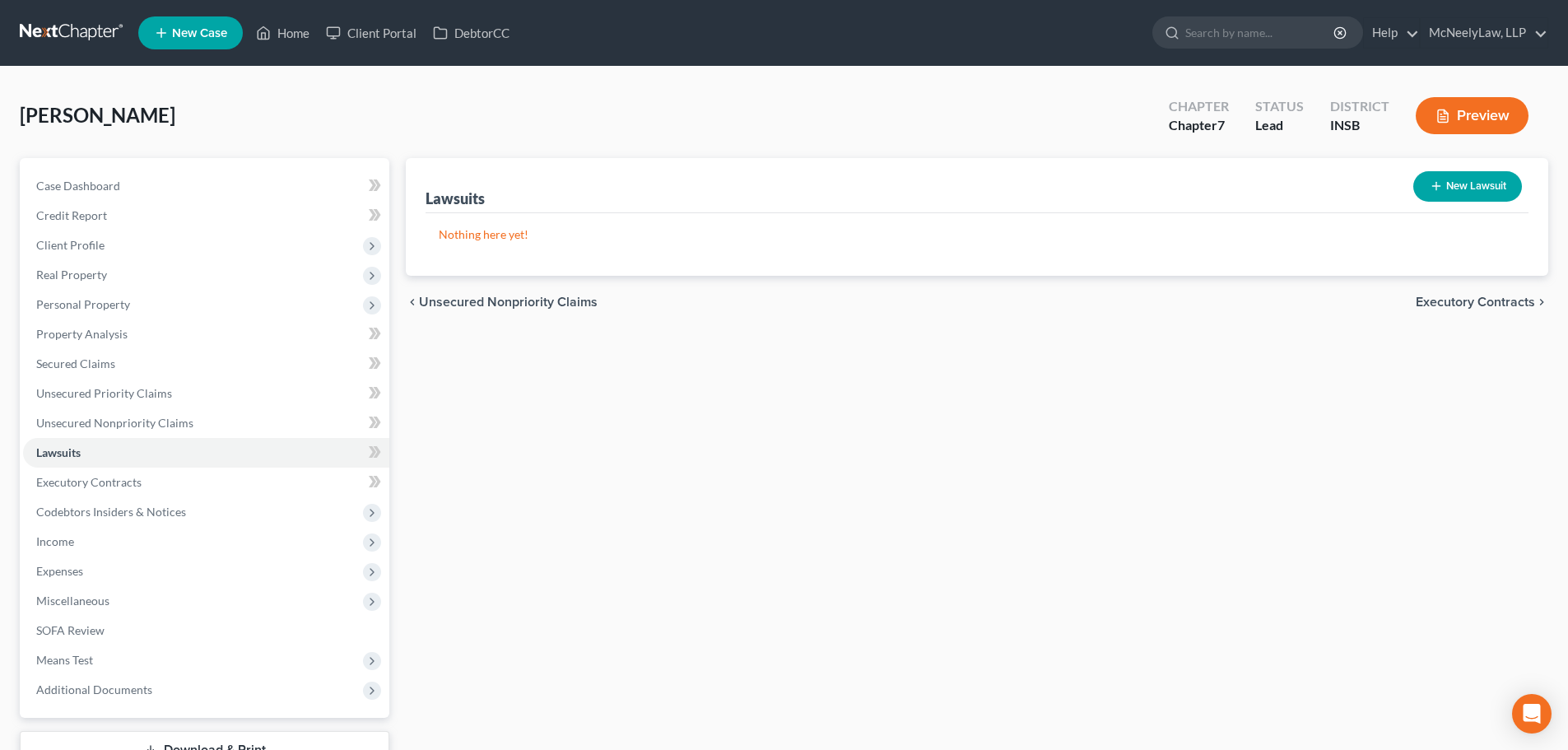
click at [1448, 297] on span "Executory Contracts" at bounding box center [1474, 302] width 119 height 13
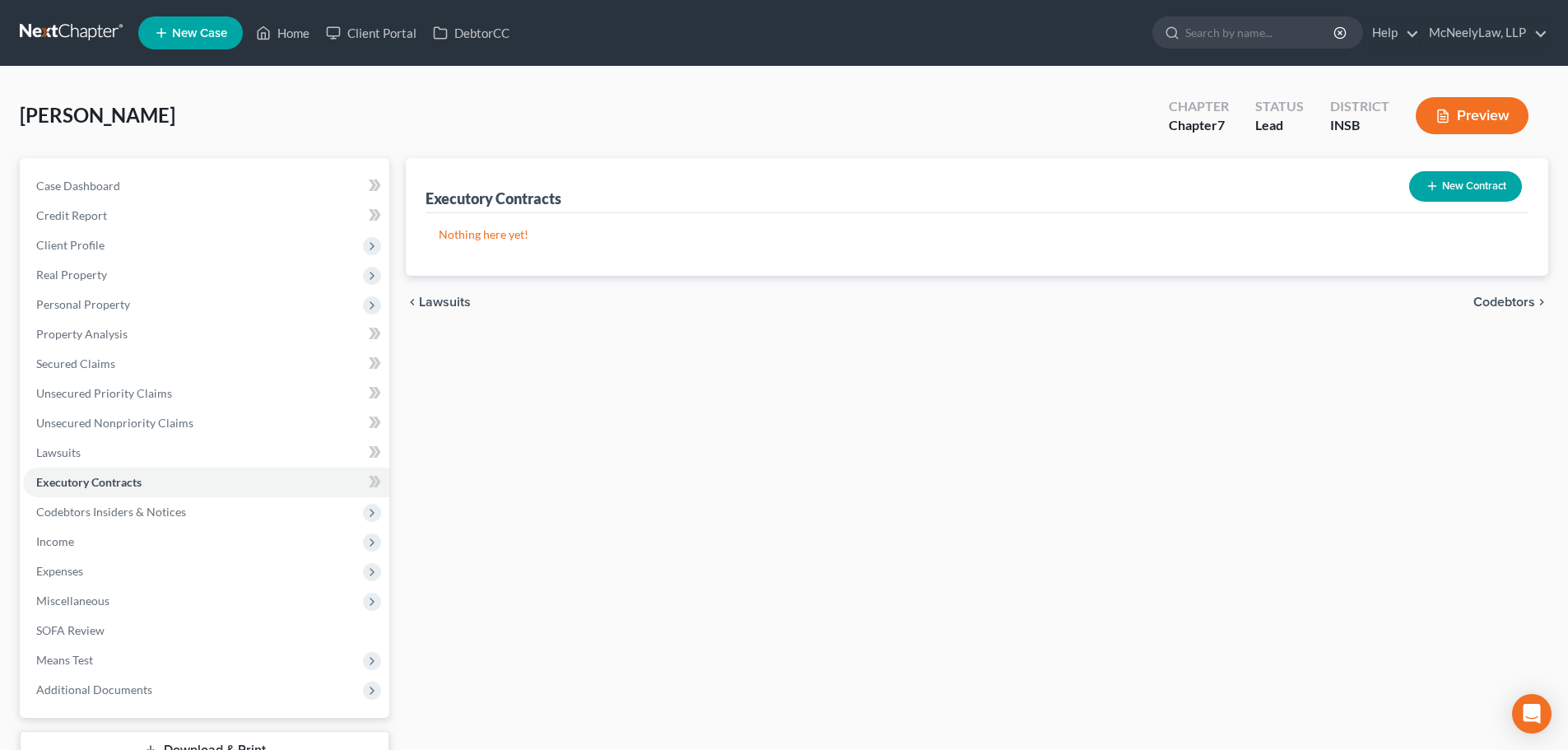
click at [1507, 312] on div "chevron_left Lawsuits Codebtors chevron_right" at bounding box center [977, 302] width 1143 height 53
click at [1509, 303] on span "Codebtors" at bounding box center [1504, 302] width 62 height 13
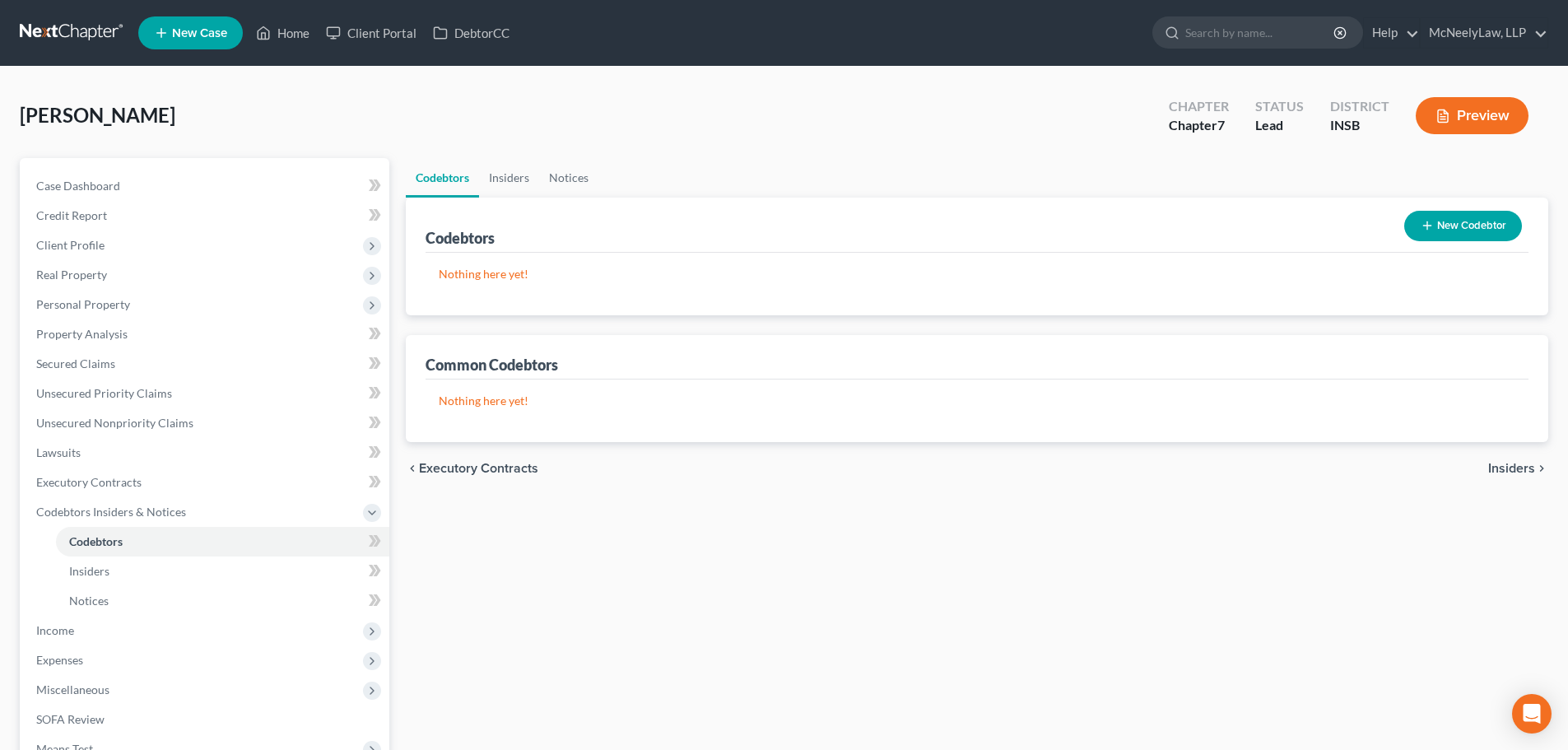
click at [1509, 474] on span "Insiders" at bounding box center [1511, 467] width 47 height 13
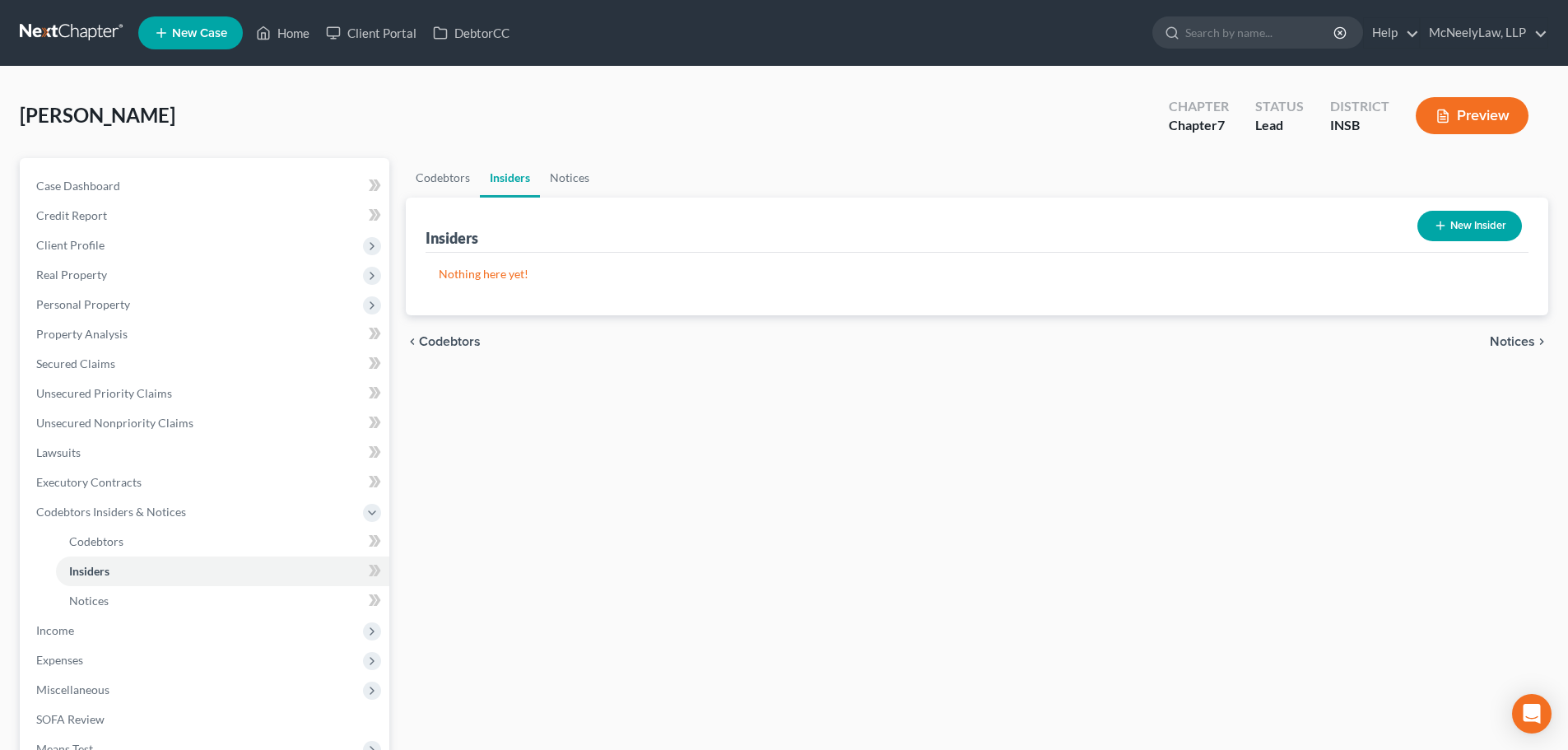
click at [1517, 340] on span "Notices" at bounding box center [1512, 341] width 45 height 13
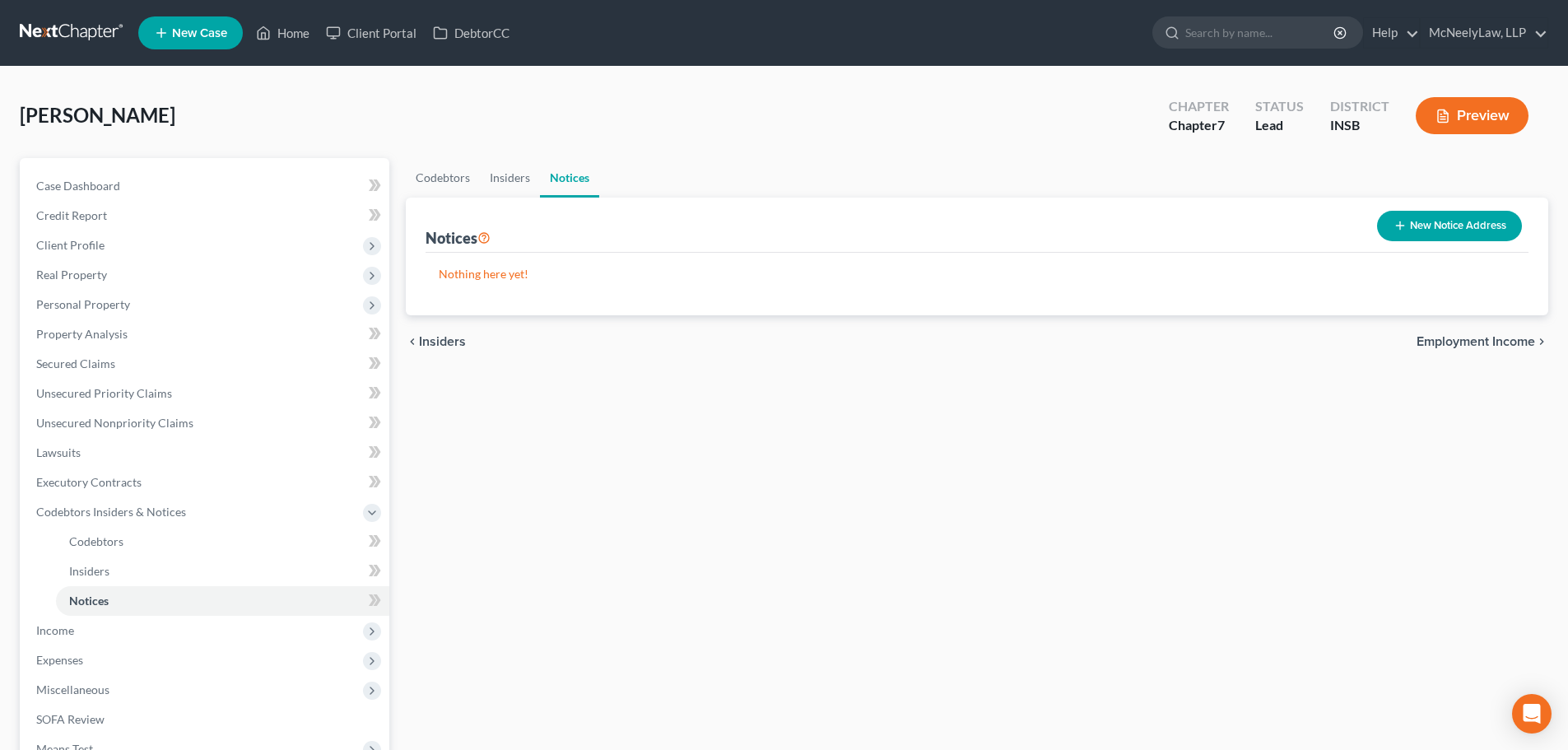
click at [1517, 340] on span "Employment Income" at bounding box center [1475, 341] width 119 height 13
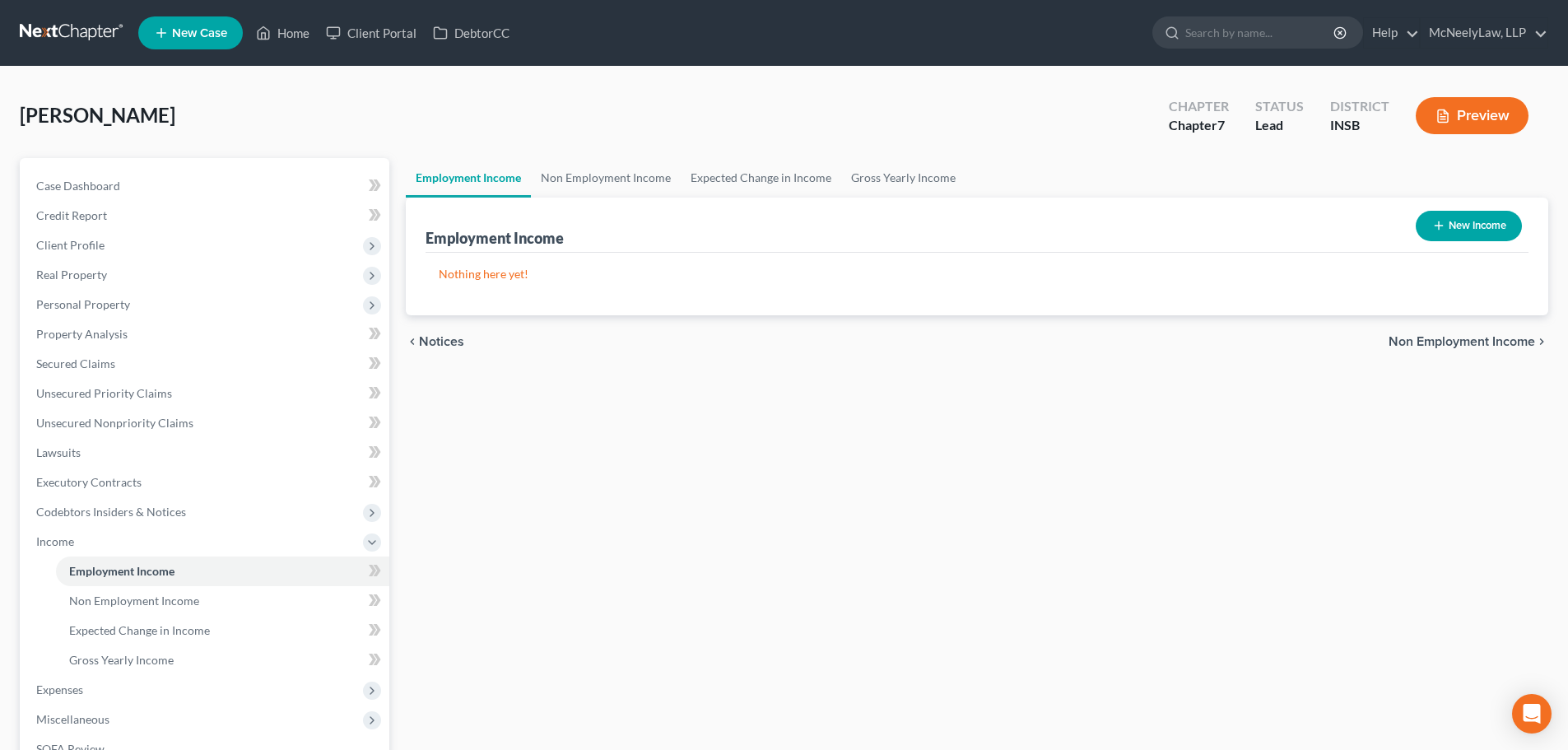
click at [1517, 340] on span "Non Employment Income" at bounding box center [1461, 341] width 147 height 13
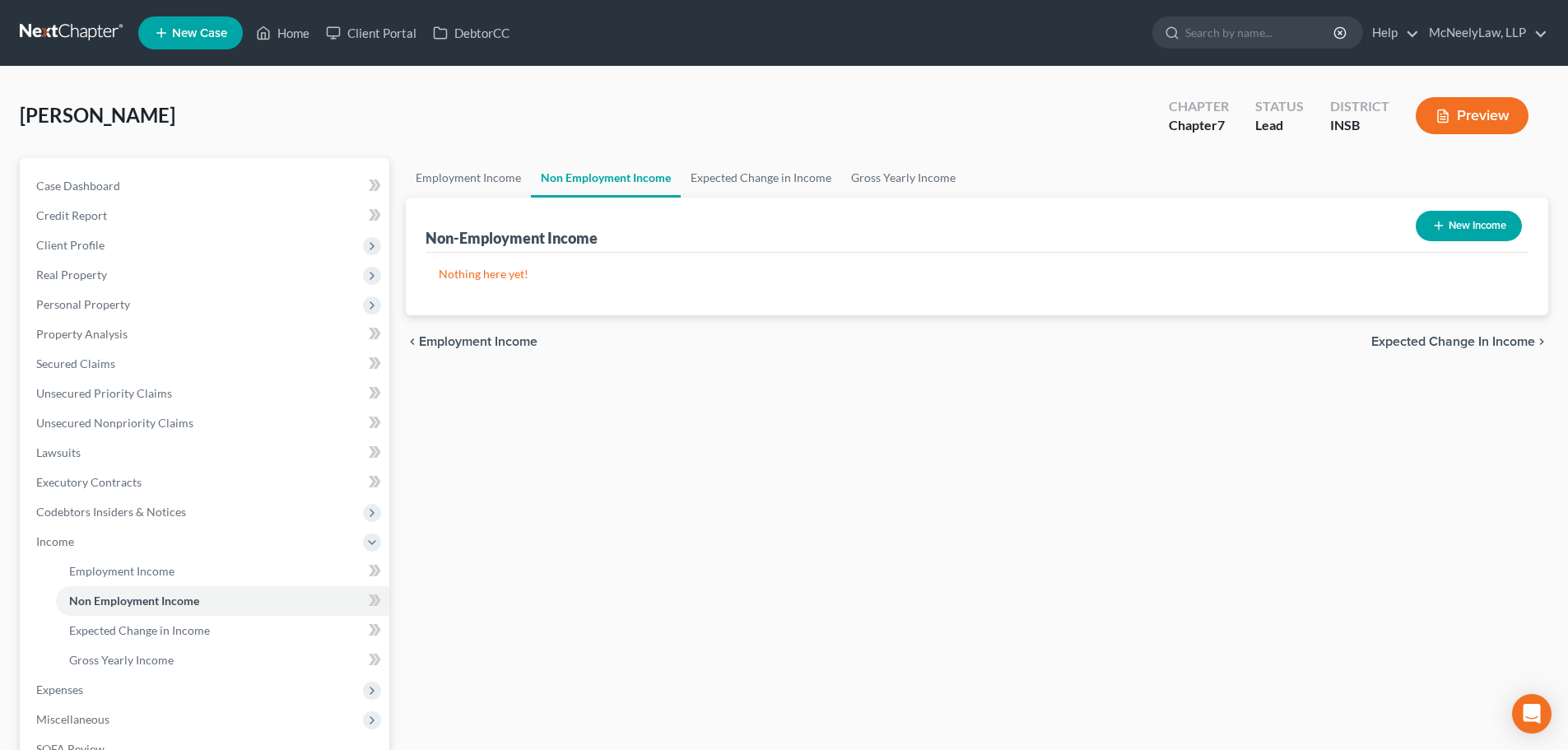
click at [1517, 340] on span "Expected Change in Income" at bounding box center [1453, 341] width 164 height 13
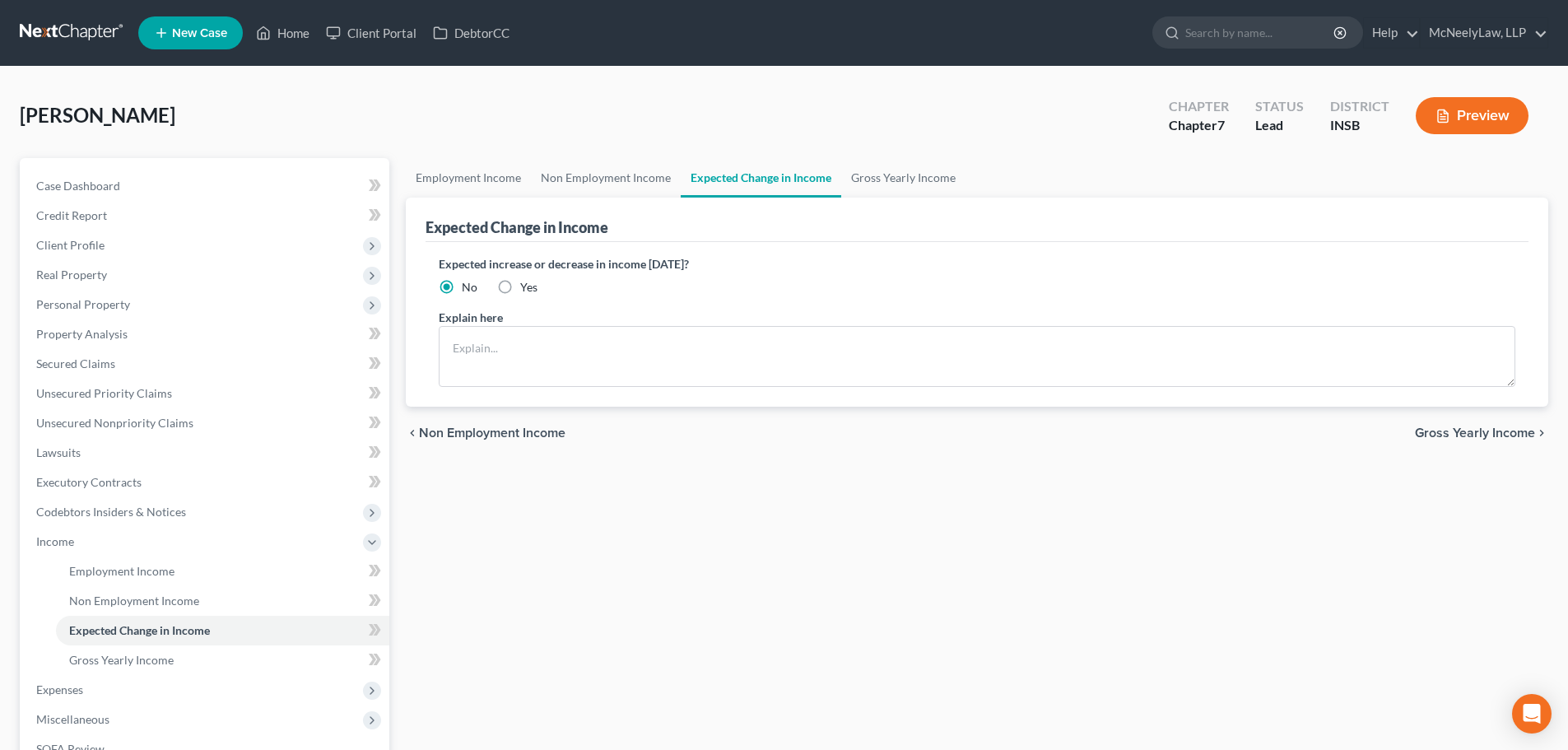
click at [1429, 428] on span "Gross Yearly Income" at bounding box center [1475, 432] width 120 height 13
